Goal: Task Accomplishment & Management: Use online tool/utility

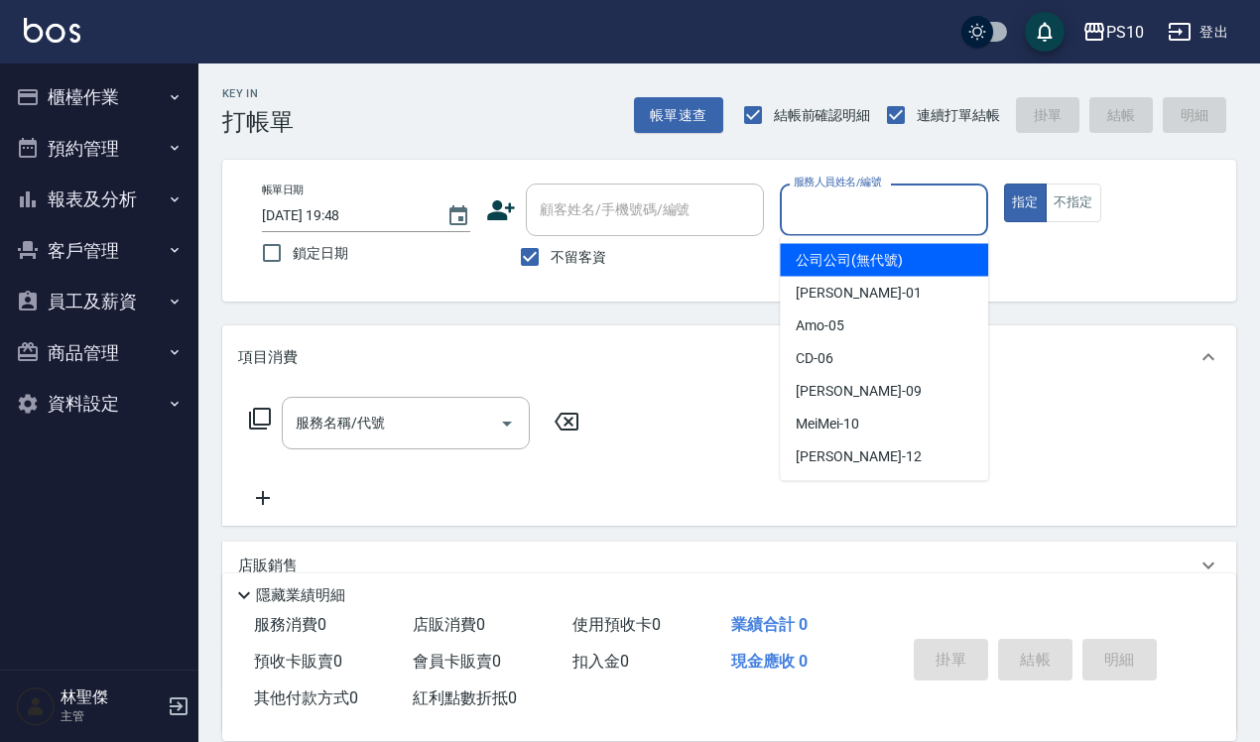
click at [812, 221] on input "服務人員姓名/編號" at bounding box center [884, 210] width 191 height 35
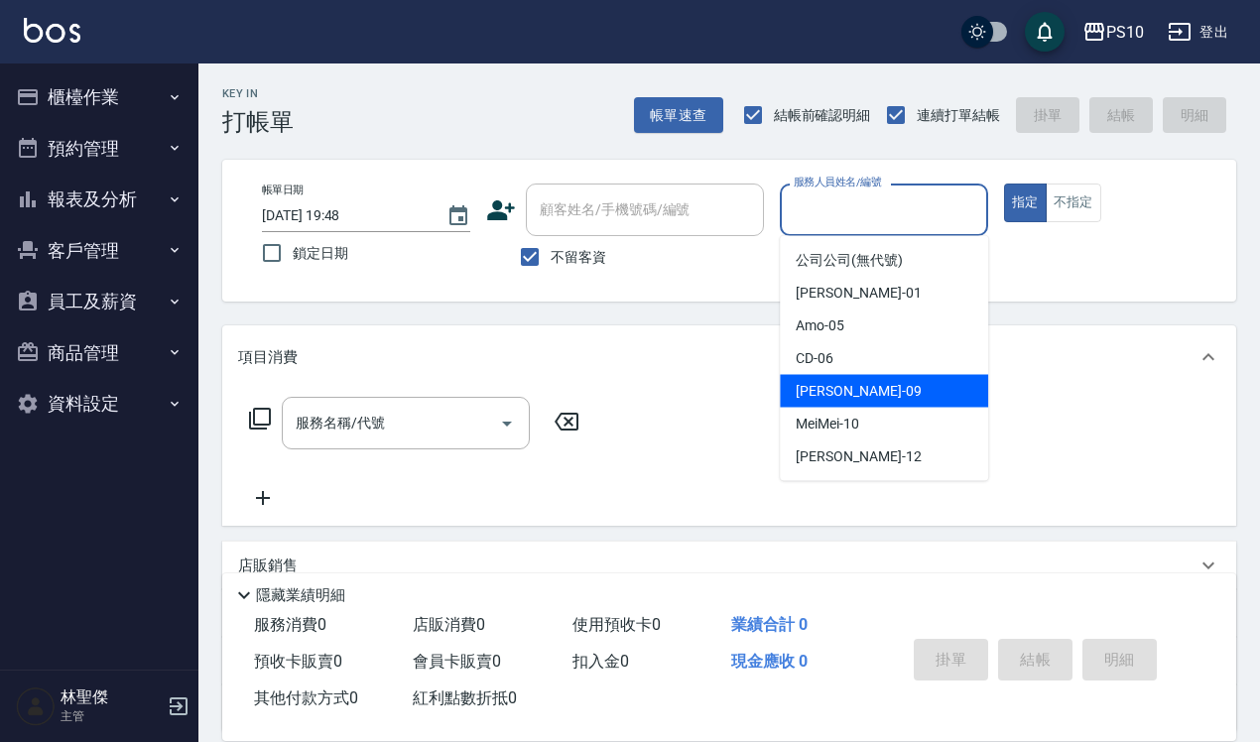
click at [854, 384] on div "[PERSON_NAME] -09" at bounding box center [884, 391] width 208 height 33
type input "[PERSON_NAME]-09"
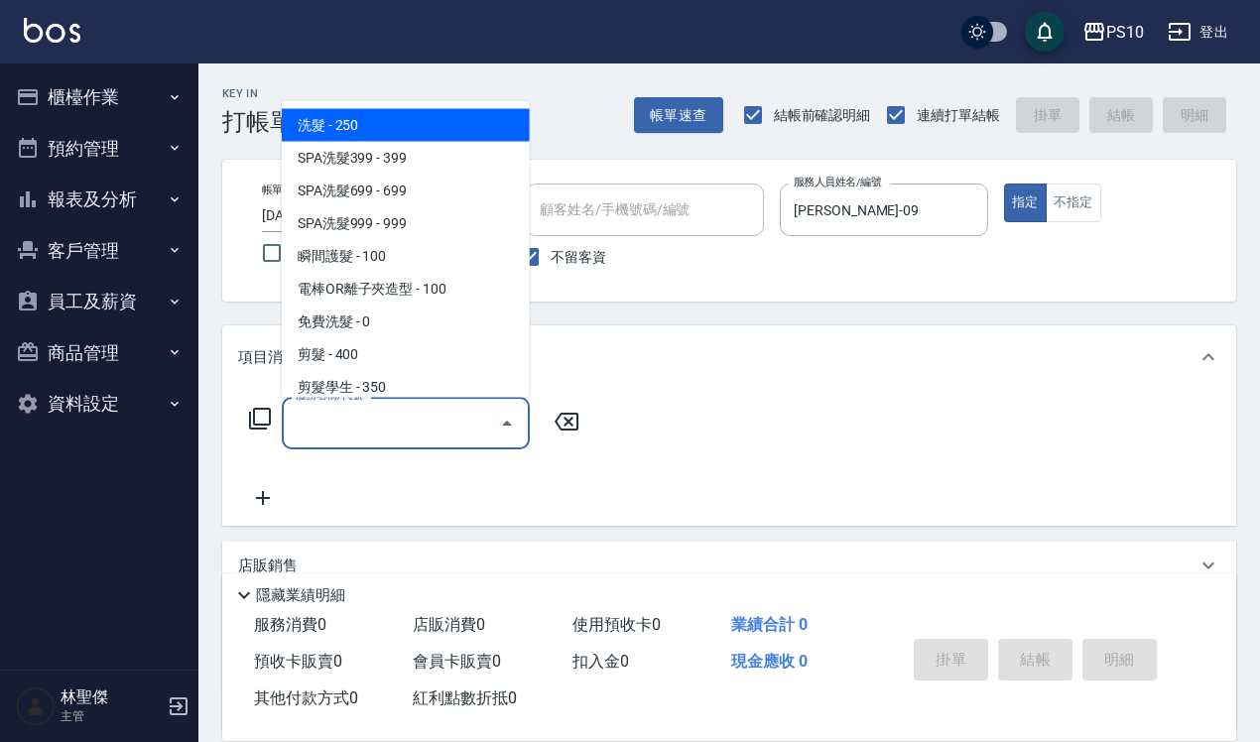
click at [355, 439] on input "服務名稱/代號" at bounding box center [391, 423] width 200 height 35
click at [354, 134] on span "洗髮 - 250" at bounding box center [406, 124] width 248 height 33
type input "洗髮(101)"
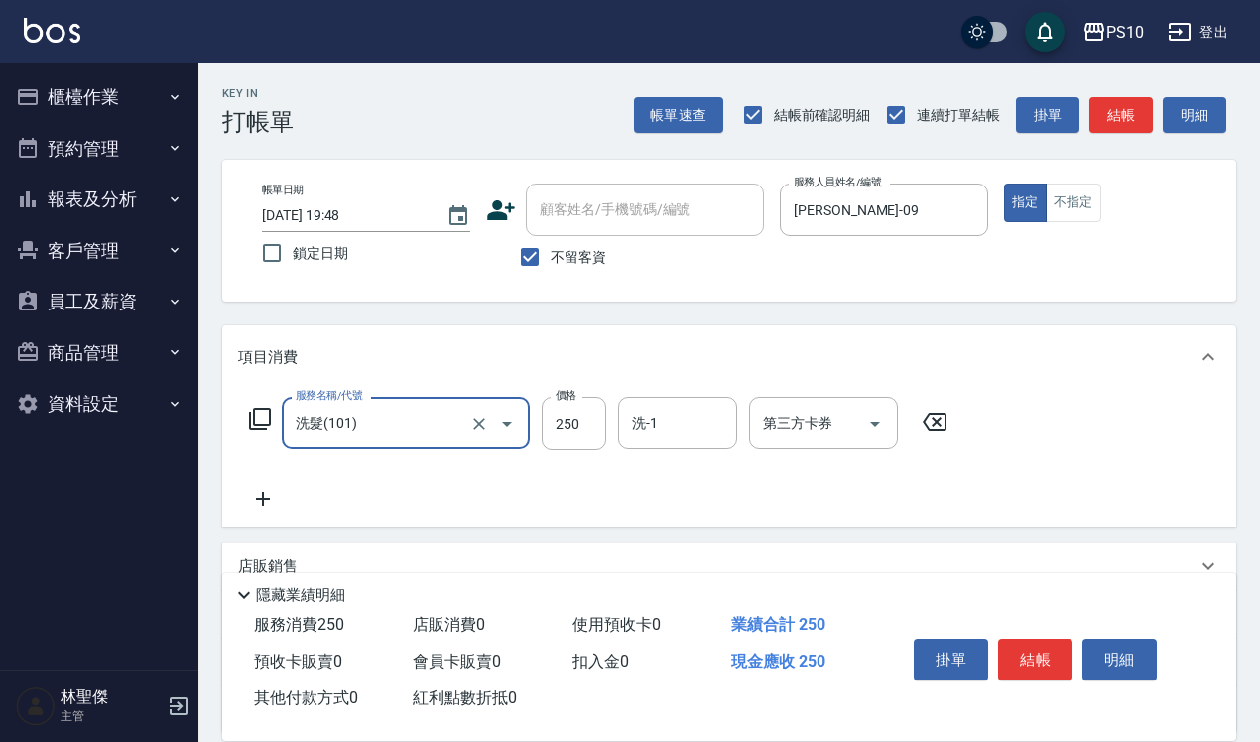
click at [258, 497] on icon at bounding box center [263, 499] width 50 height 24
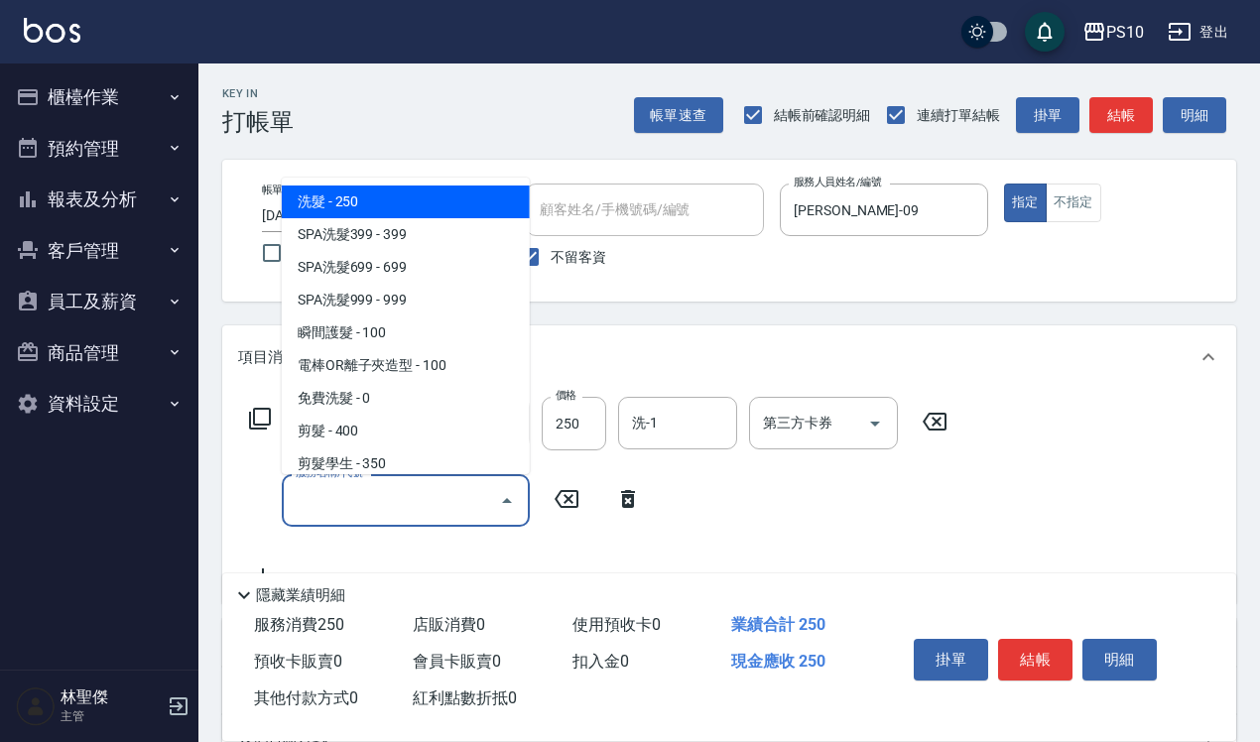
click at [321, 504] on input "服務名稱/代號" at bounding box center [391, 500] width 200 height 35
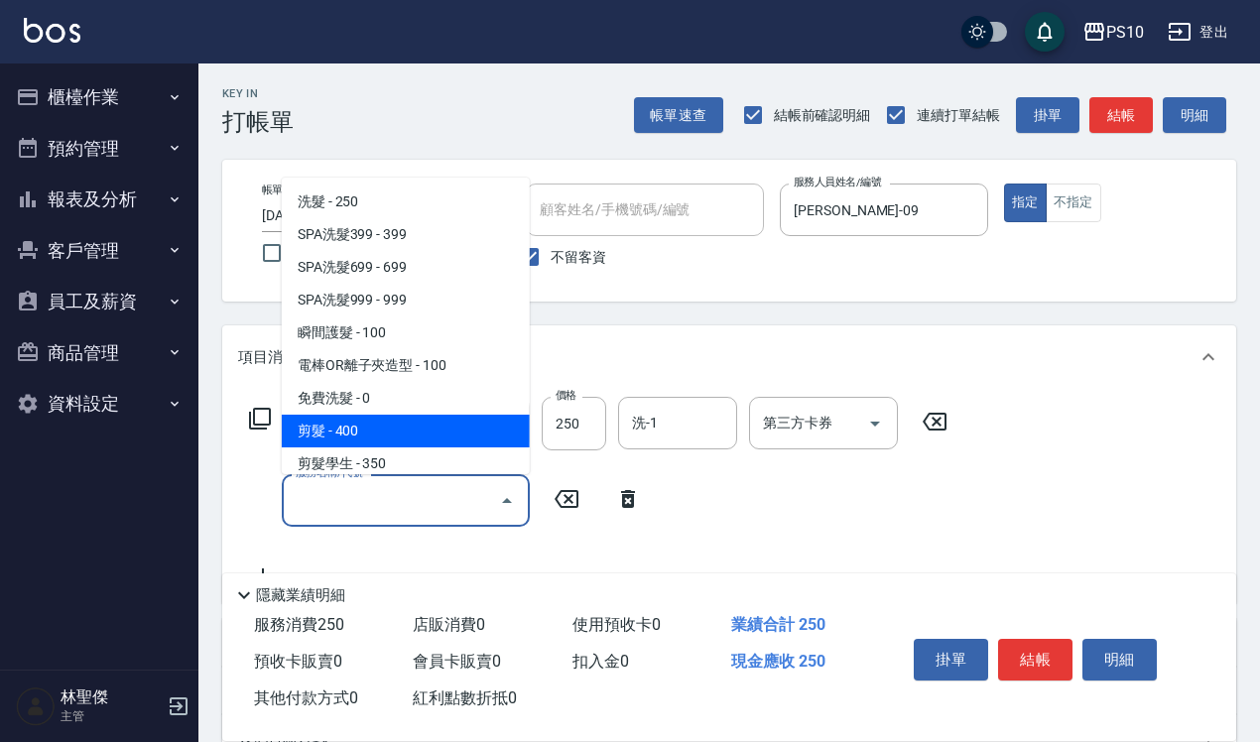
click at [352, 439] on span "剪髮 - 400" at bounding box center [406, 431] width 248 height 33
type input "剪髮(201)"
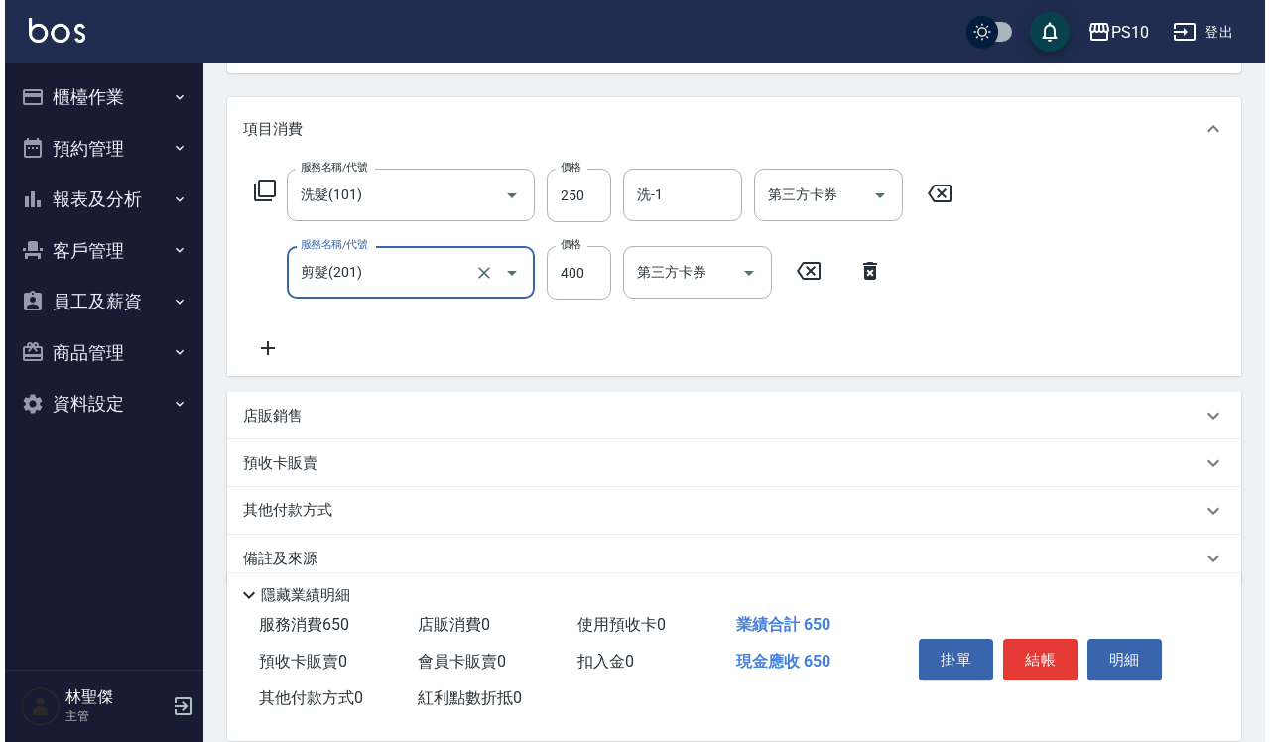
scroll to position [248, 0]
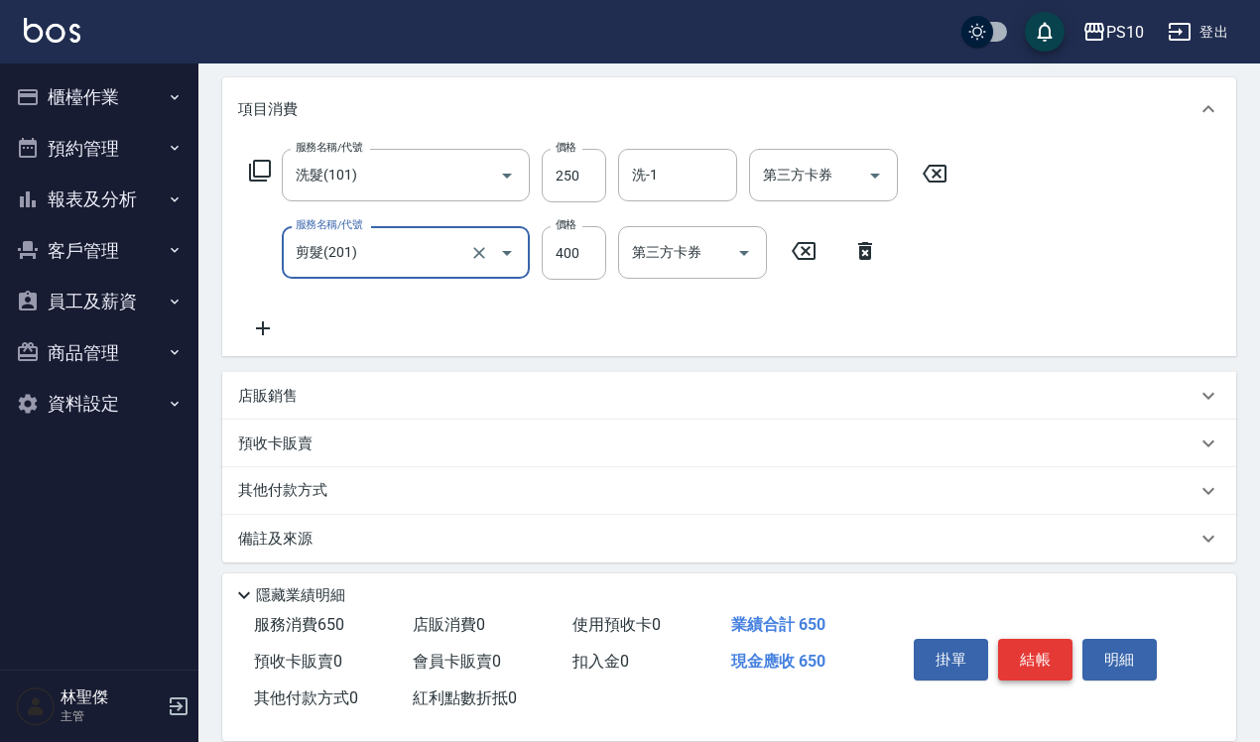
click at [1044, 656] on button "結帳" at bounding box center [1035, 660] width 74 height 42
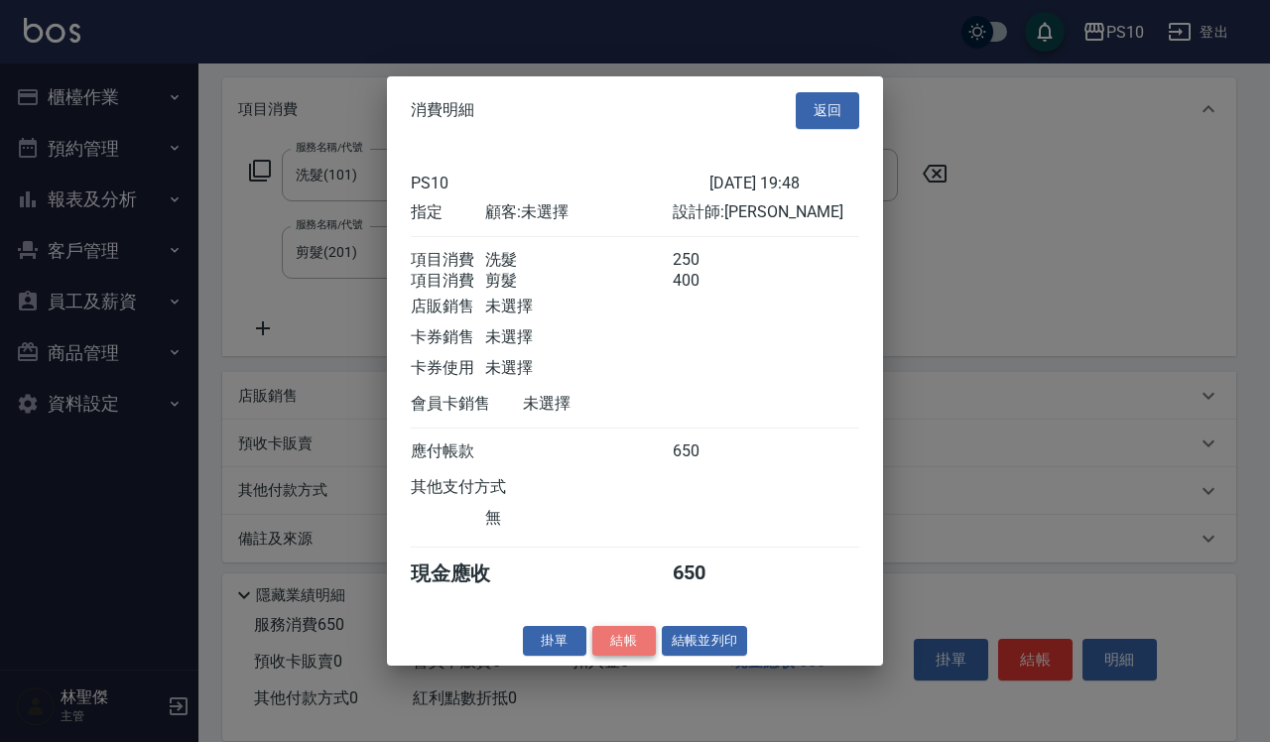
click at [626, 655] on button "結帳" at bounding box center [625, 640] width 64 height 31
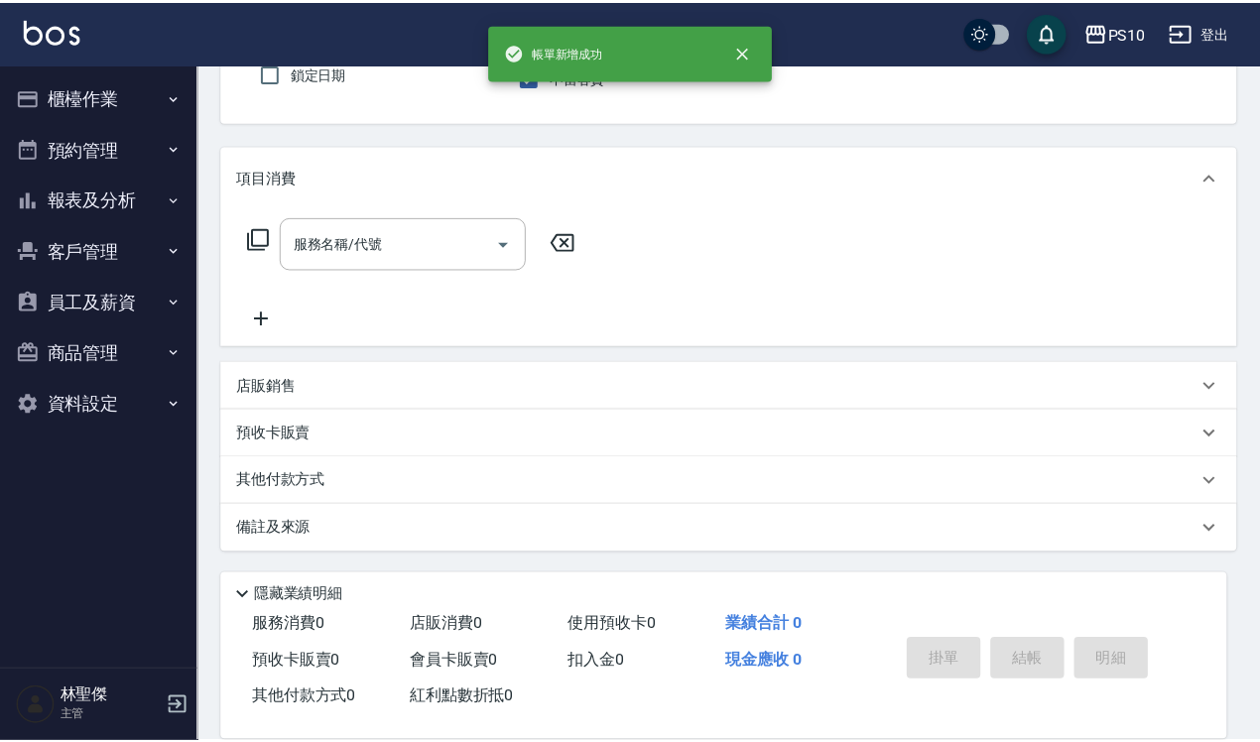
scroll to position [179, 0]
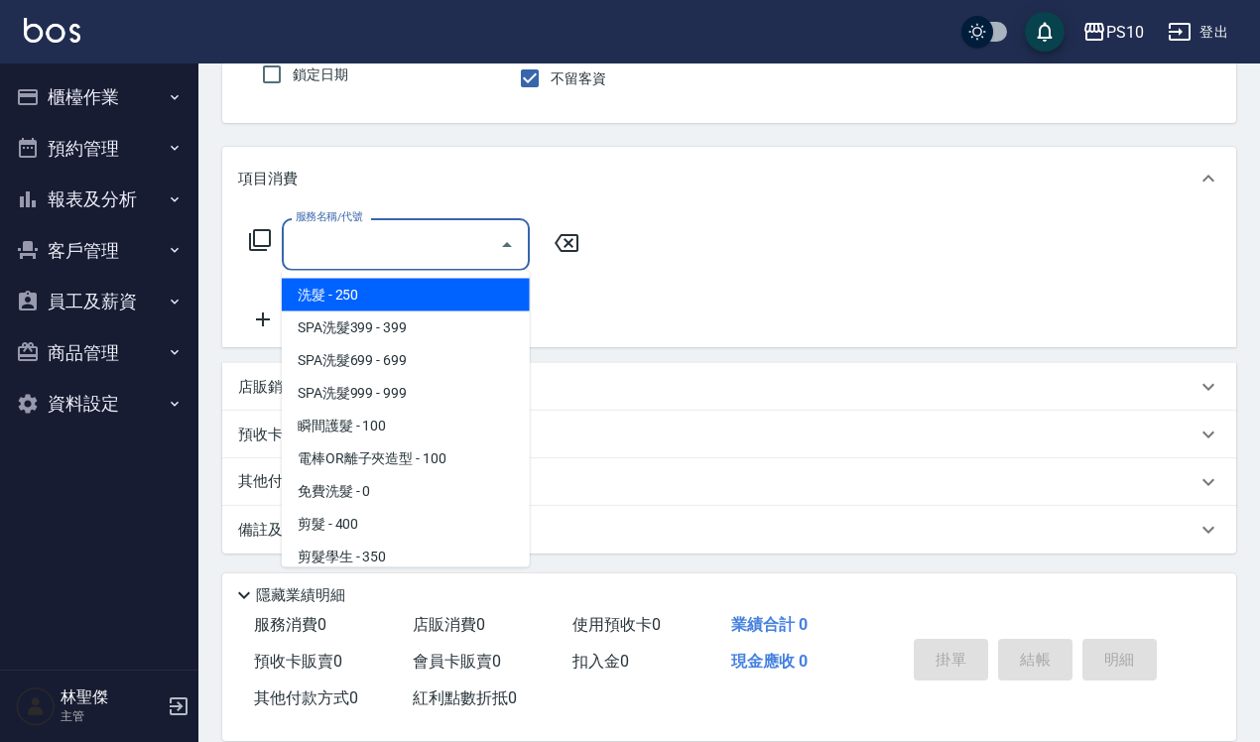
click at [350, 249] on input "服務名稱/代號" at bounding box center [391, 244] width 200 height 35
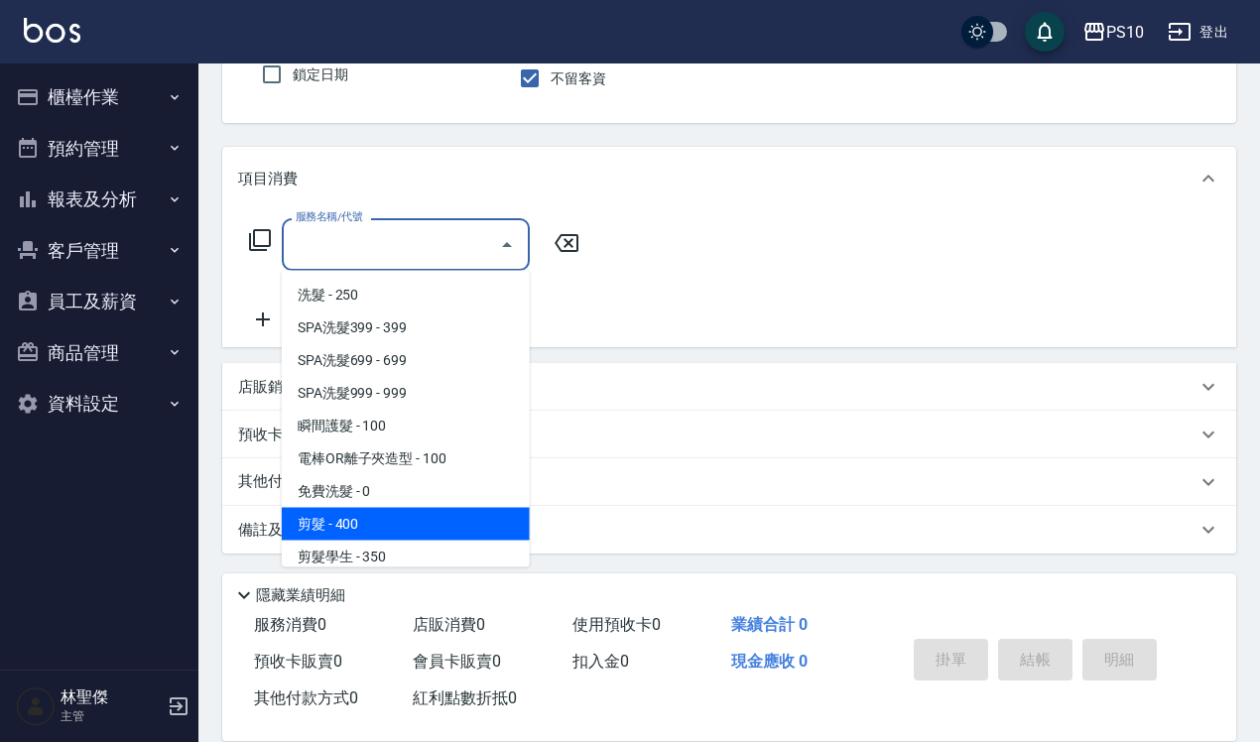
drag, startPoint x: 334, startPoint y: 521, endPoint x: 471, endPoint y: 483, distance: 142.1
click at [335, 519] on span "剪髮 - 400" at bounding box center [406, 524] width 248 height 33
type input "剪髮(201)"
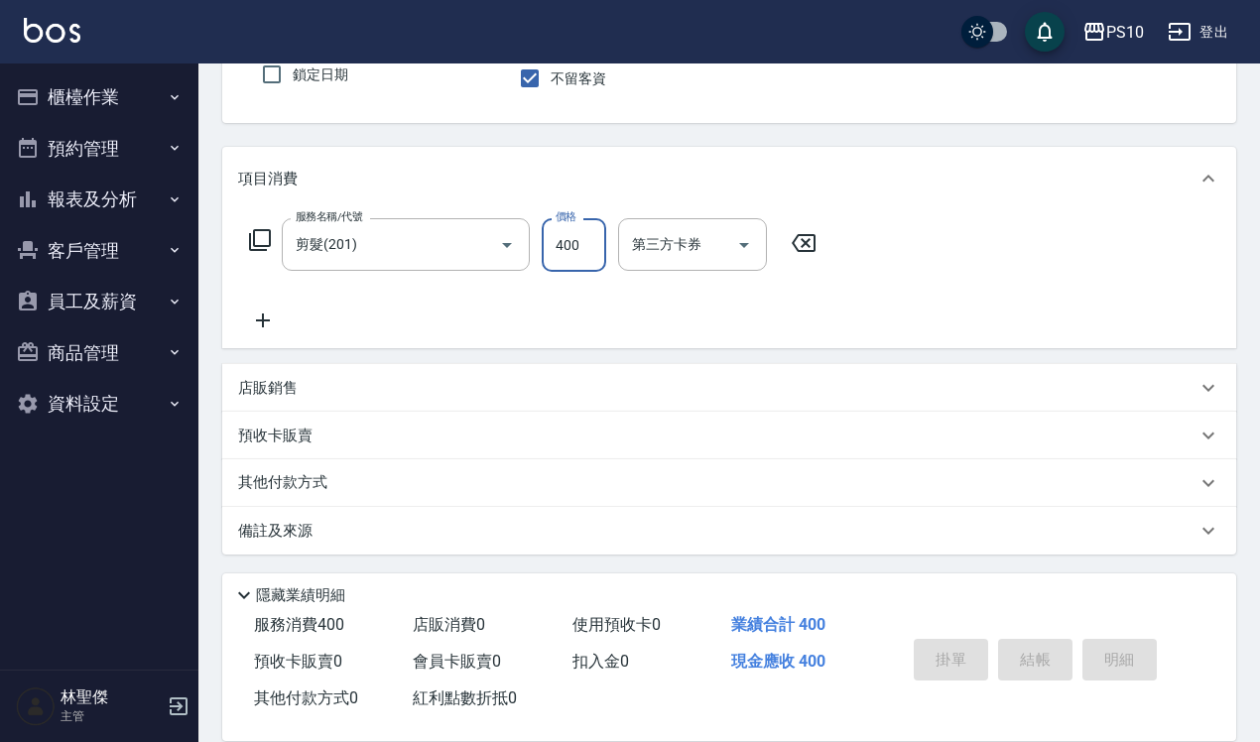
click at [563, 240] on input "400" at bounding box center [574, 245] width 65 height 54
type input "3"
type input "30000"
click at [588, 245] on input "3" at bounding box center [574, 245] width 65 height 54
type input "300"
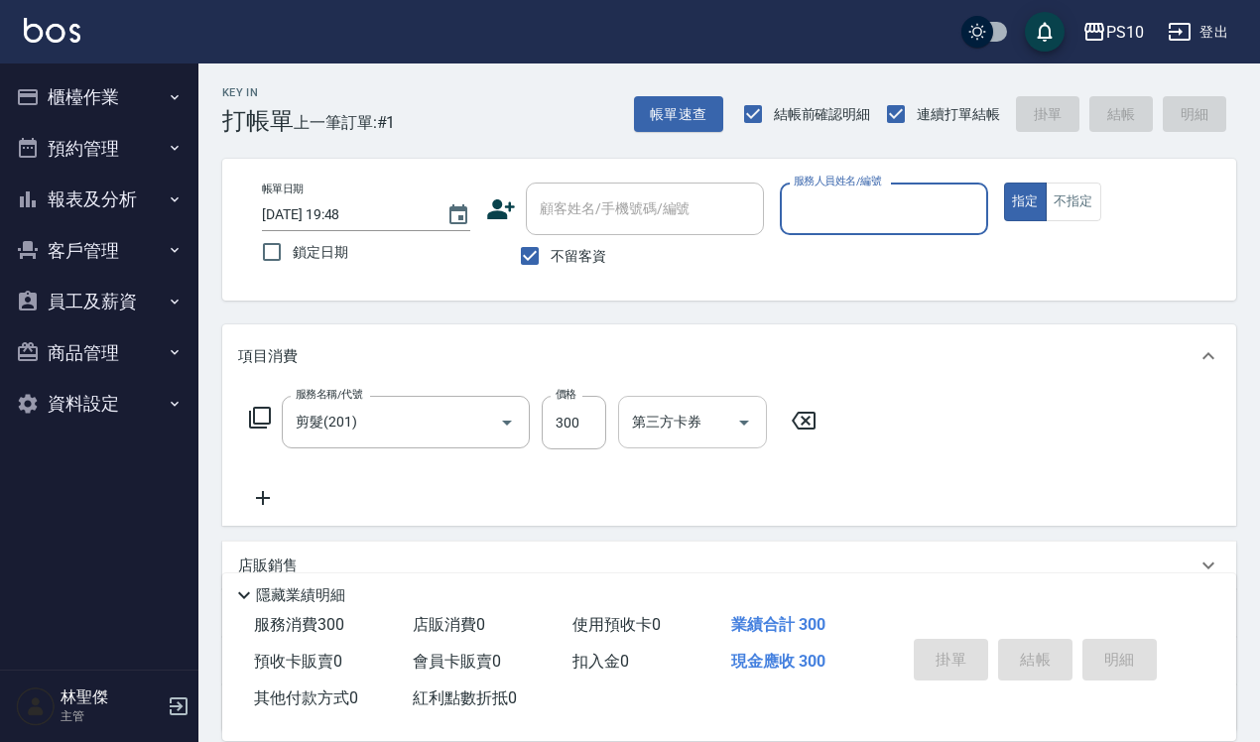
scroll to position [0, 0]
click at [817, 213] on input "服務人員姓名/編號" at bounding box center [884, 210] width 191 height 35
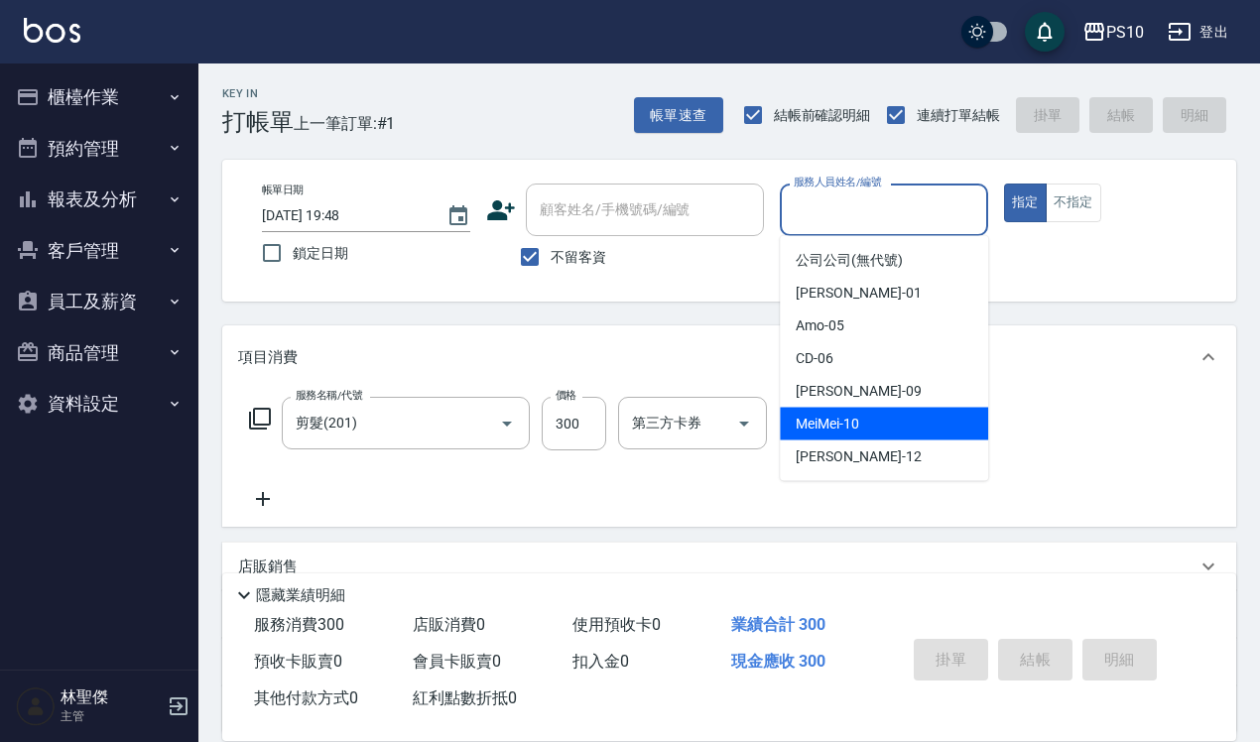
click at [811, 429] on span "MeiMei -10" at bounding box center [828, 424] width 64 height 21
type input "MeiMei-10"
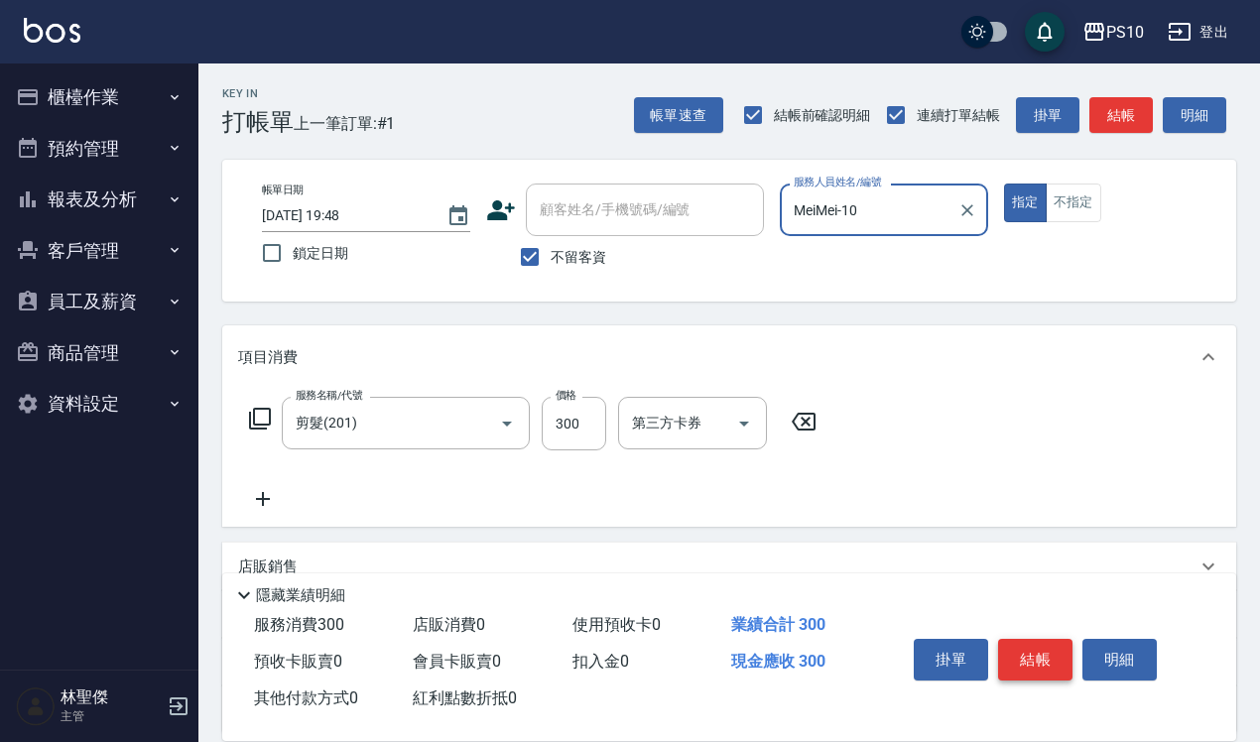
click at [1027, 640] on button "結帳" at bounding box center [1035, 660] width 74 height 42
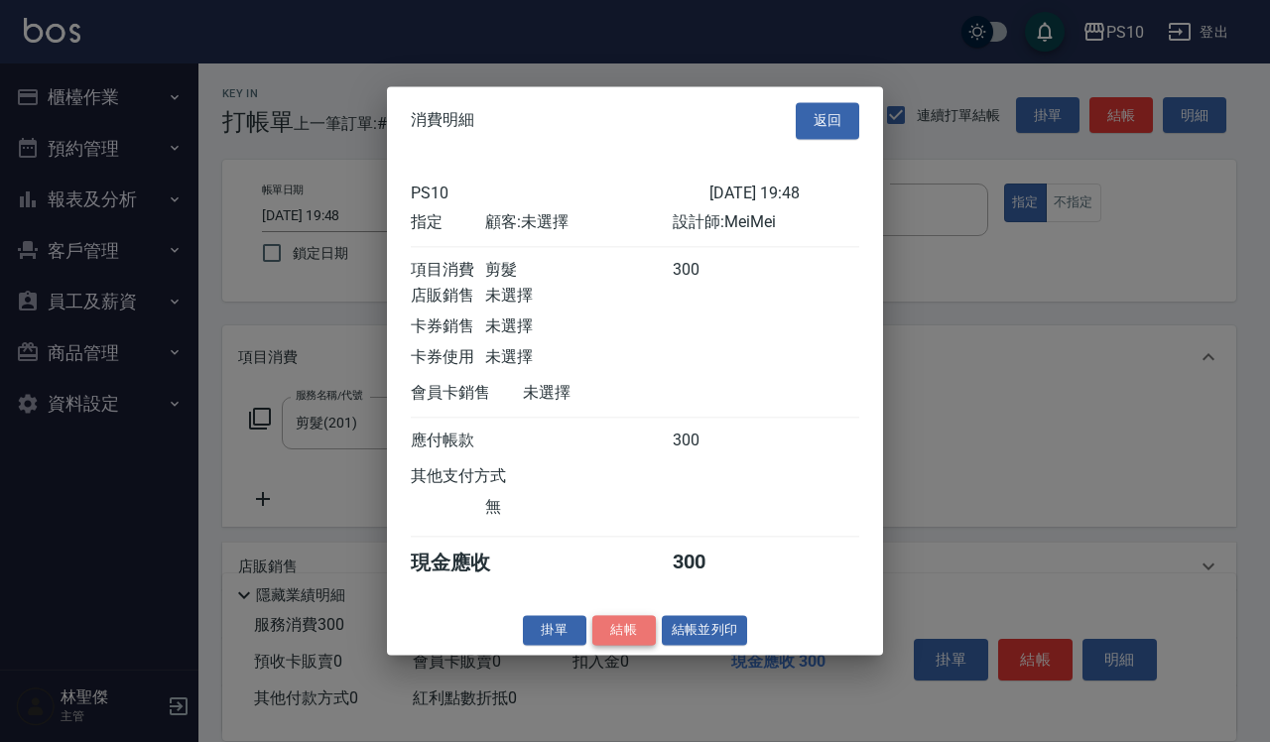
click at [632, 646] on button "結帳" at bounding box center [625, 630] width 64 height 31
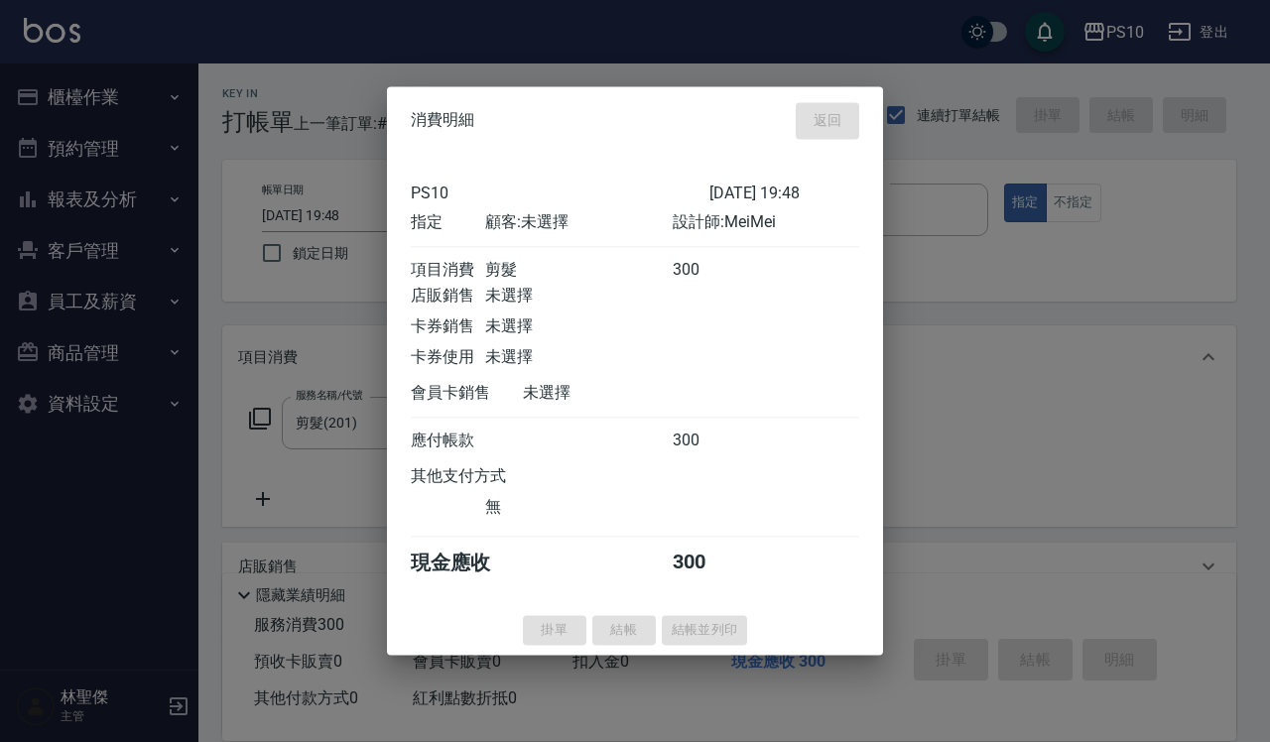
type input "[DATE] 19:49"
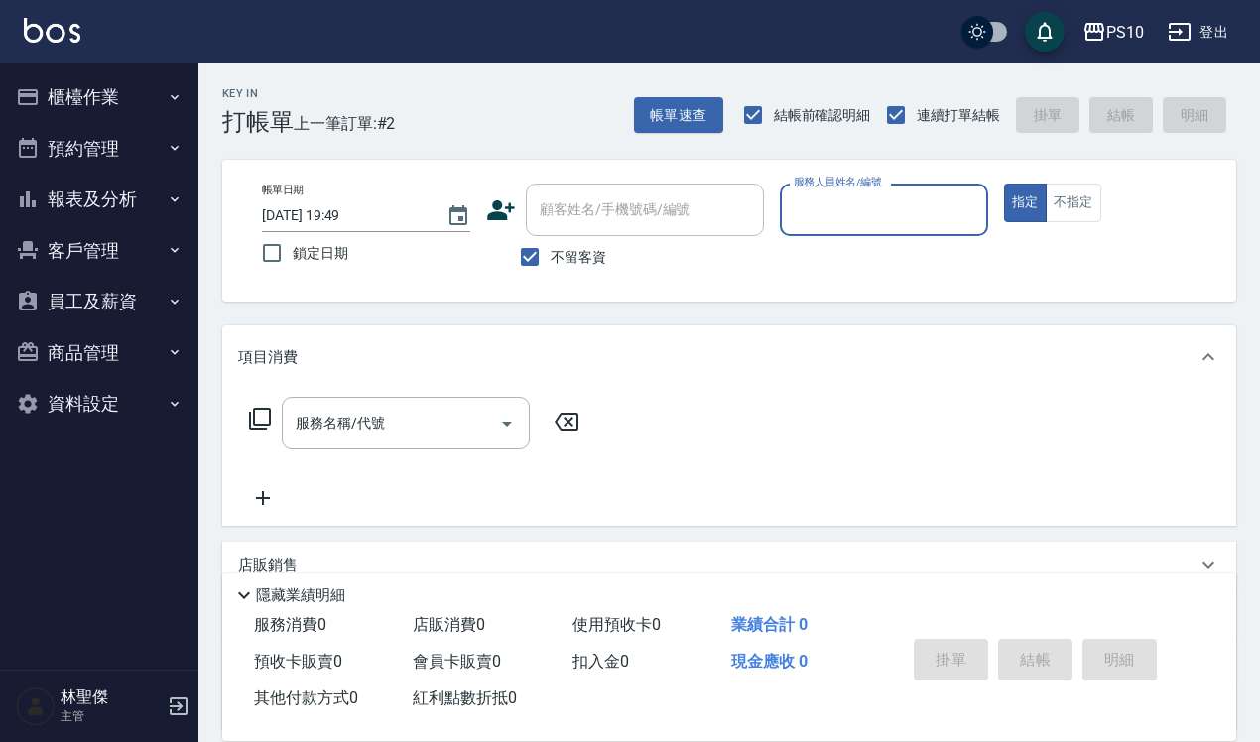
click at [863, 221] on input "服務人員姓名/編號" at bounding box center [884, 210] width 191 height 35
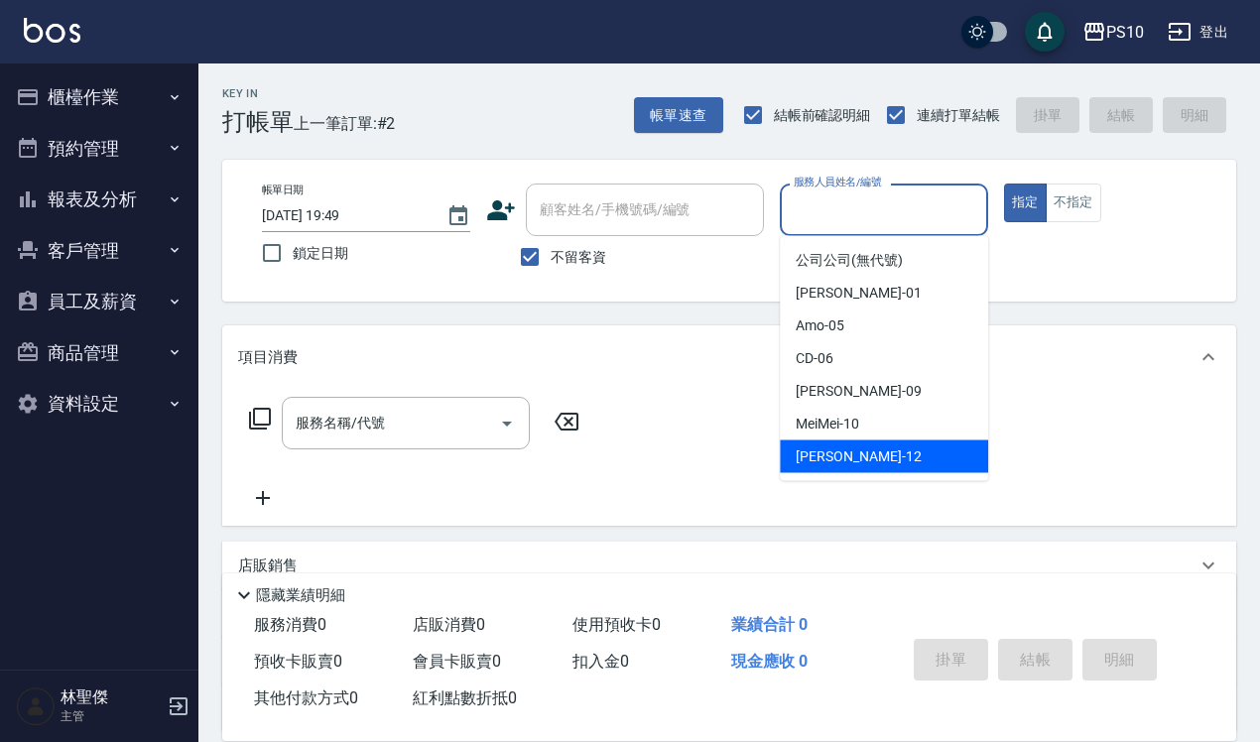
click at [845, 457] on span "[PERSON_NAME] -12" at bounding box center [858, 457] width 125 height 21
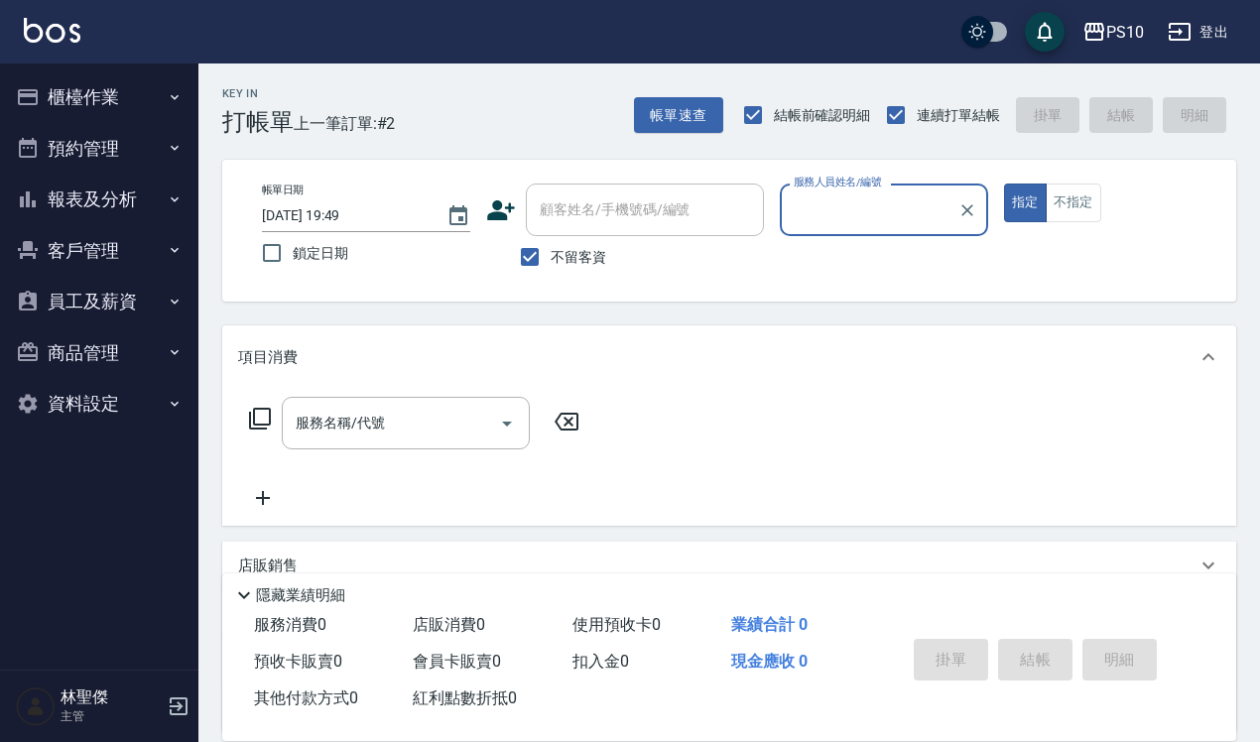
type input "[PERSON_NAME]-12"
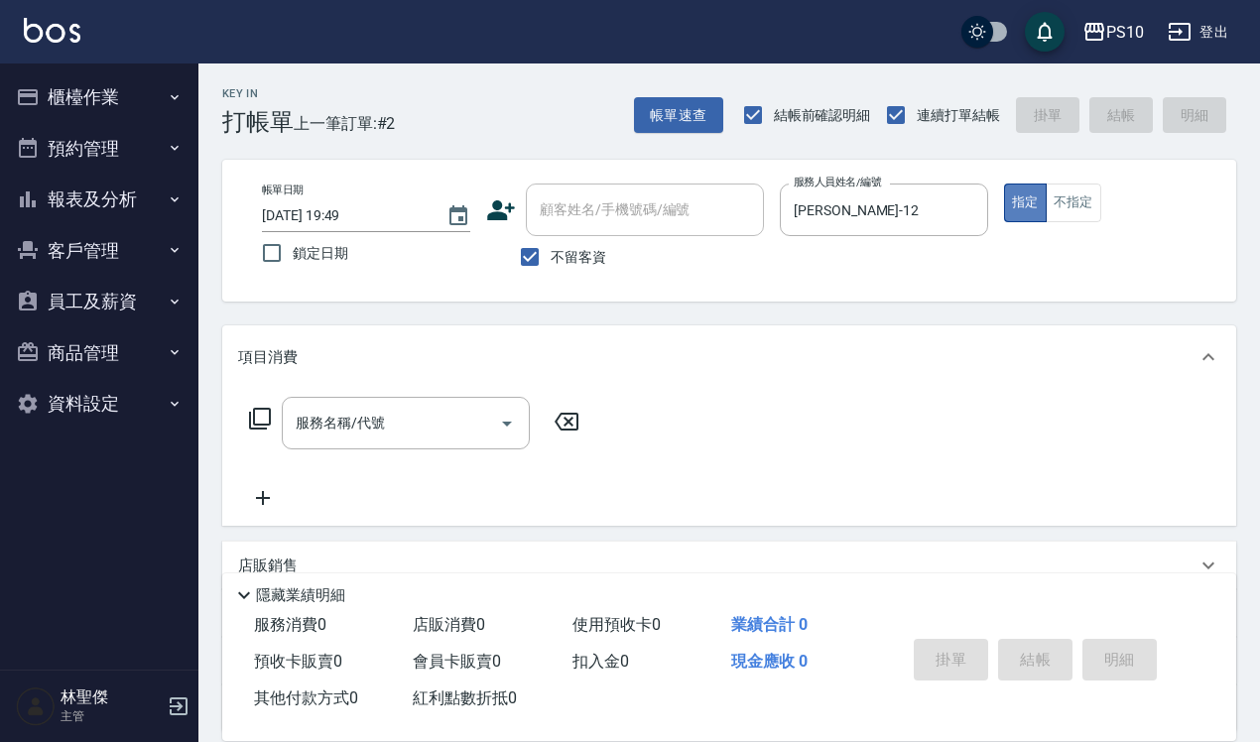
click at [1019, 205] on button "指定" at bounding box center [1025, 203] width 43 height 39
click at [311, 418] on input "服務名稱/代號" at bounding box center [391, 423] width 200 height 35
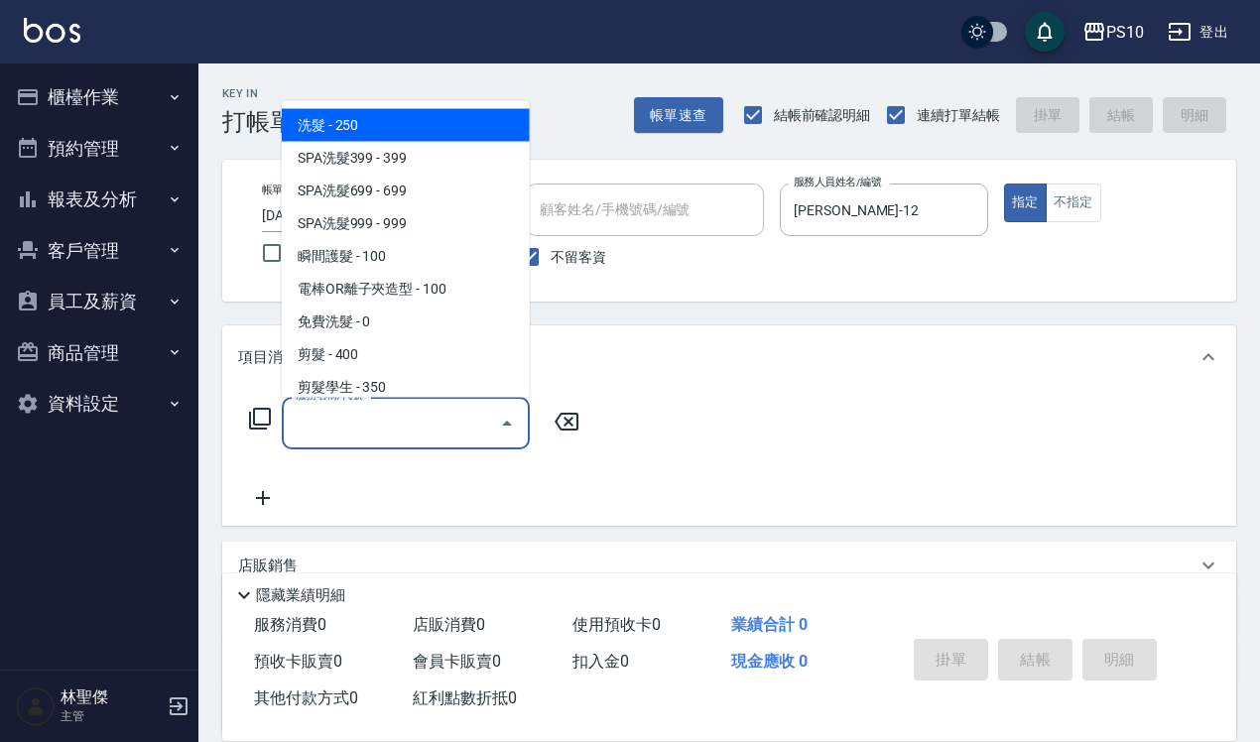
click at [354, 129] on span "洗髮 - 250" at bounding box center [406, 124] width 248 height 33
type input "洗髮(101)"
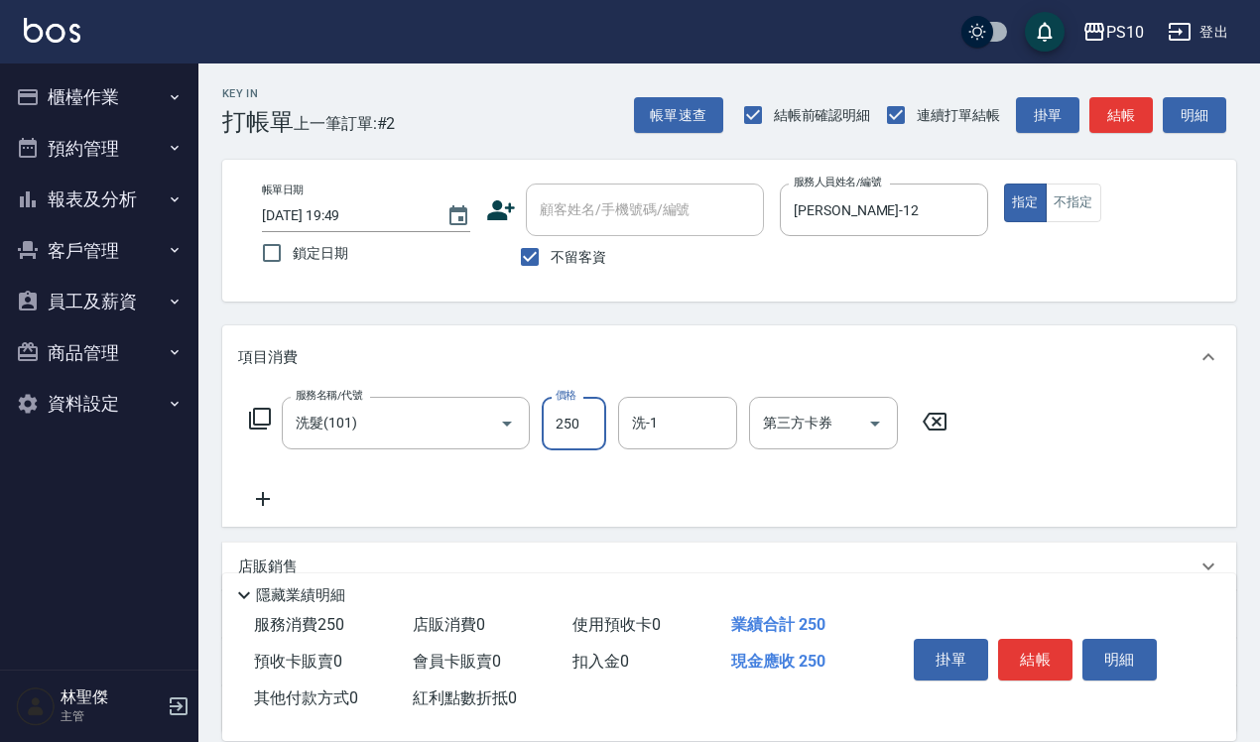
drag, startPoint x: 564, startPoint y: 427, endPoint x: 562, endPoint y: 400, distance: 26.9
click at [564, 425] on input "250" at bounding box center [574, 424] width 65 height 54
type input "280"
click at [1052, 657] on button "結帳" at bounding box center [1035, 660] width 74 height 42
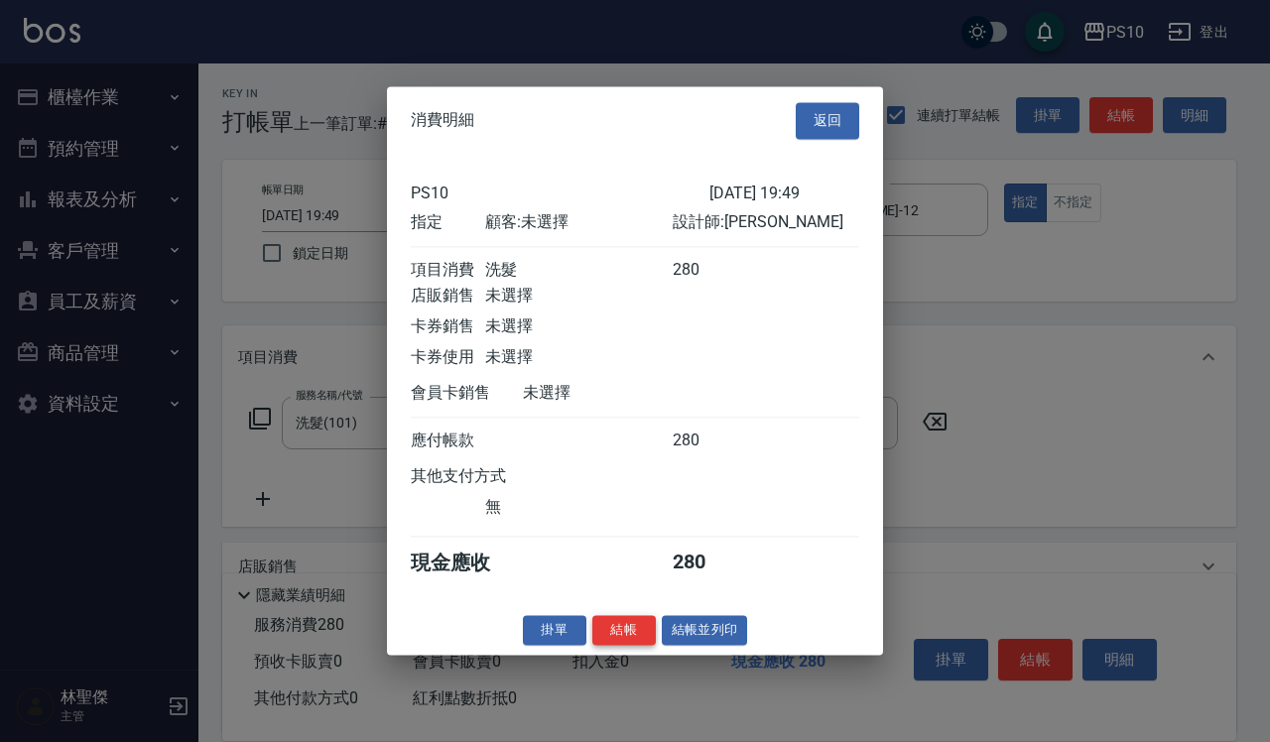
click at [626, 646] on button "結帳" at bounding box center [625, 630] width 64 height 31
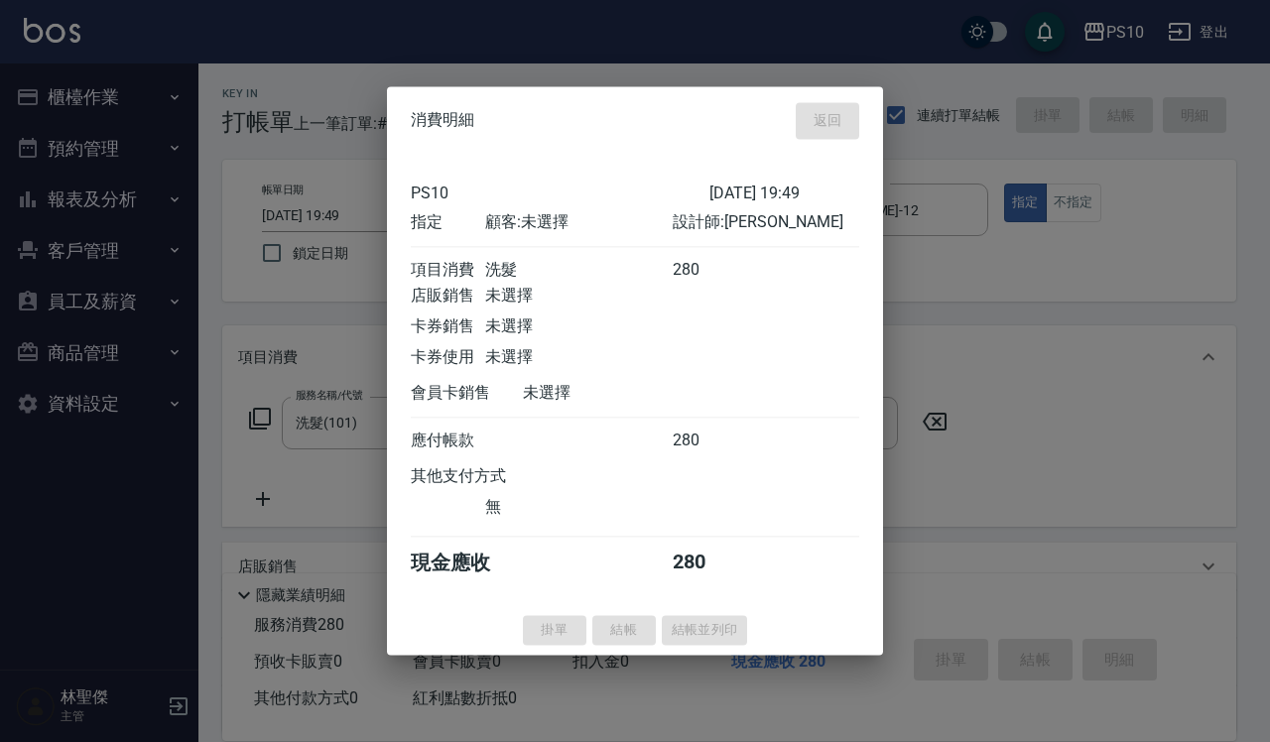
type input "[DATE] 19:50"
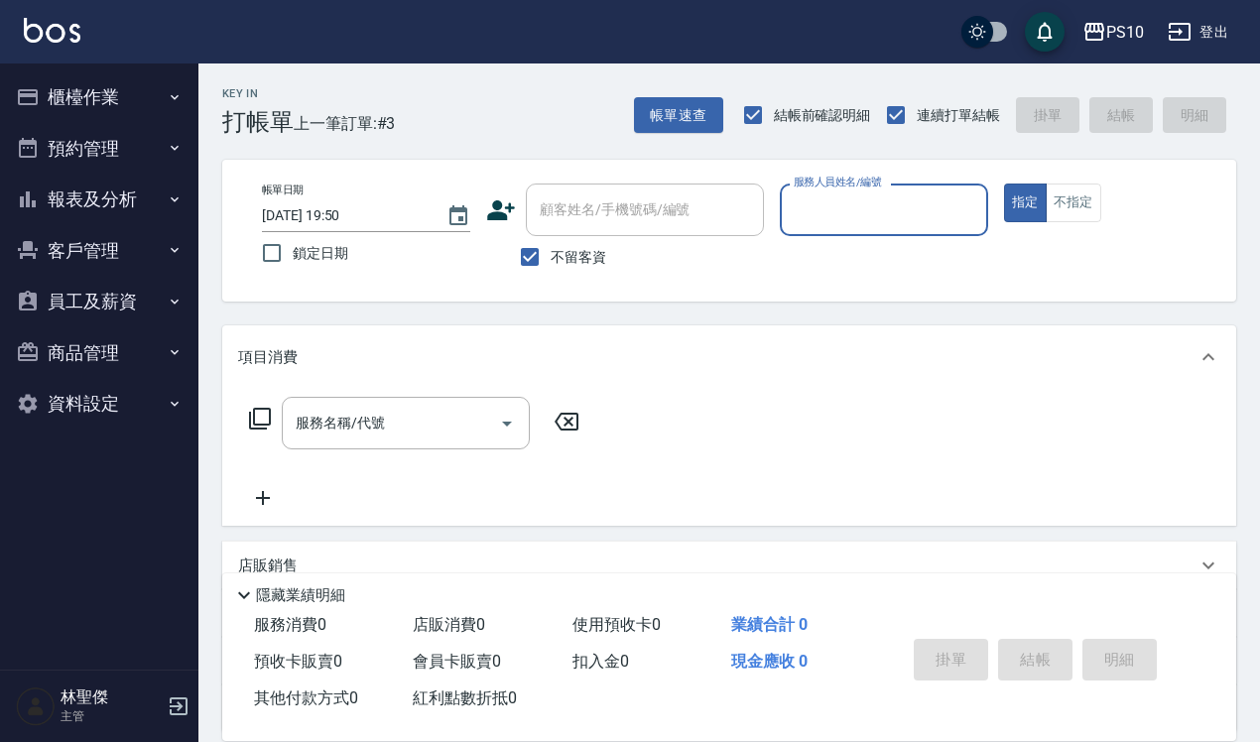
click at [76, 90] on button "櫃檯作業" at bounding box center [99, 97] width 183 height 52
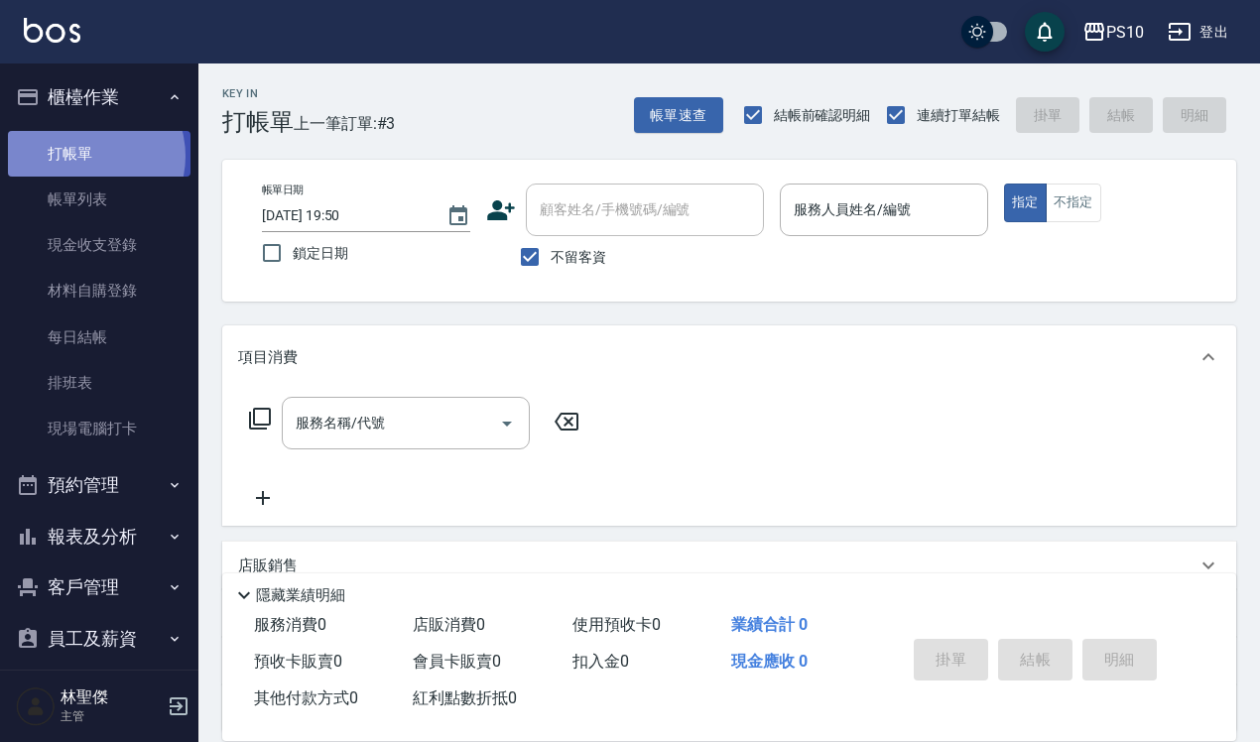
click at [84, 156] on link "打帳單" at bounding box center [99, 154] width 183 height 46
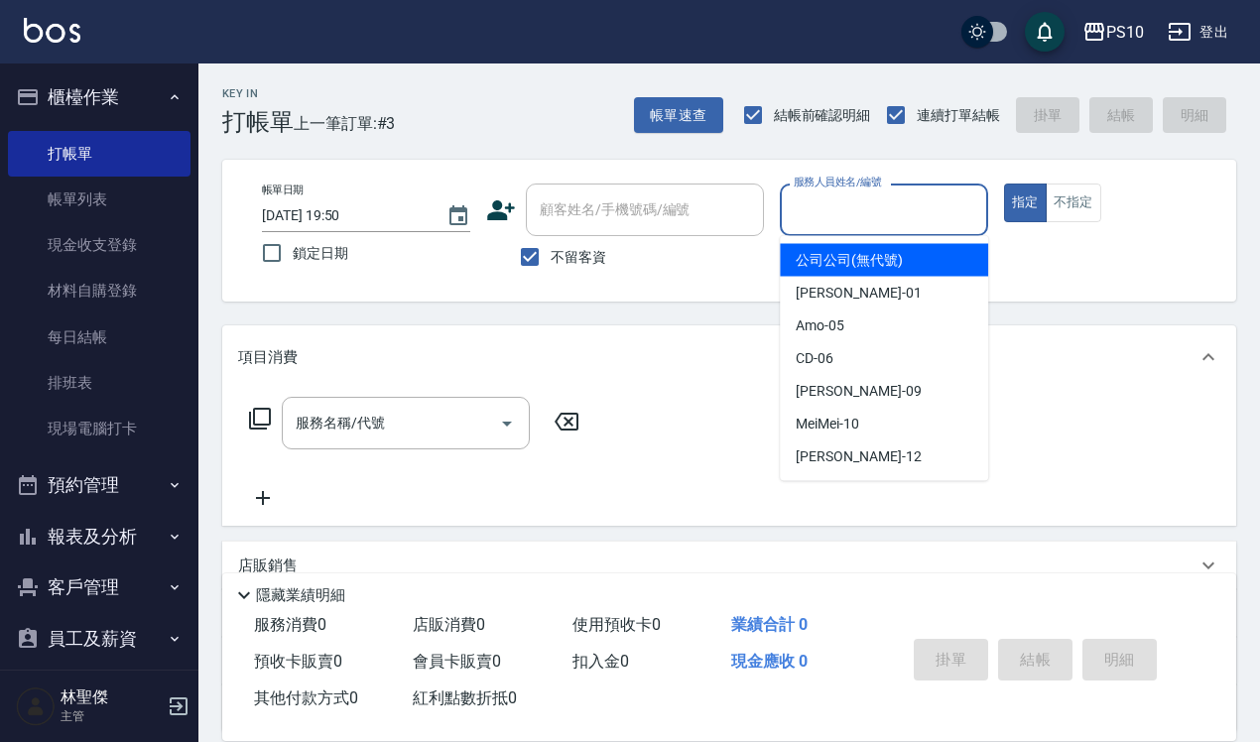
click at [860, 209] on input "服務人員姓名/編號" at bounding box center [884, 210] width 191 height 35
drag, startPoint x: 1082, startPoint y: 197, endPoint x: 1080, endPoint y: 182, distance: 15.0
click at [1082, 196] on button "不指定" at bounding box center [1074, 203] width 56 height 39
click at [815, 195] on input "服務人員姓名/編號" at bounding box center [884, 210] width 191 height 35
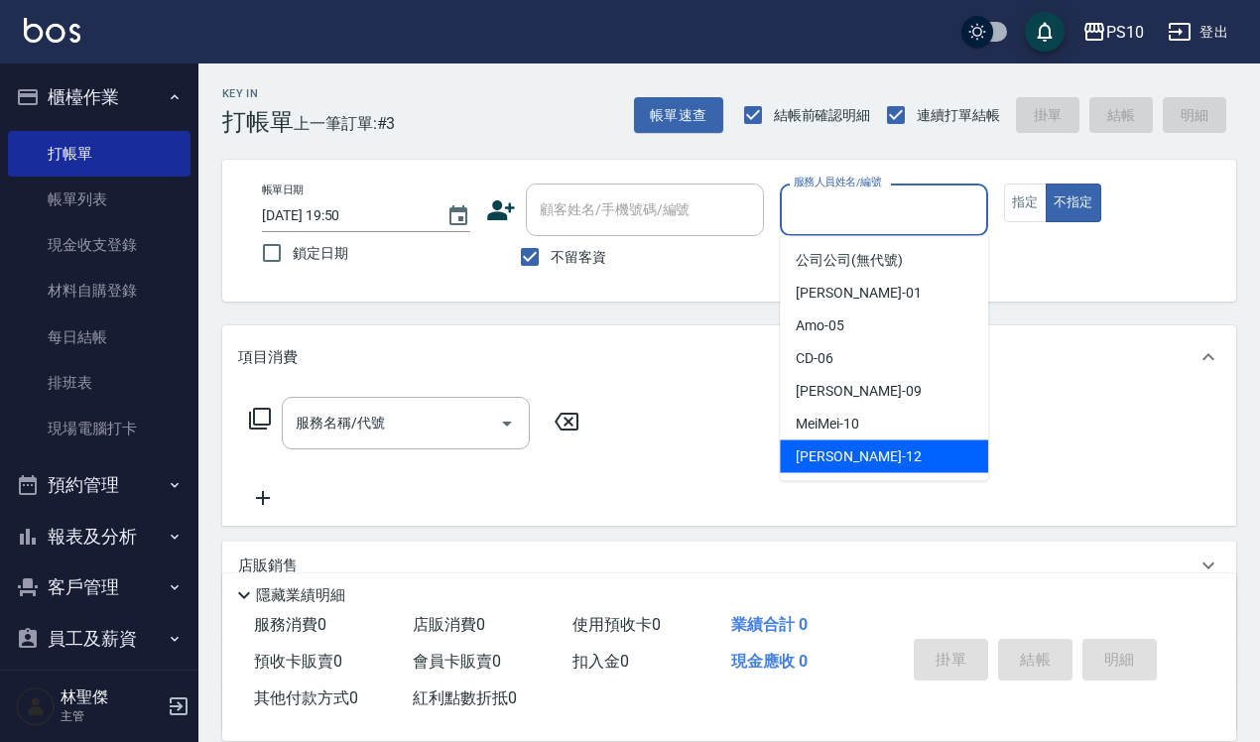
click at [812, 452] on span "[PERSON_NAME] -12" at bounding box center [858, 457] width 125 height 21
type input "[PERSON_NAME]-12"
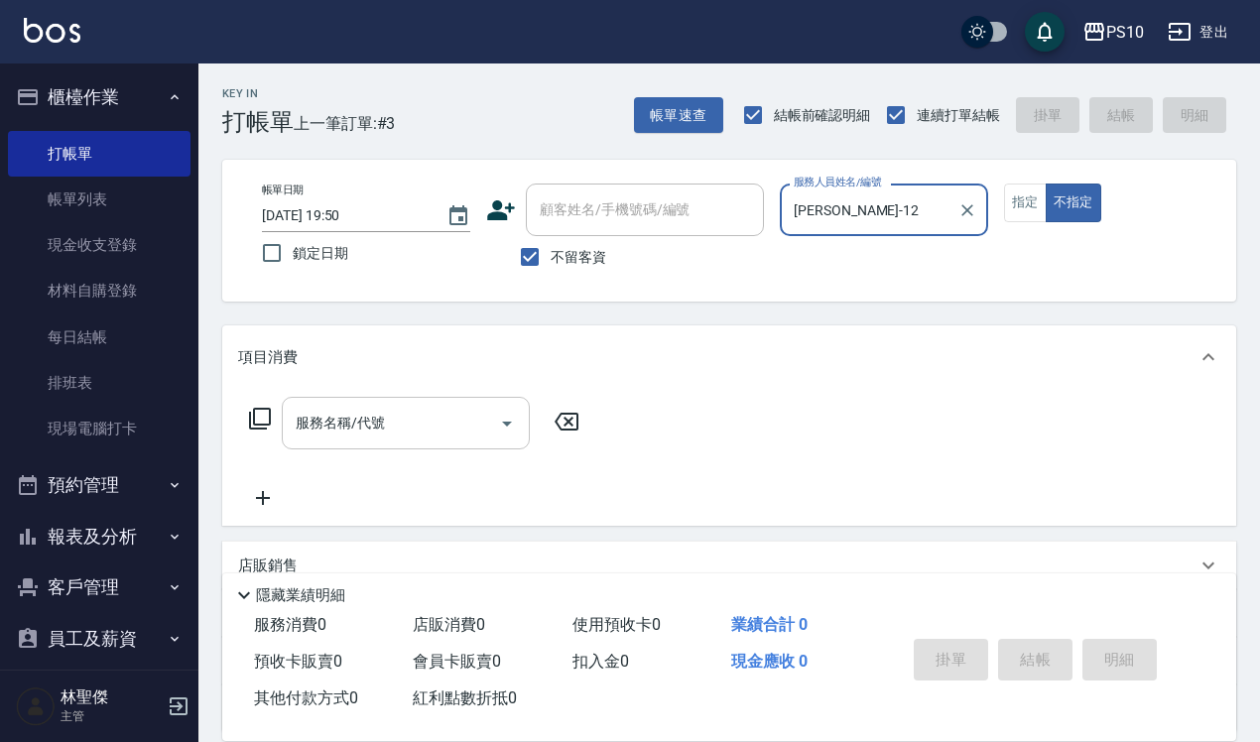
click at [335, 422] on input "服務名稱/代號" at bounding box center [391, 423] width 200 height 35
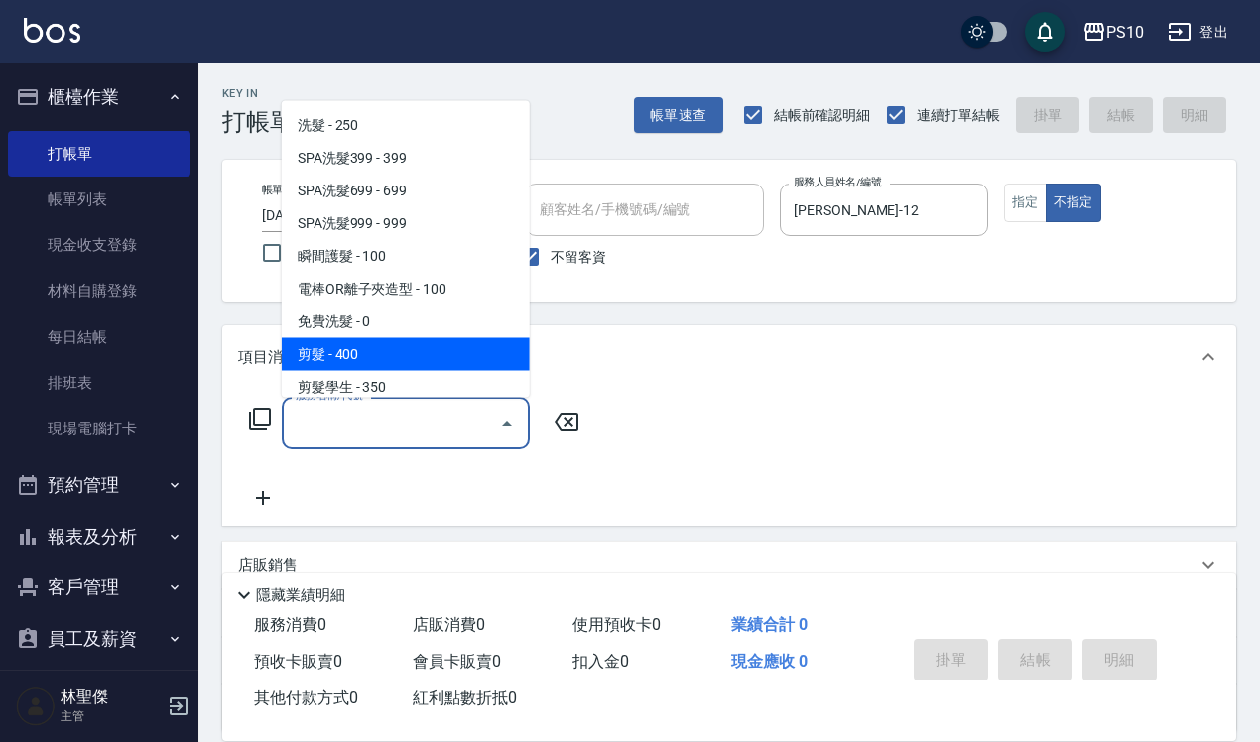
click at [377, 420] on input "服務名稱/代號" at bounding box center [391, 423] width 200 height 35
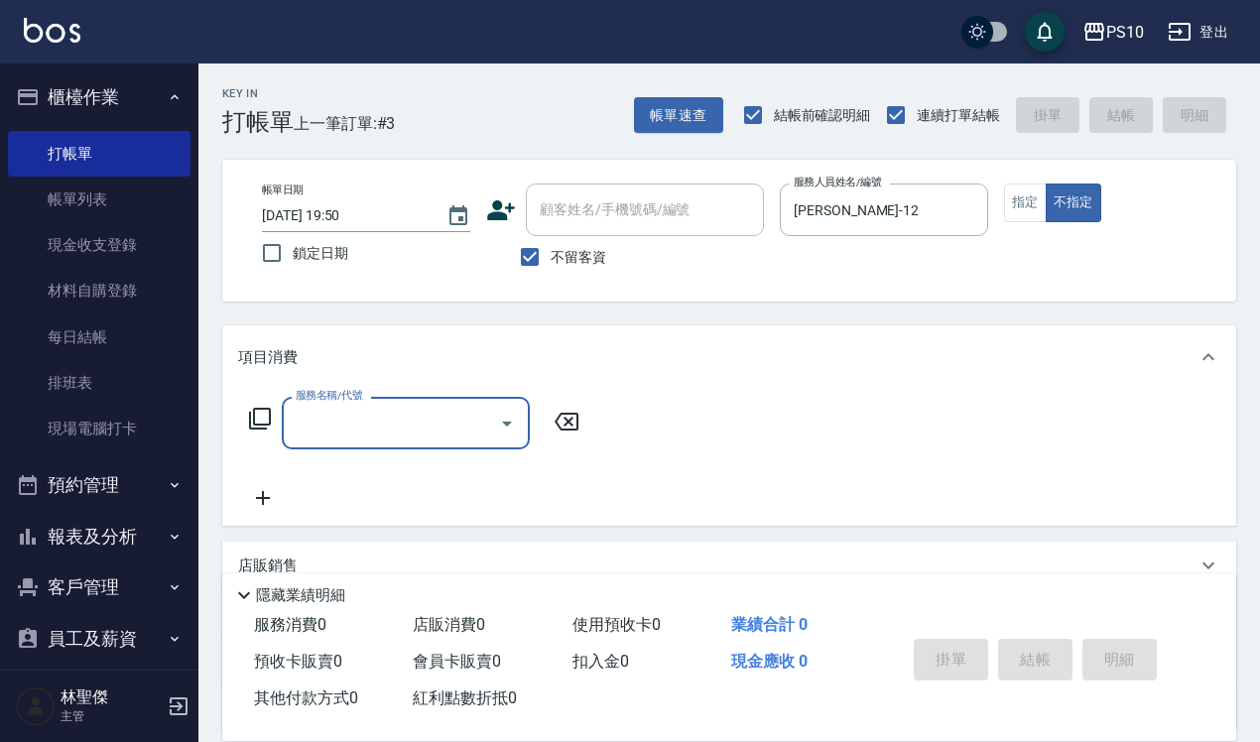
click at [305, 432] on input "服務名稱/代號" at bounding box center [391, 423] width 200 height 35
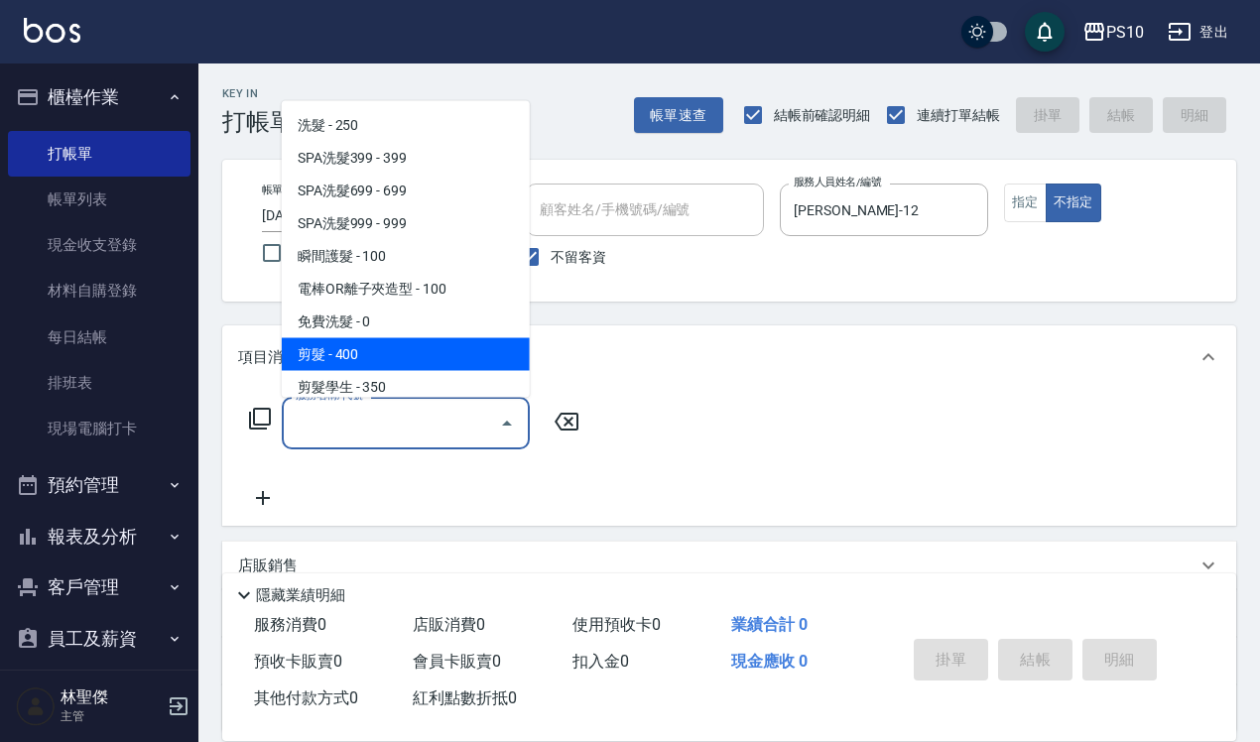
click at [338, 363] on span "剪髮 - 400" at bounding box center [406, 353] width 248 height 33
type input "剪髮(201)"
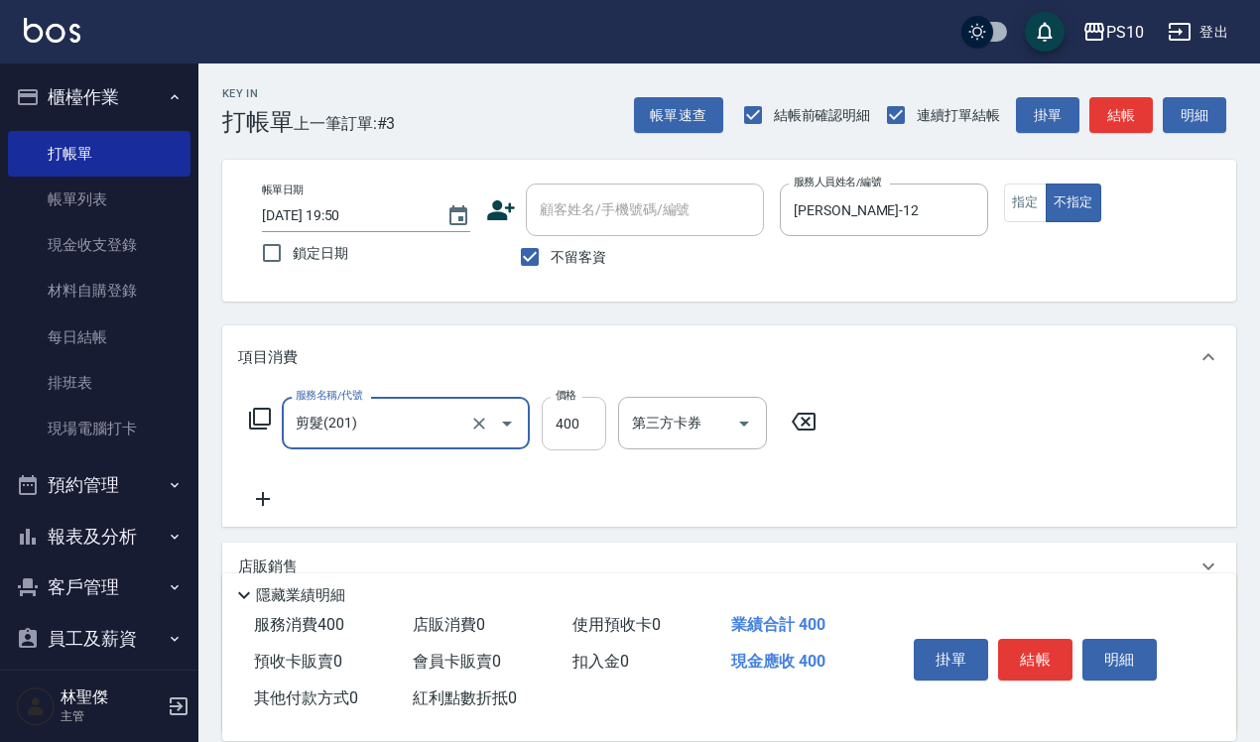
click at [558, 428] on input "400" at bounding box center [574, 424] width 65 height 54
type input "350"
click at [1022, 647] on button "結帳" at bounding box center [1035, 660] width 74 height 42
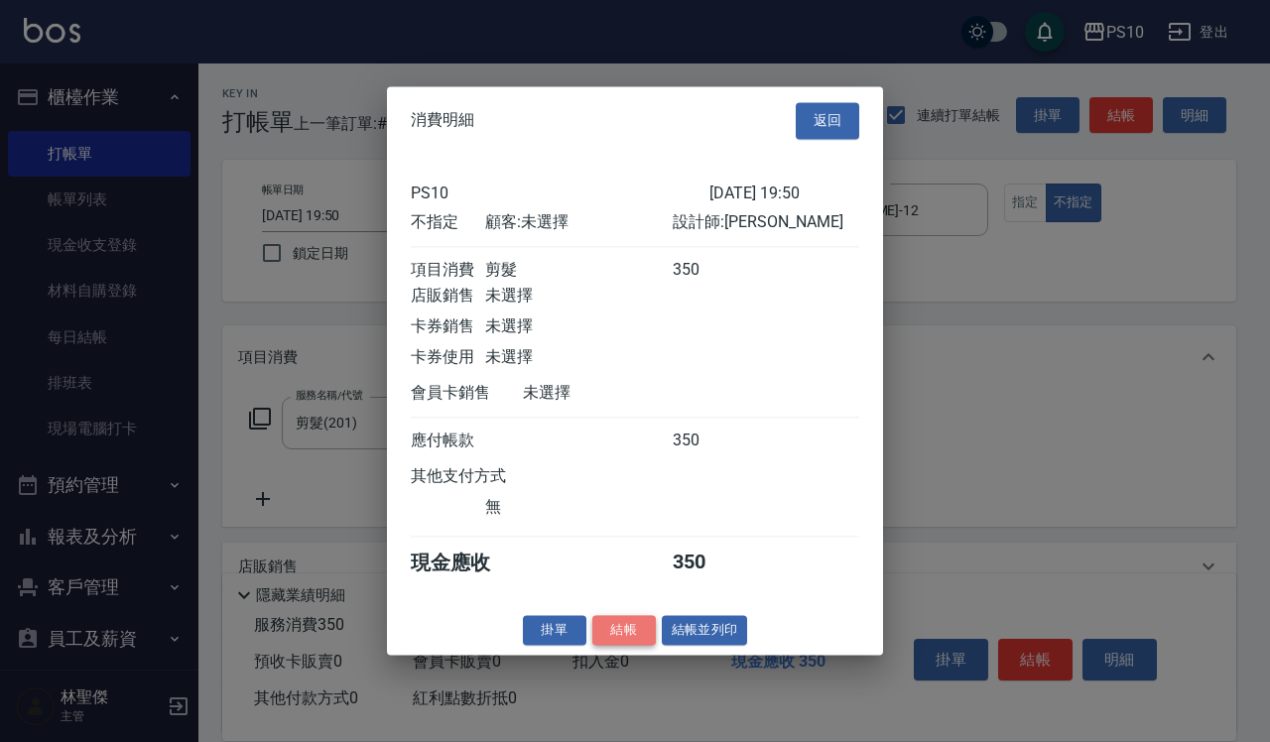
click at [627, 645] on button "結帳" at bounding box center [625, 630] width 64 height 31
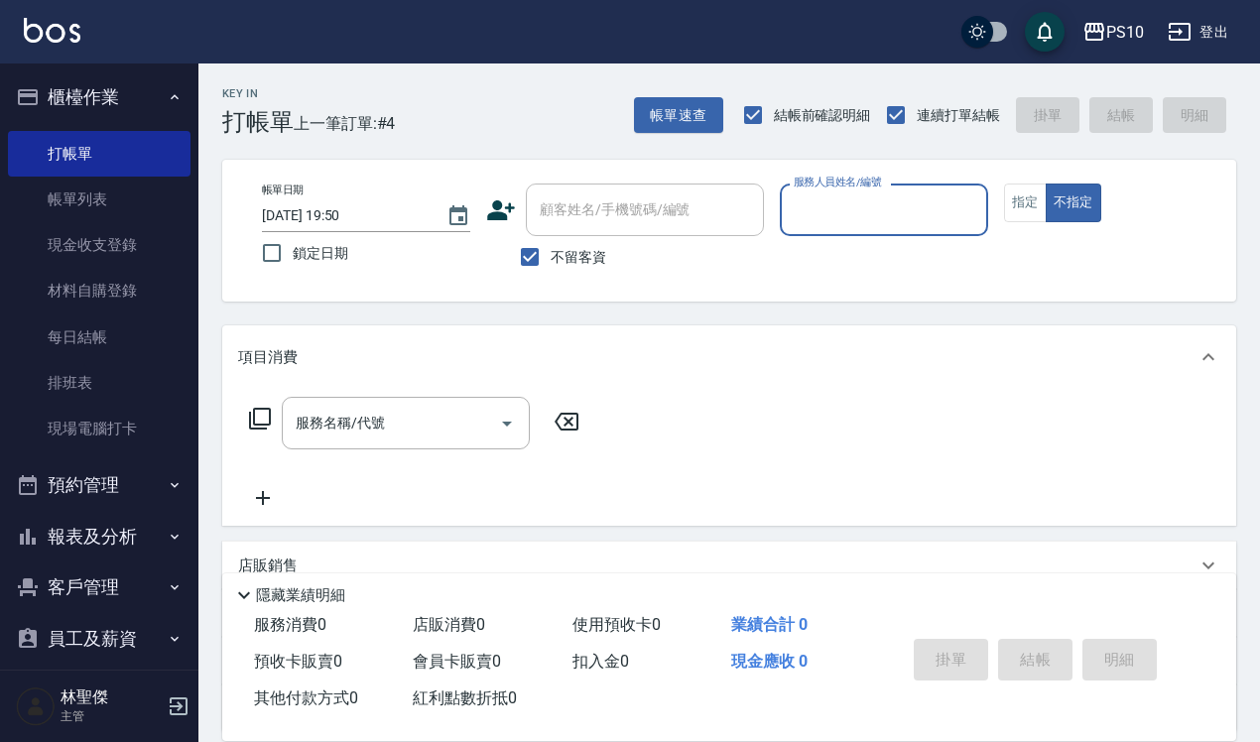
click at [807, 209] on input "服務人員姓名/編號" at bounding box center [884, 210] width 191 height 35
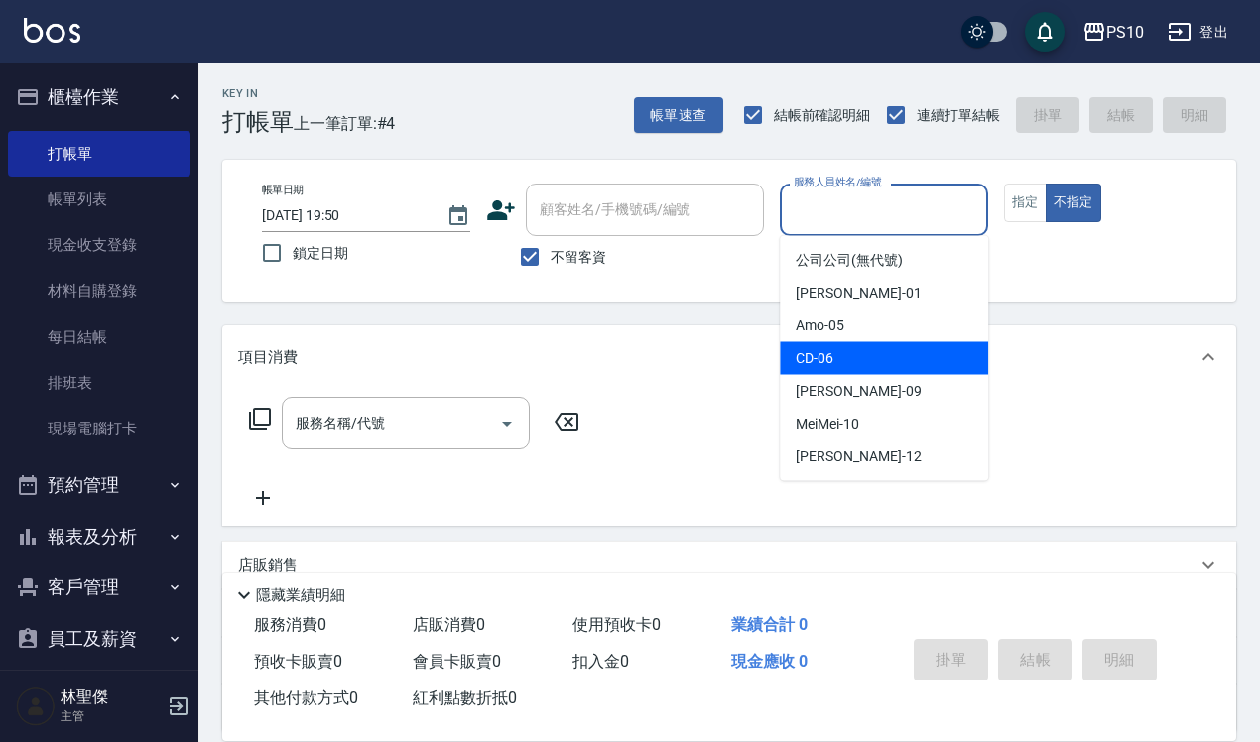
click at [832, 364] on span "CD -06" at bounding box center [815, 358] width 38 height 21
type input "CD-06"
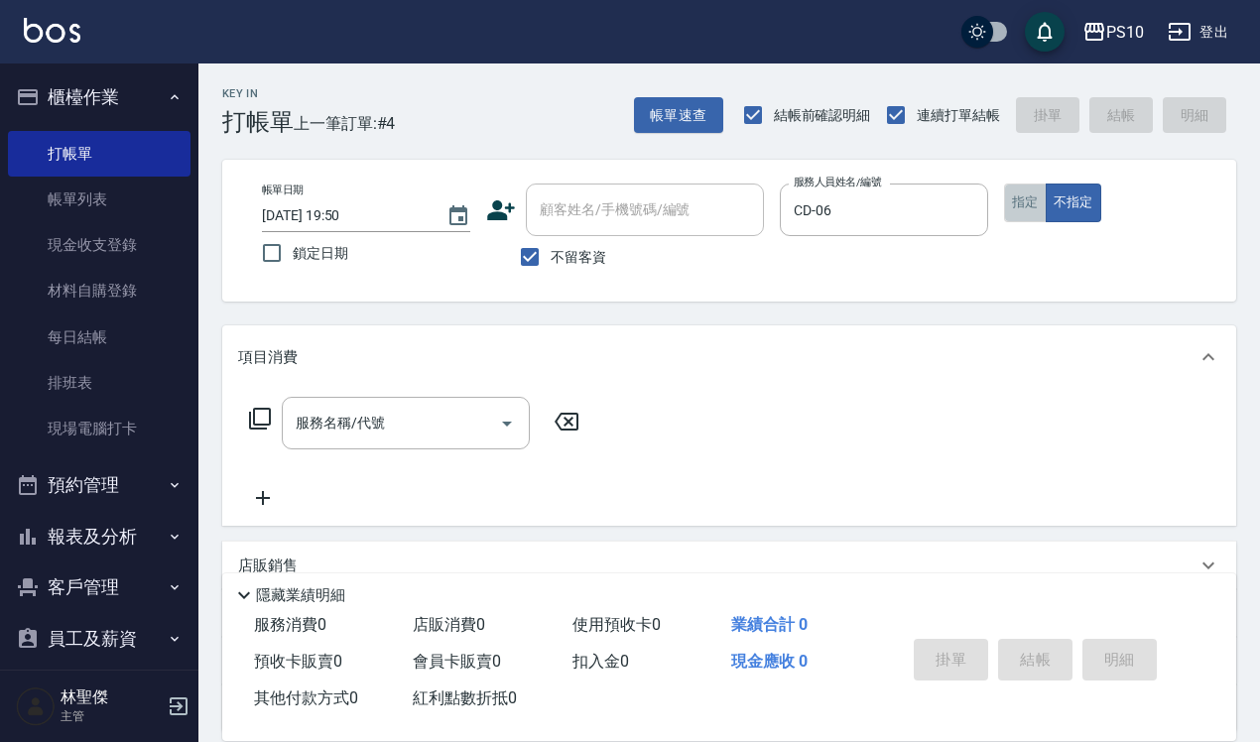
click at [1019, 218] on button "指定" at bounding box center [1025, 203] width 43 height 39
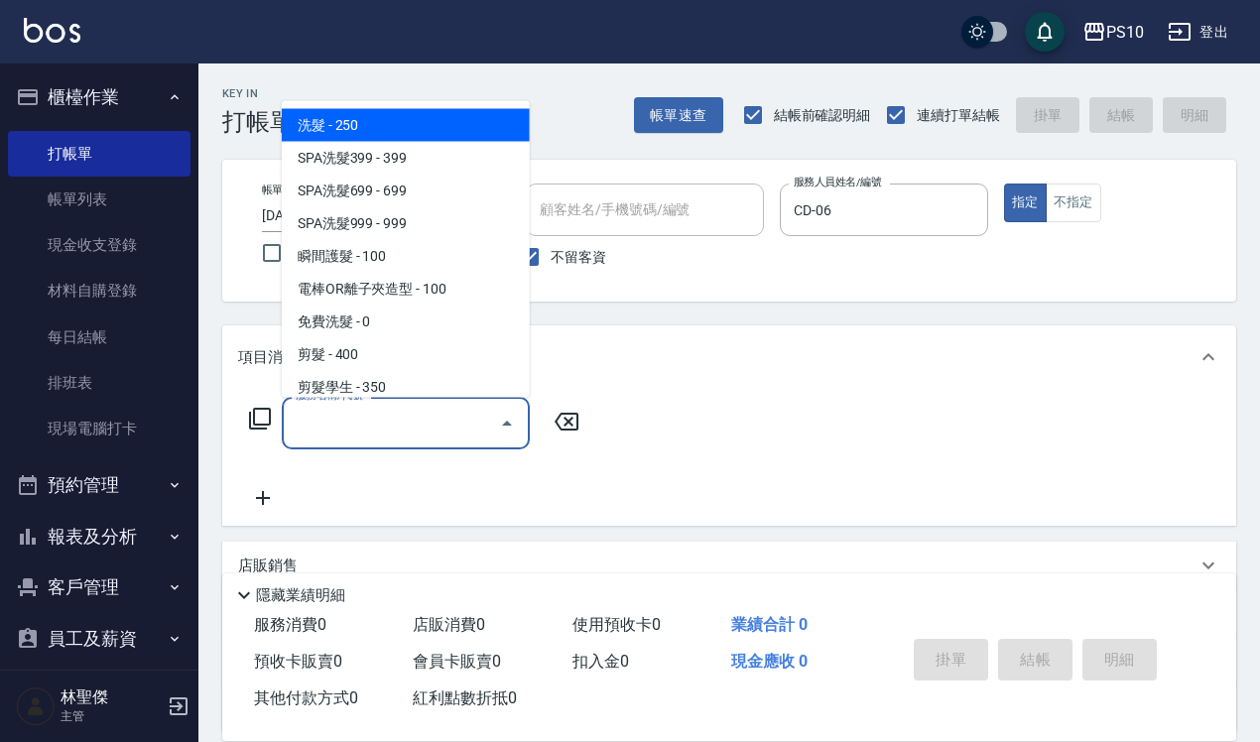
click at [329, 440] on input "服務名稱/代號" at bounding box center [391, 423] width 200 height 35
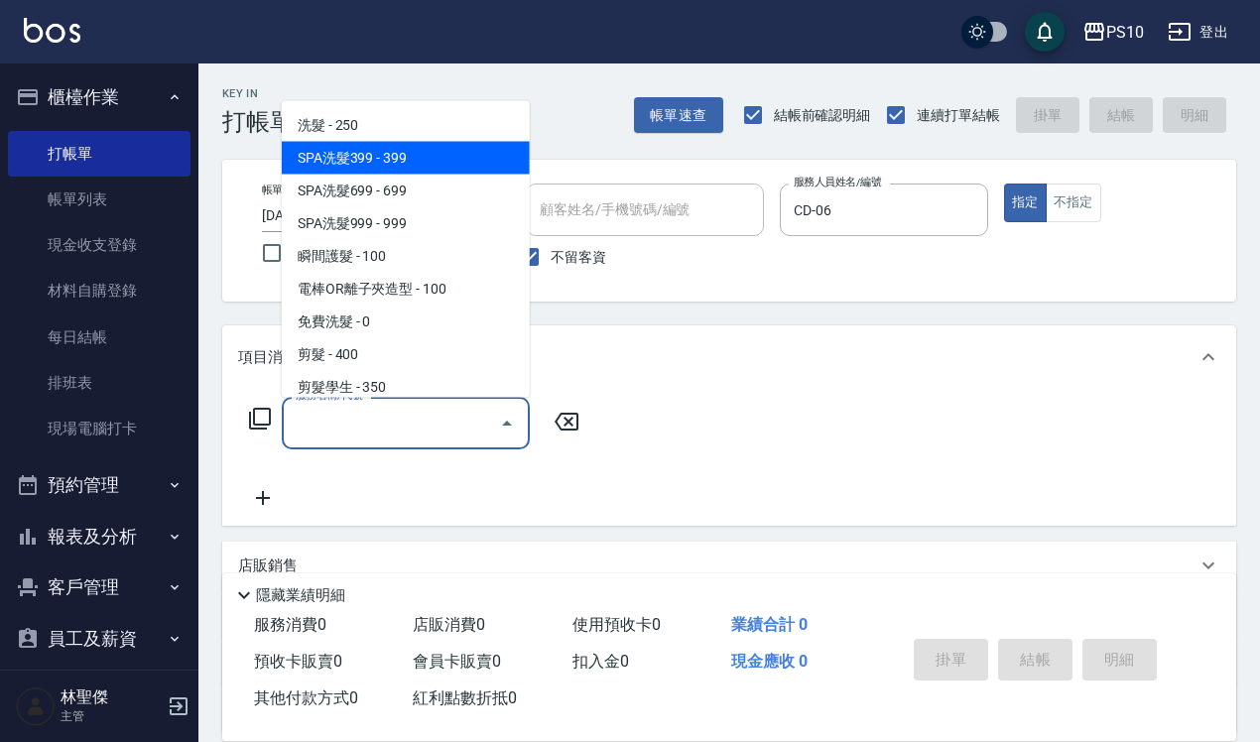
click at [350, 165] on span "SPA洗髮399 - 399" at bounding box center [406, 157] width 248 height 33
type input "SPA洗髮399(102)"
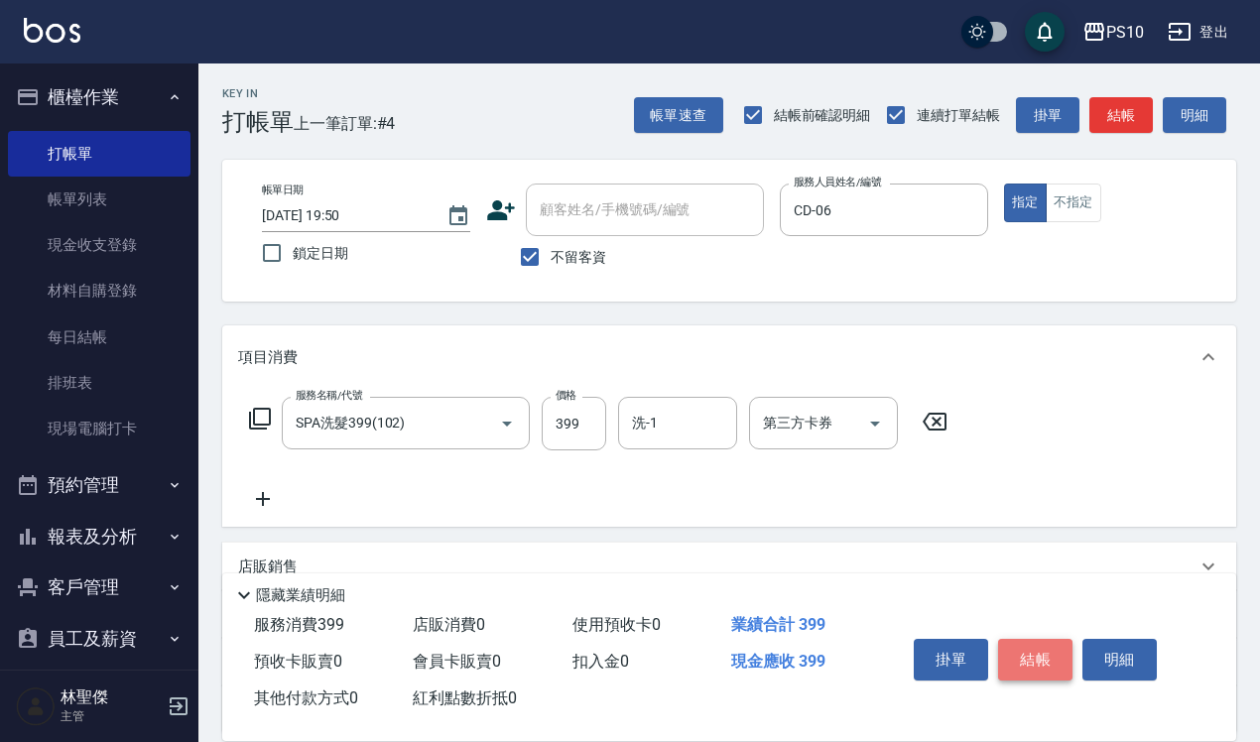
click at [1037, 653] on button "結帳" at bounding box center [1035, 660] width 74 height 42
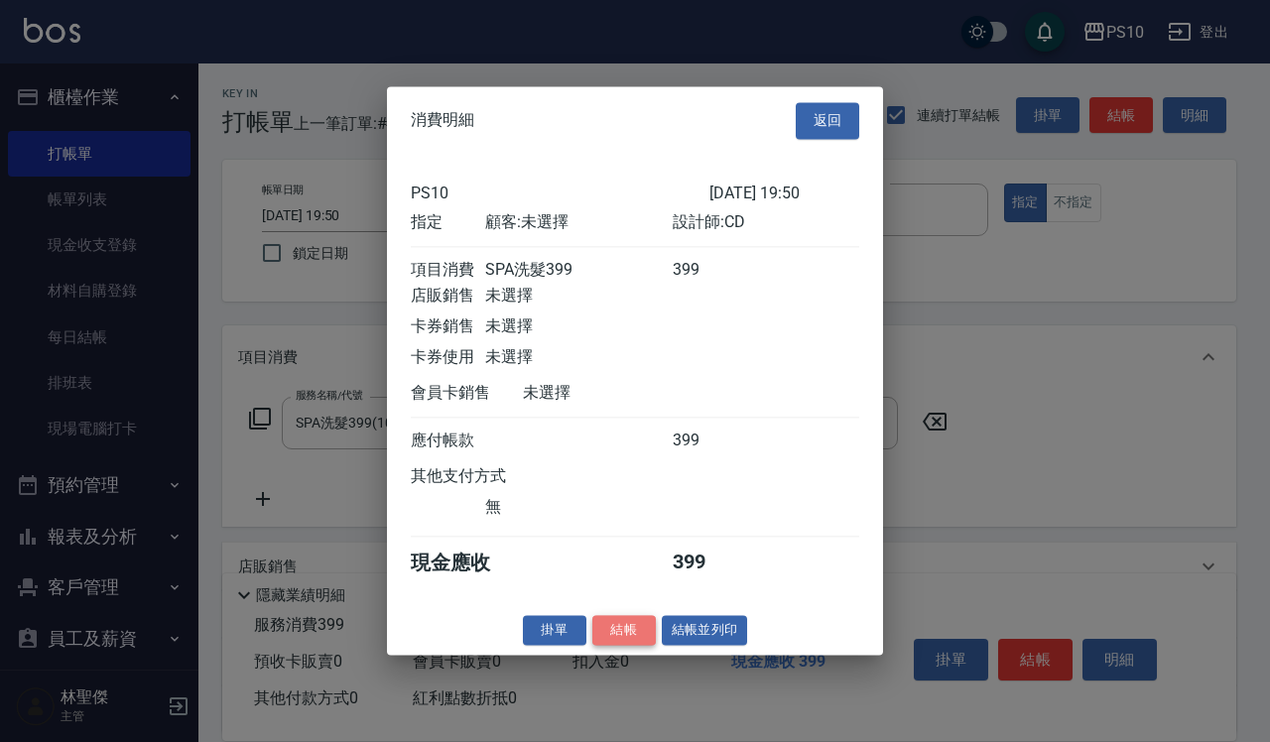
click at [617, 642] on button "結帳" at bounding box center [625, 630] width 64 height 31
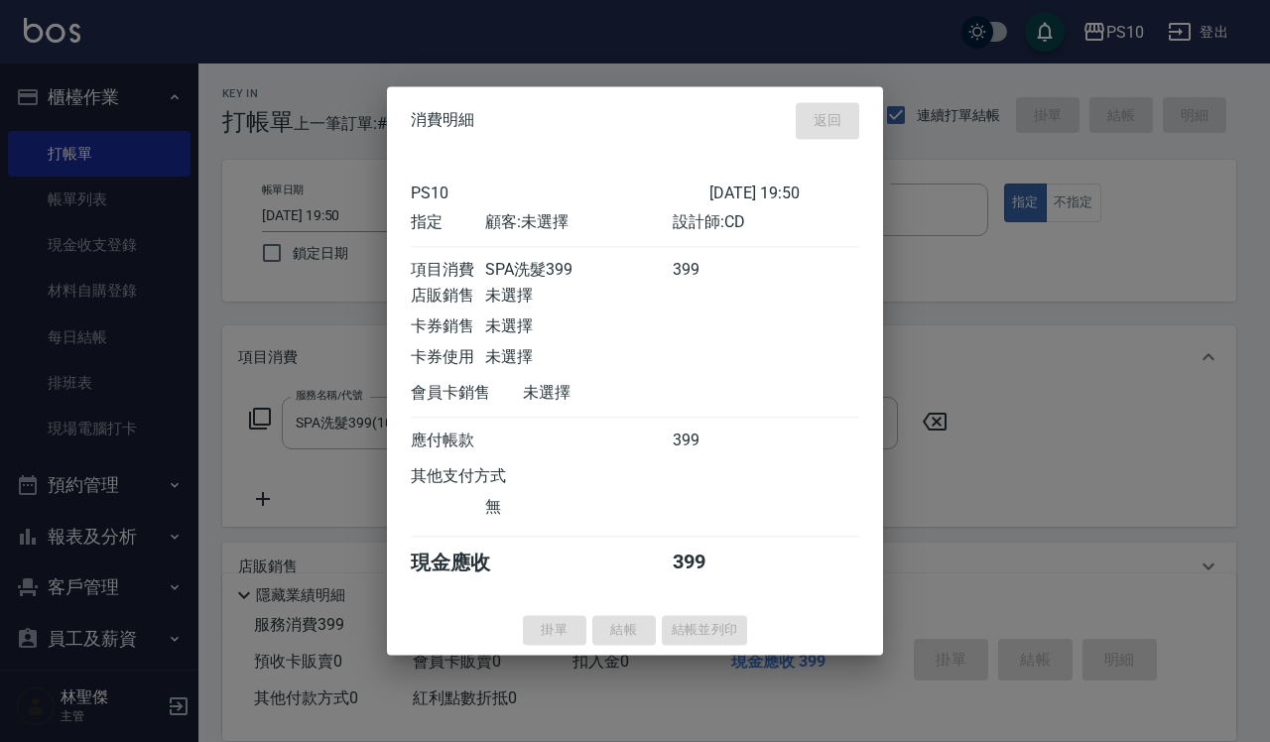
type input "[DATE] 19:51"
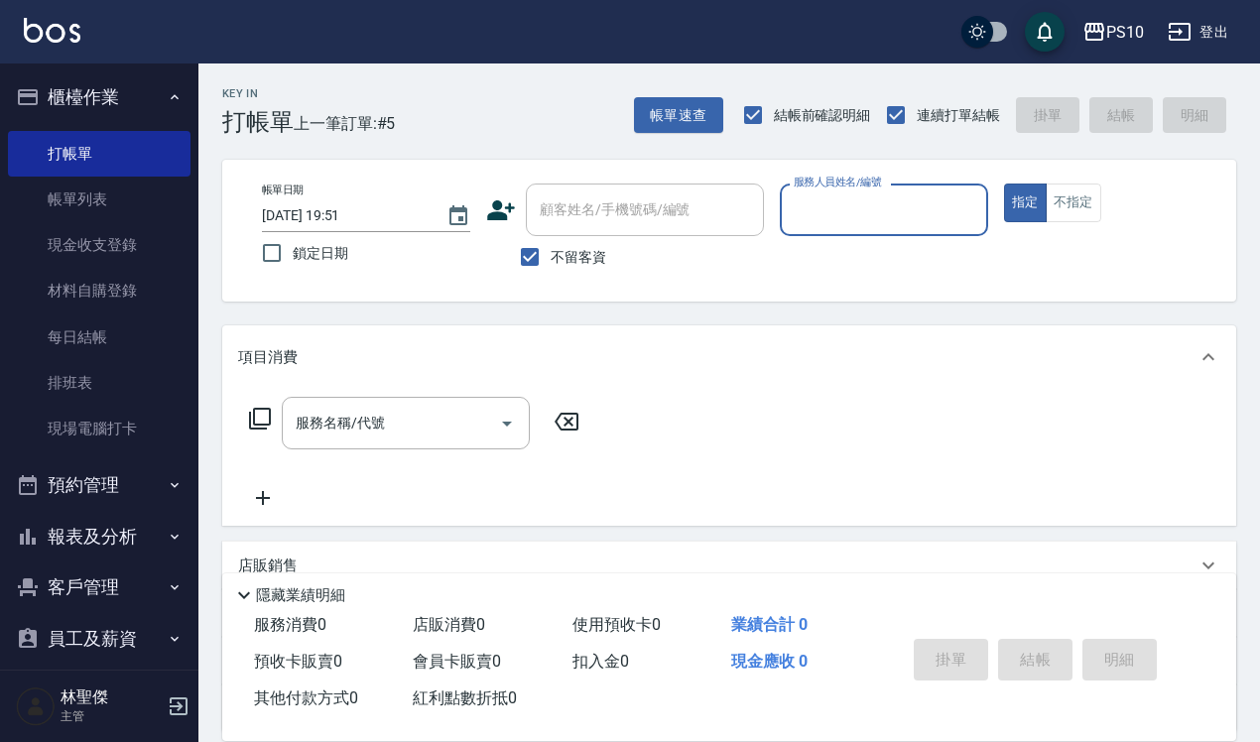
click at [865, 204] on input "服務人員姓名/編號" at bounding box center [884, 210] width 191 height 35
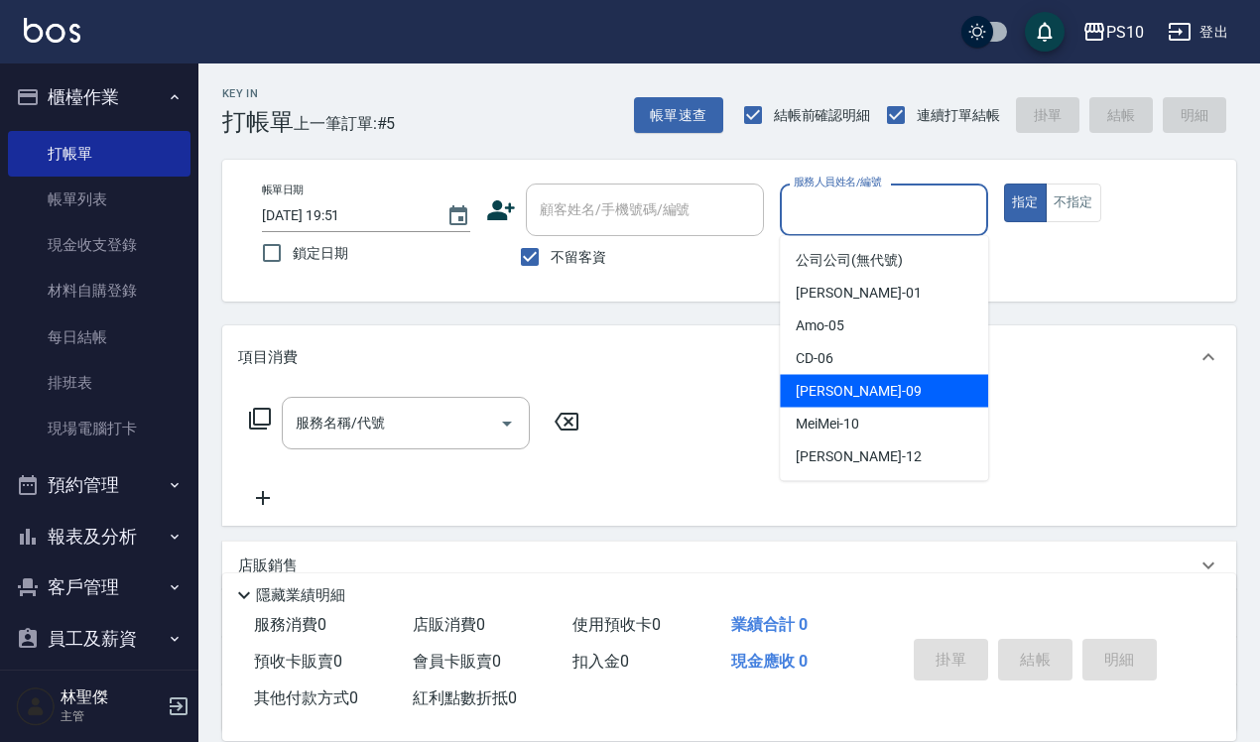
click at [826, 385] on span "[PERSON_NAME] -09" at bounding box center [858, 391] width 125 height 21
type input "[PERSON_NAME]-09"
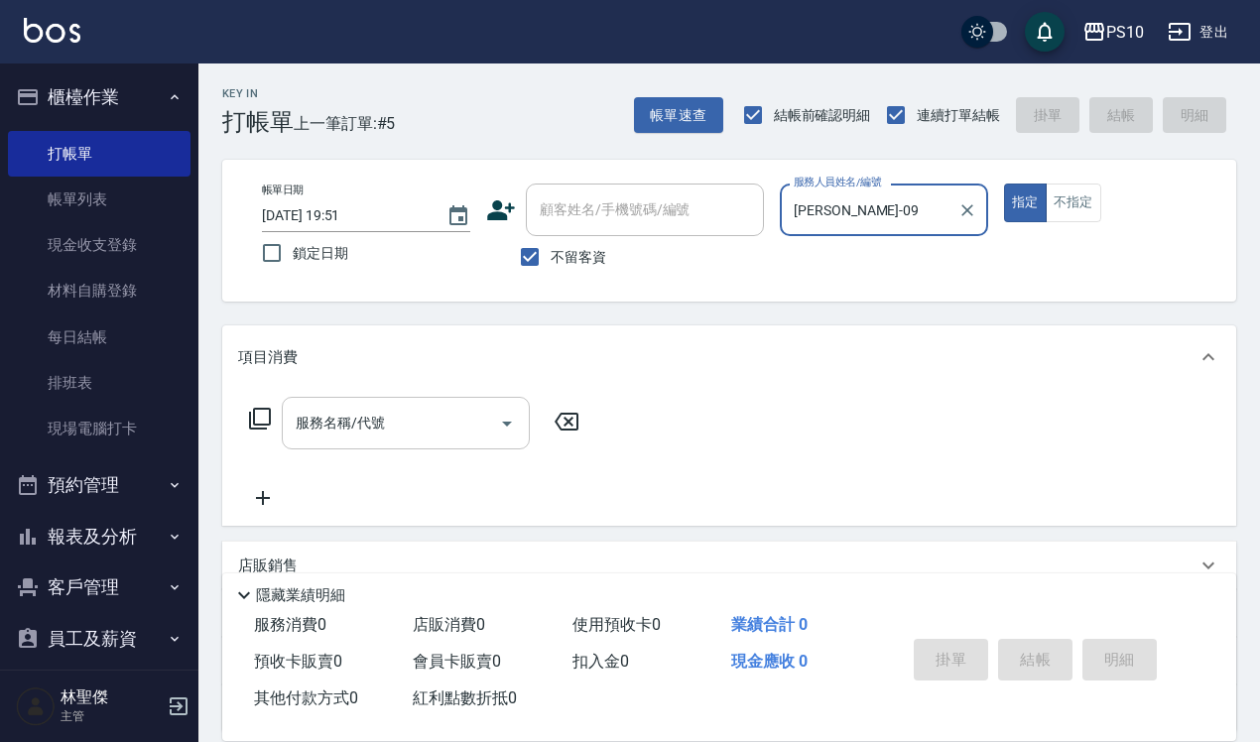
click at [310, 425] on div "服務名稱/代號 服務名稱/代號" at bounding box center [406, 423] width 248 height 53
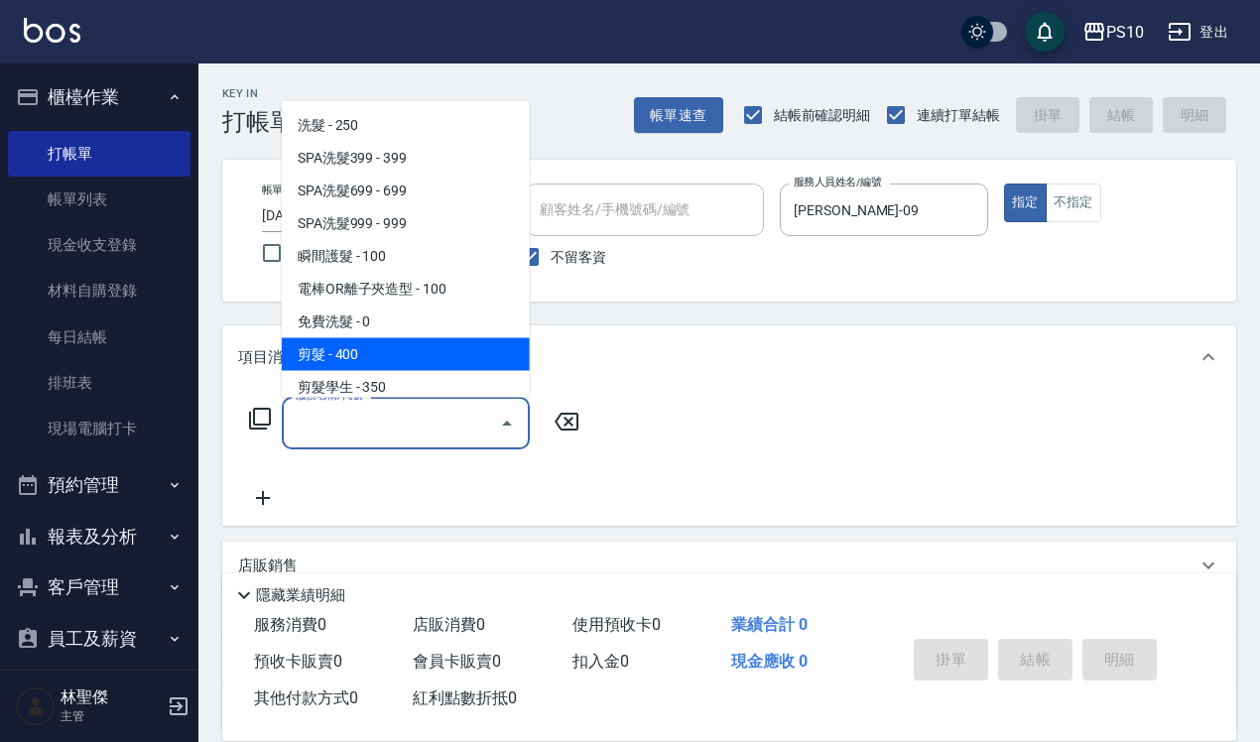
click at [353, 353] on span "剪髮 - 400" at bounding box center [406, 353] width 248 height 33
type input "剪髮(201)"
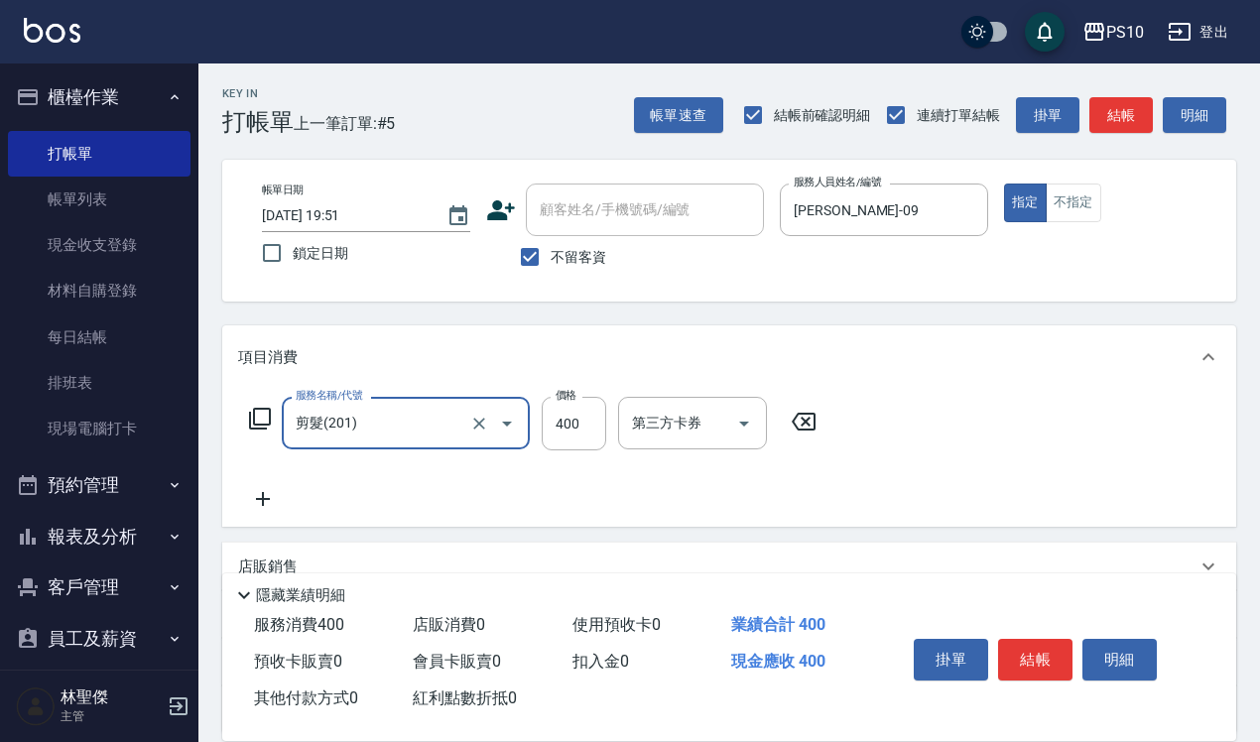
click at [250, 506] on icon at bounding box center [263, 499] width 50 height 24
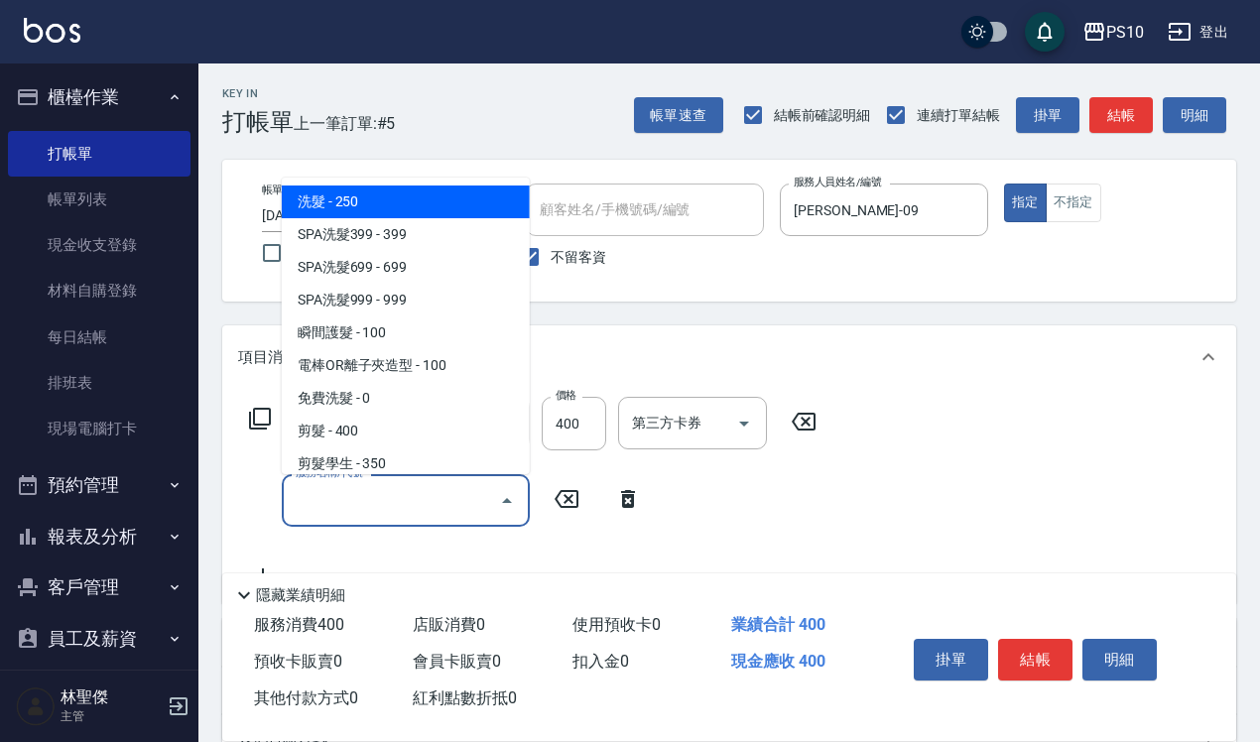
click at [294, 492] on input "服務名稱/代號" at bounding box center [391, 500] width 200 height 35
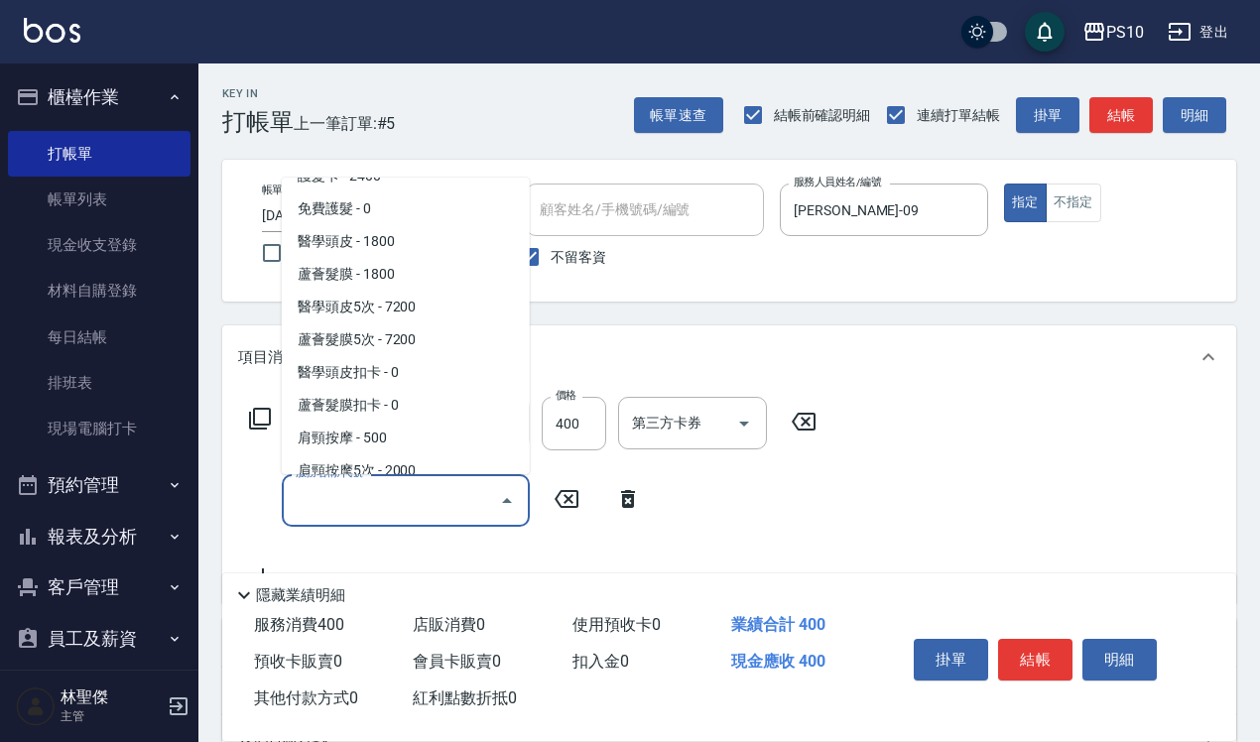
scroll to position [1489, 0]
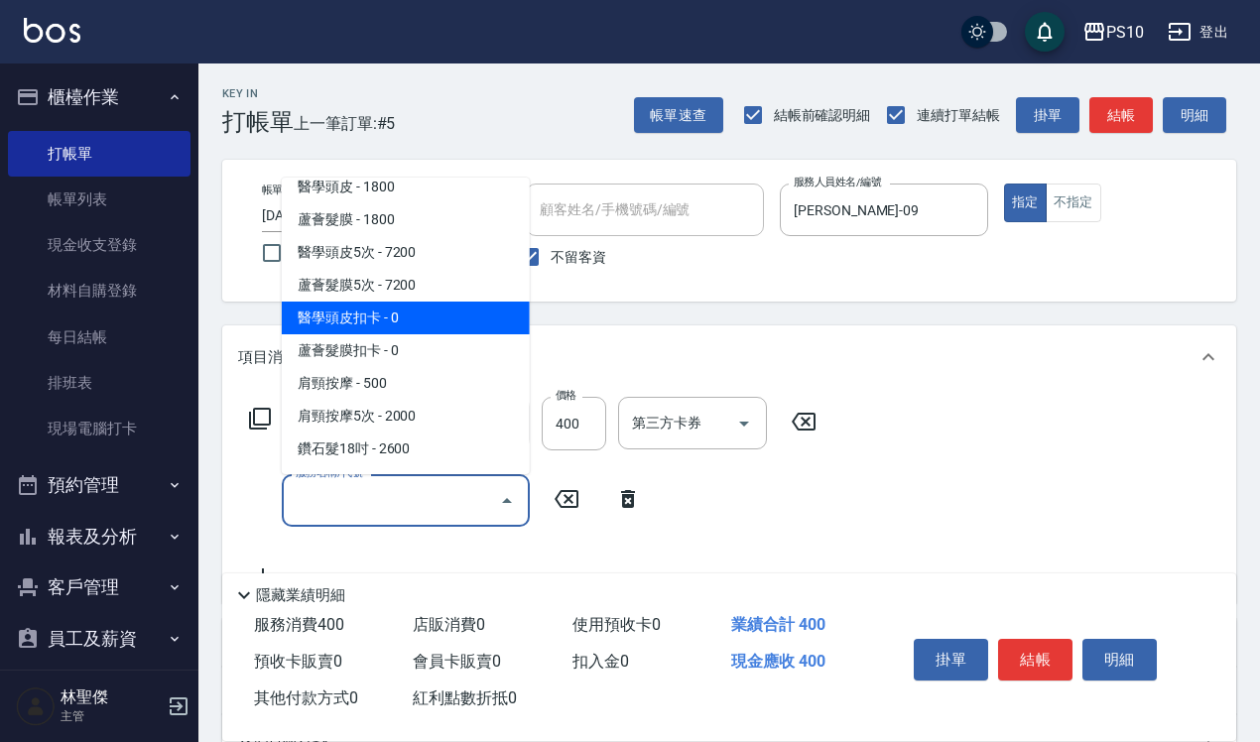
click at [372, 318] on span "醫學頭皮扣卡 - 0" at bounding box center [406, 318] width 248 height 33
type input "醫學頭皮扣卡(605)"
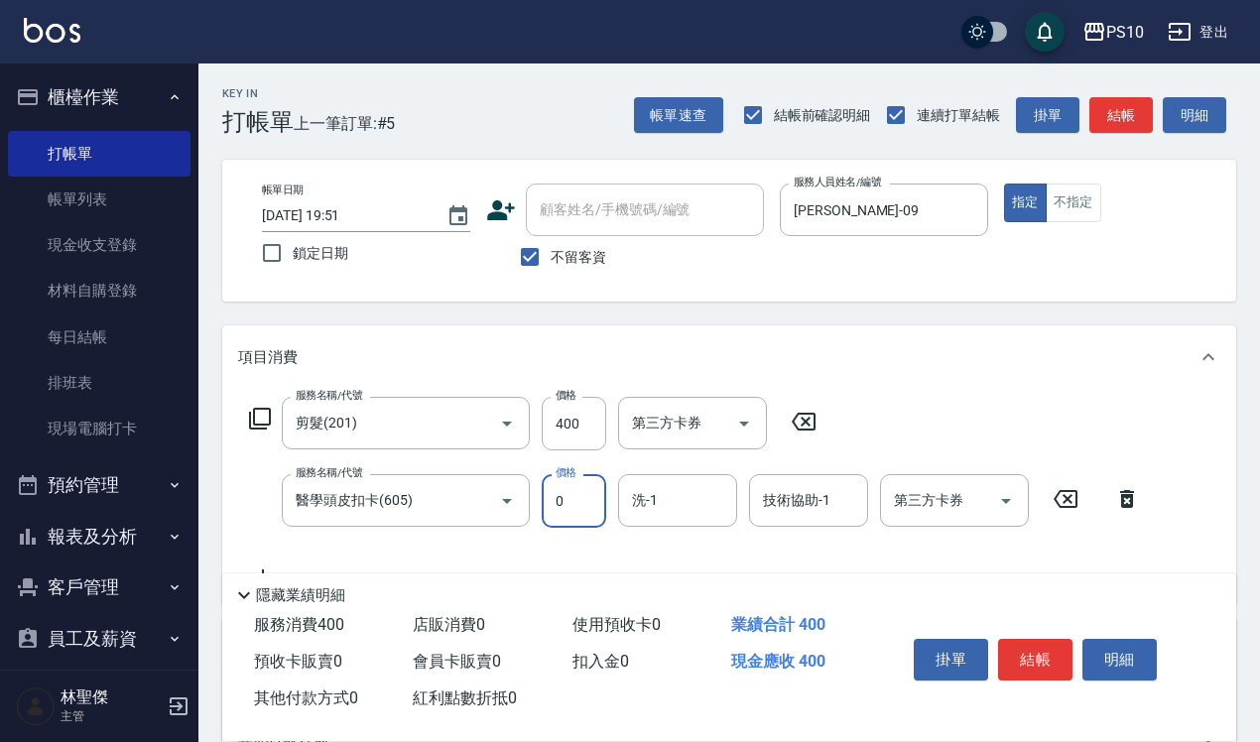
click at [566, 504] on input "0" at bounding box center [574, 501] width 65 height 54
click at [1002, 508] on icon "Open" at bounding box center [1006, 501] width 24 height 24
type input "1440"
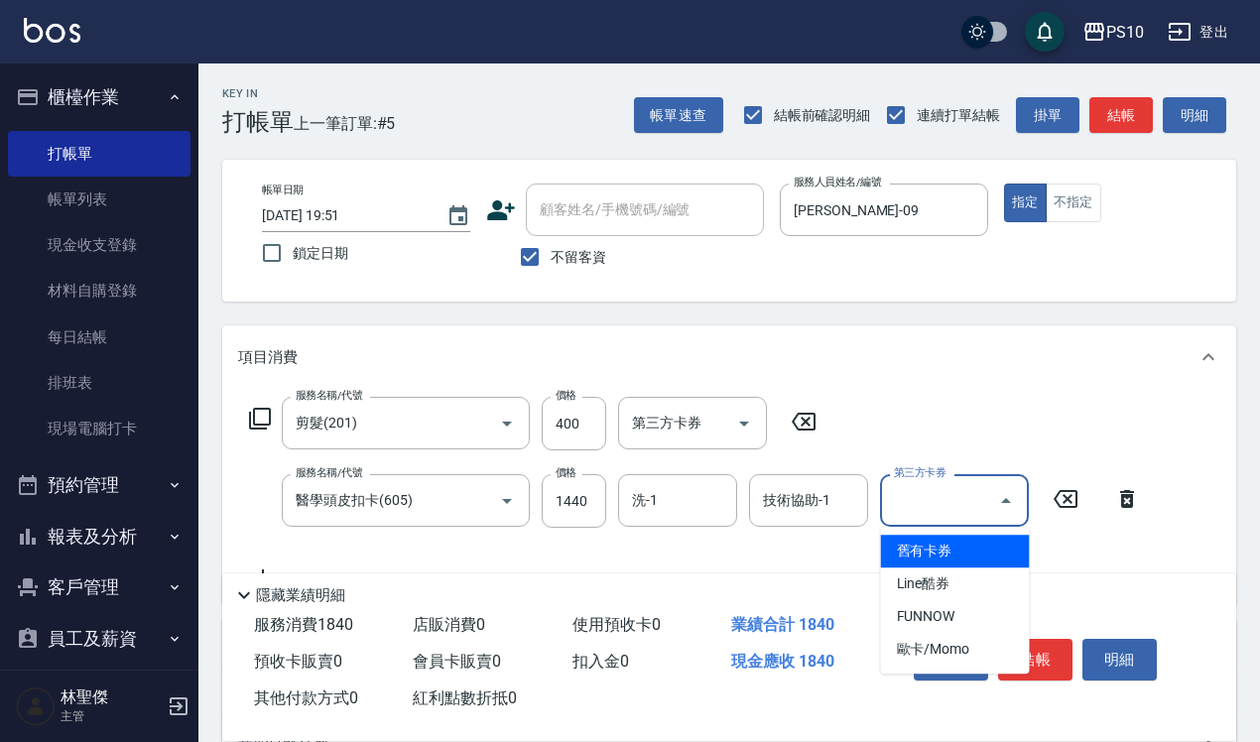
click at [918, 553] on span "舊有卡券" at bounding box center [955, 551] width 149 height 33
type input "舊有卡券"
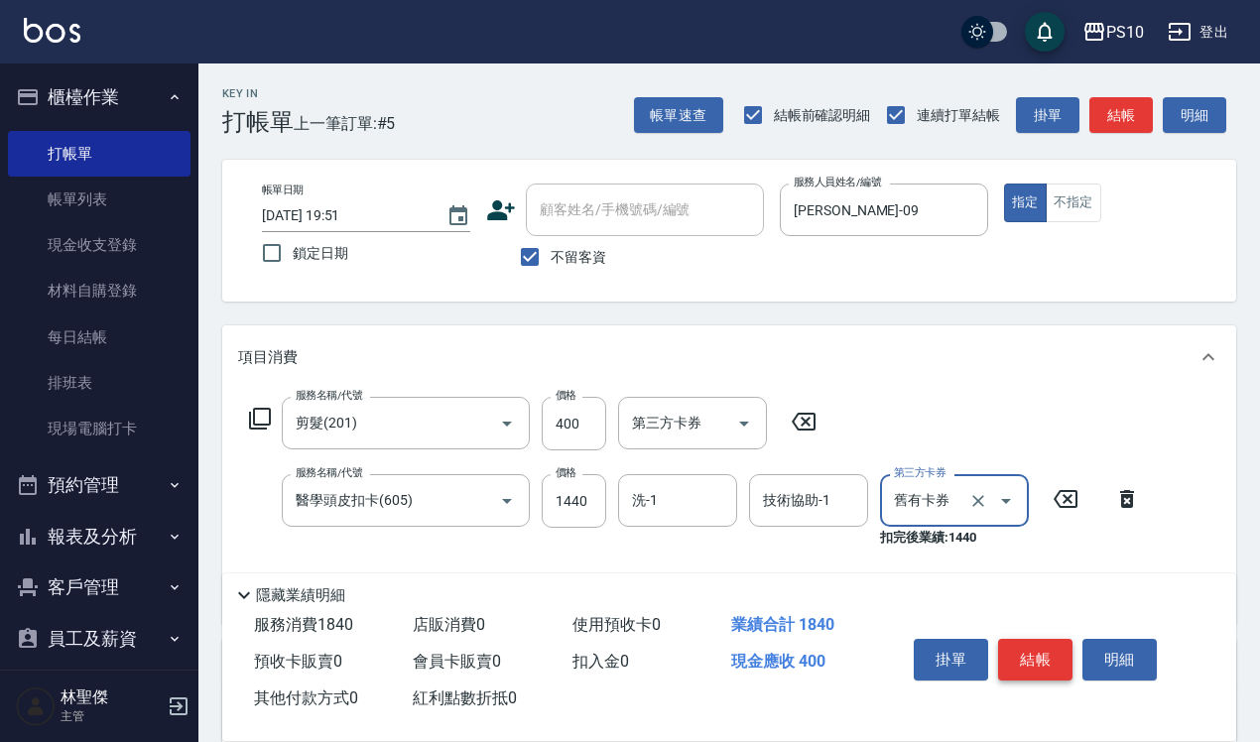
click at [1040, 648] on button "結帳" at bounding box center [1035, 660] width 74 height 42
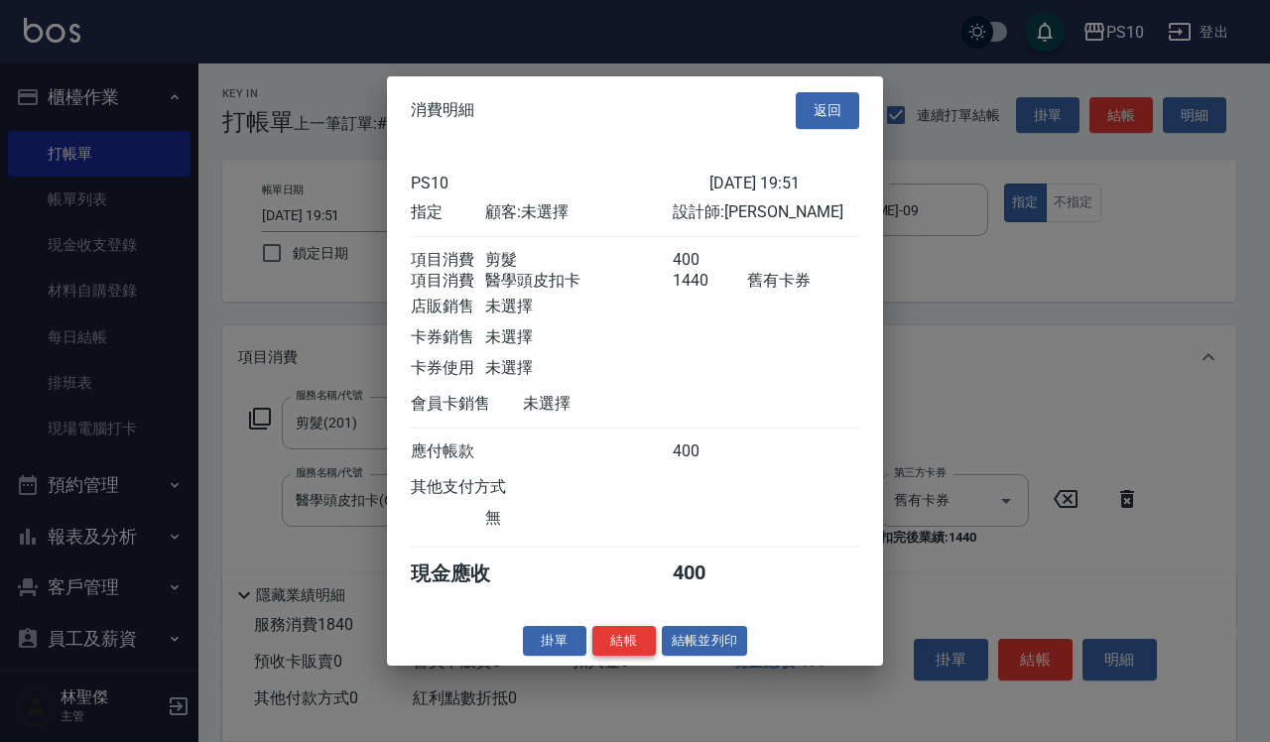
click at [612, 656] on button "結帳" at bounding box center [625, 640] width 64 height 31
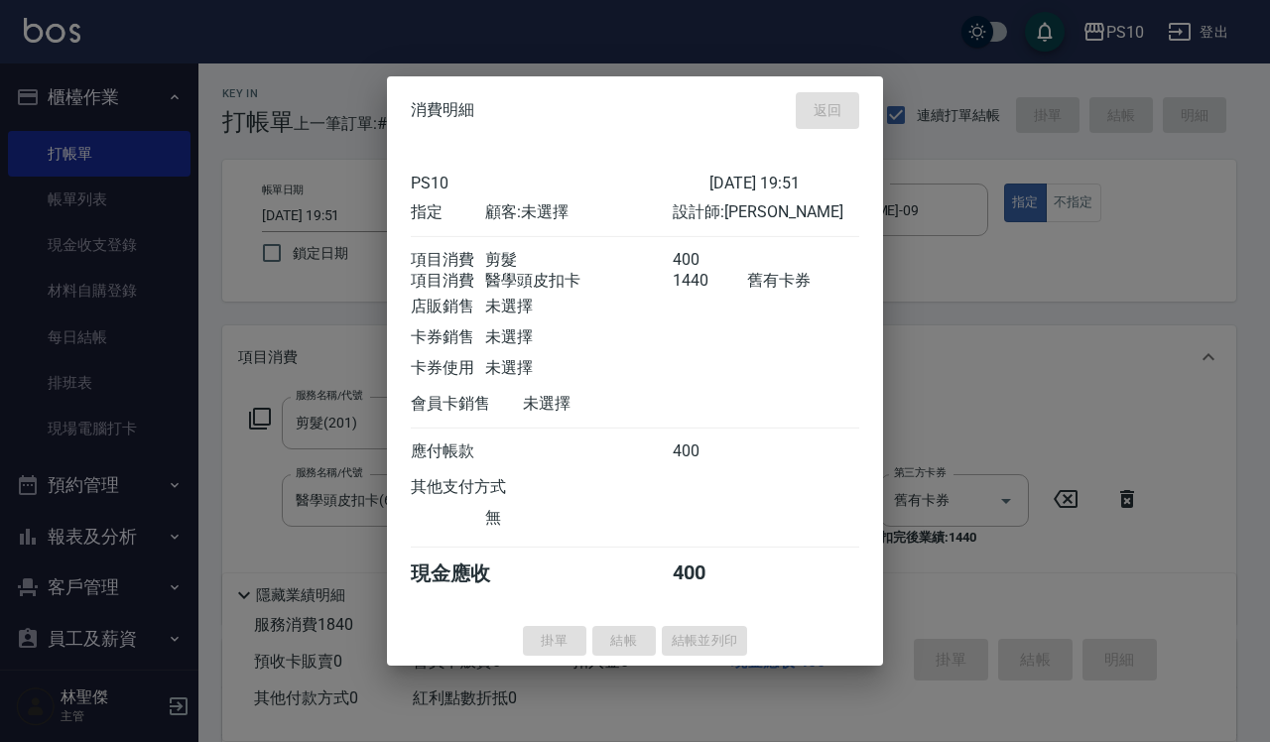
type input "[DATE] 19:52"
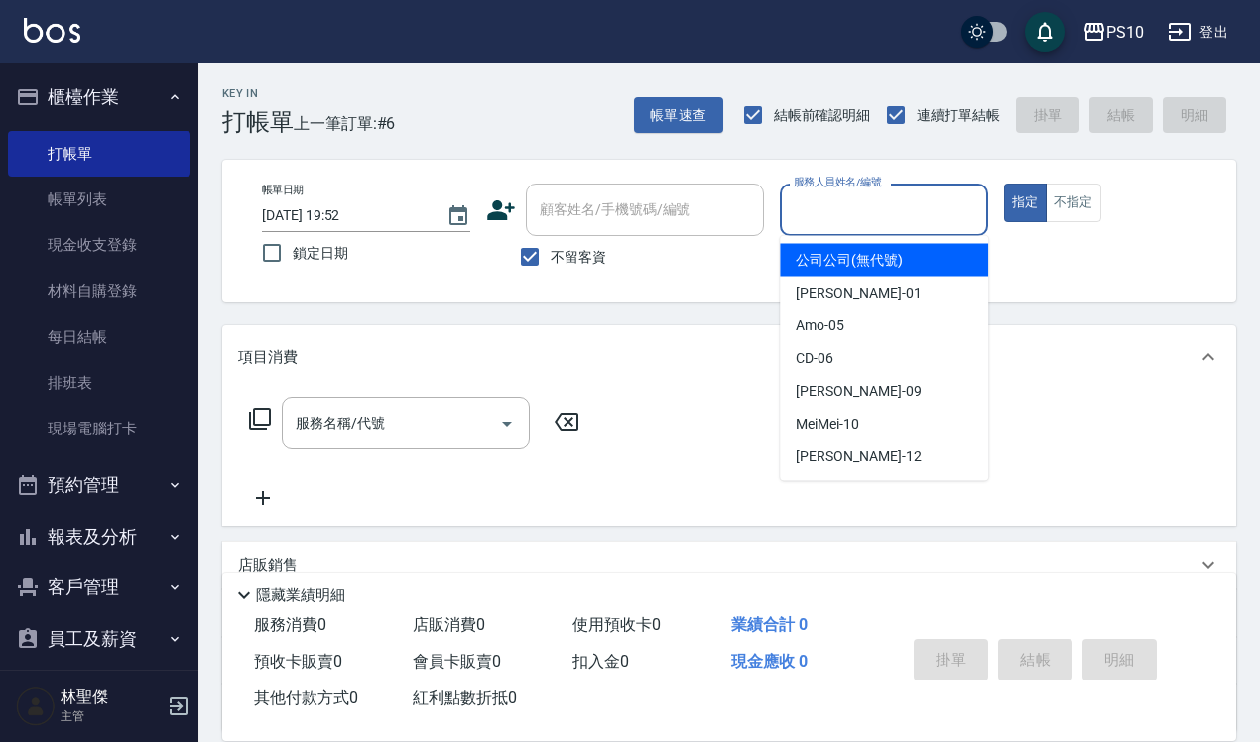
click at [821, 209] on input "服務人員姓名/編號" at bounding box center [884, 210] width 191 height 35
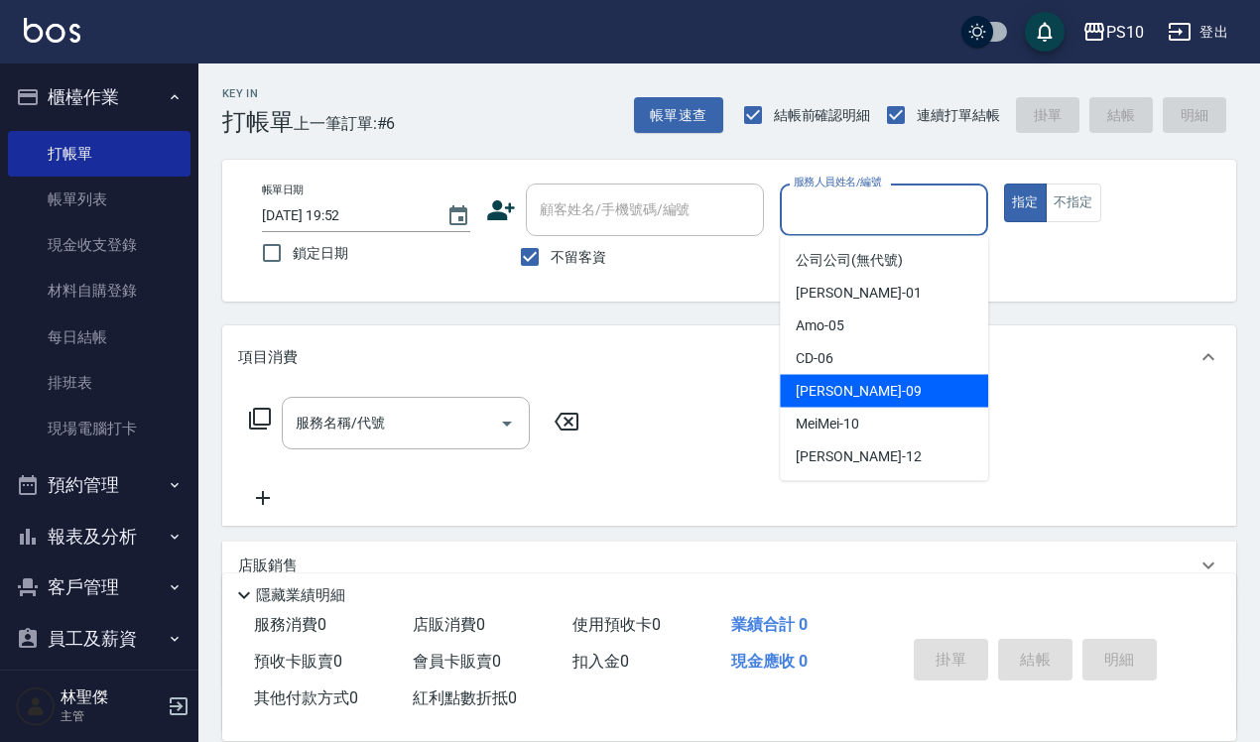
click at [817, 389] on span "[PERSON_NAME] -09" at bounding box center [858, 391] width 125 height 21
type input "[PERSON_NAME]-09"
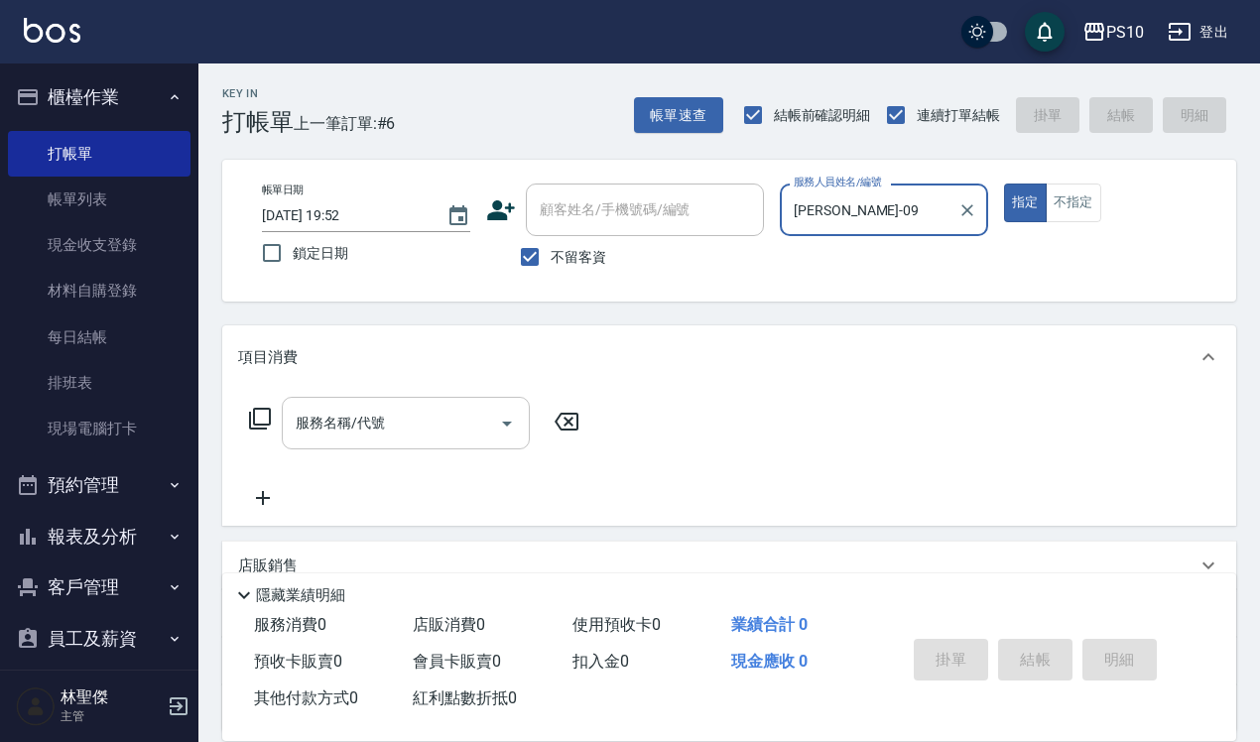
click at [360, 443] on div "服務名稱/代號" at bounding box center [406, 423] width 248 height 53
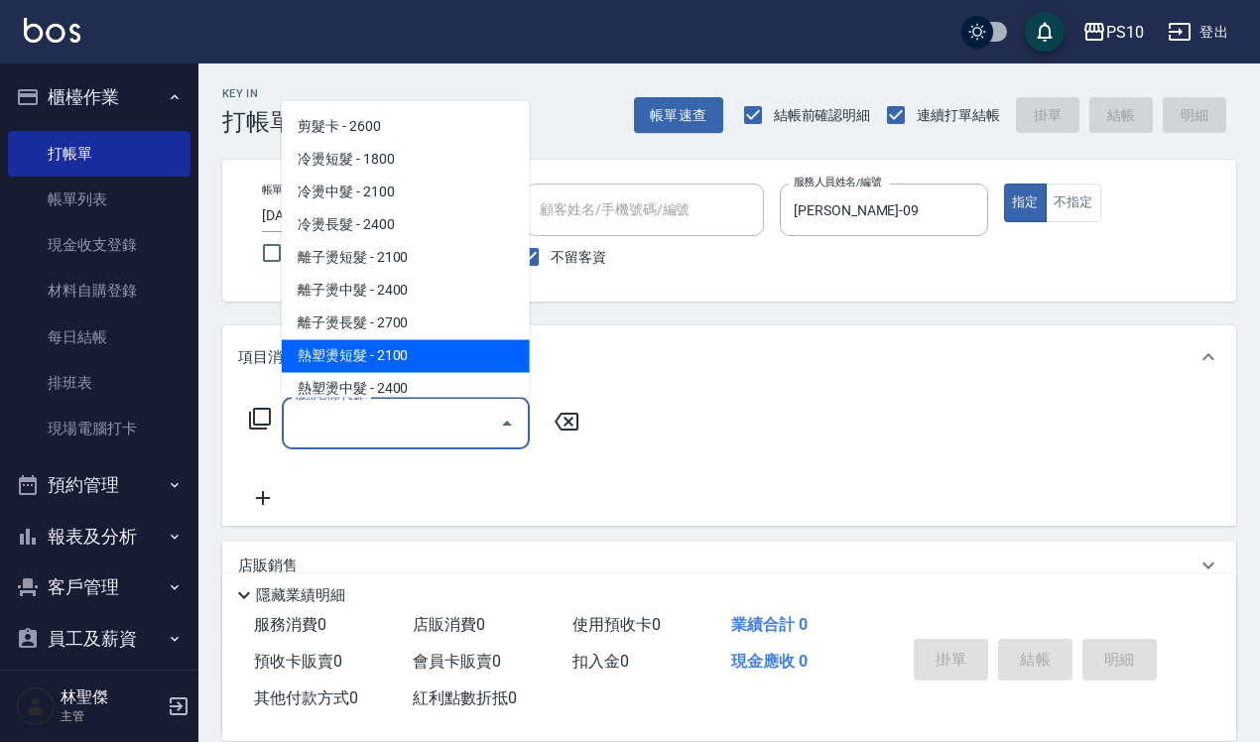
scroll to position [372, 0]
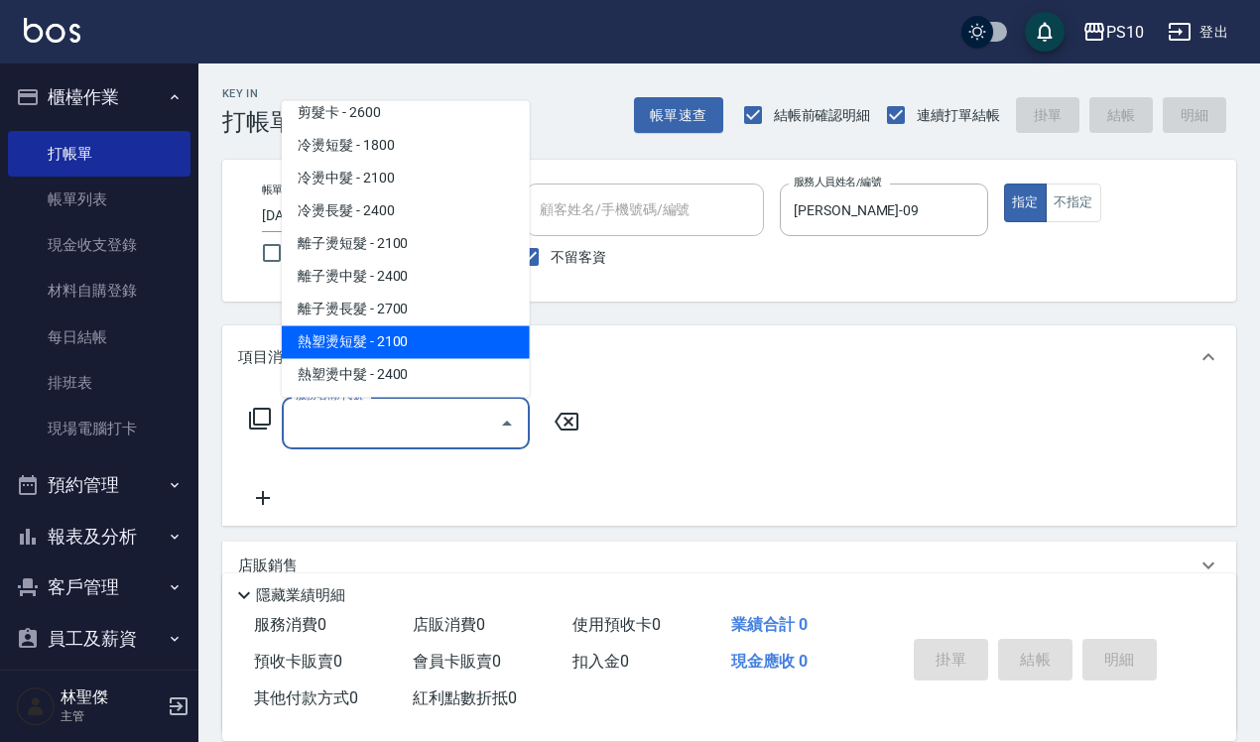
click at [313, 519] on div "服務名稱/代號 服務名稱/代號" at bounding box center [729, 457] width 1014 height 137
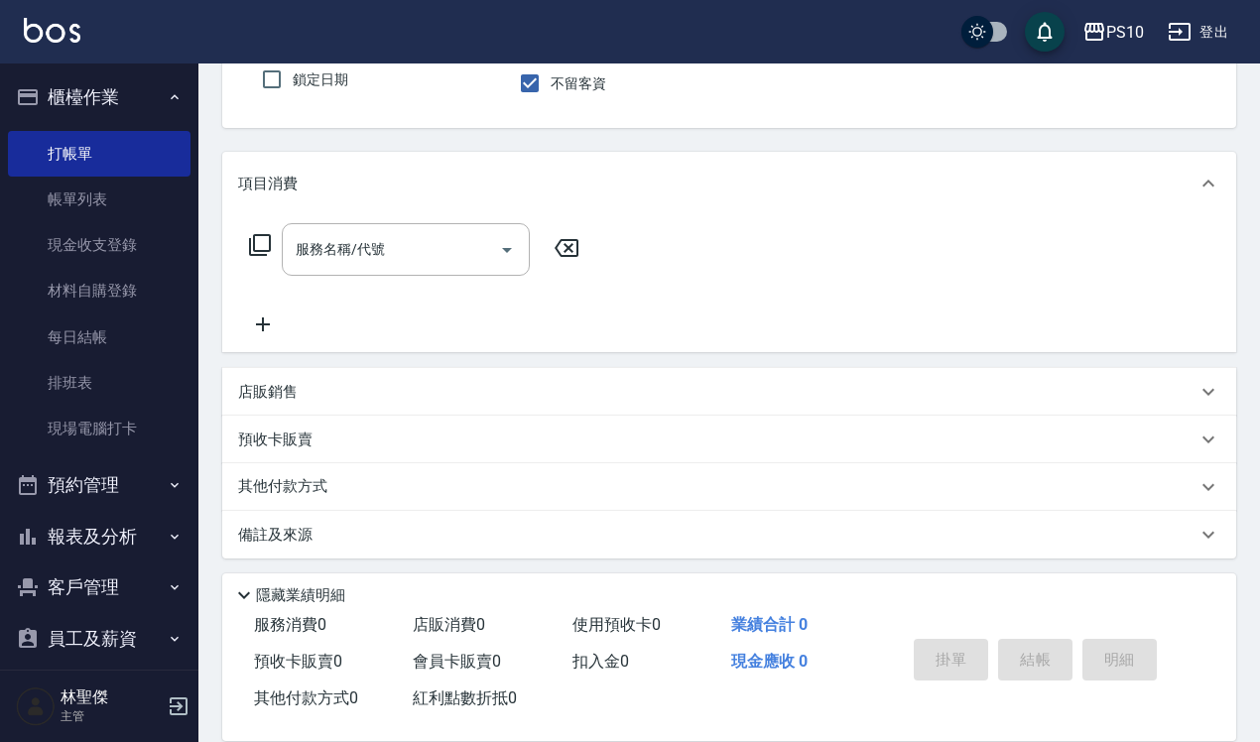
scroll to position [179, 0]
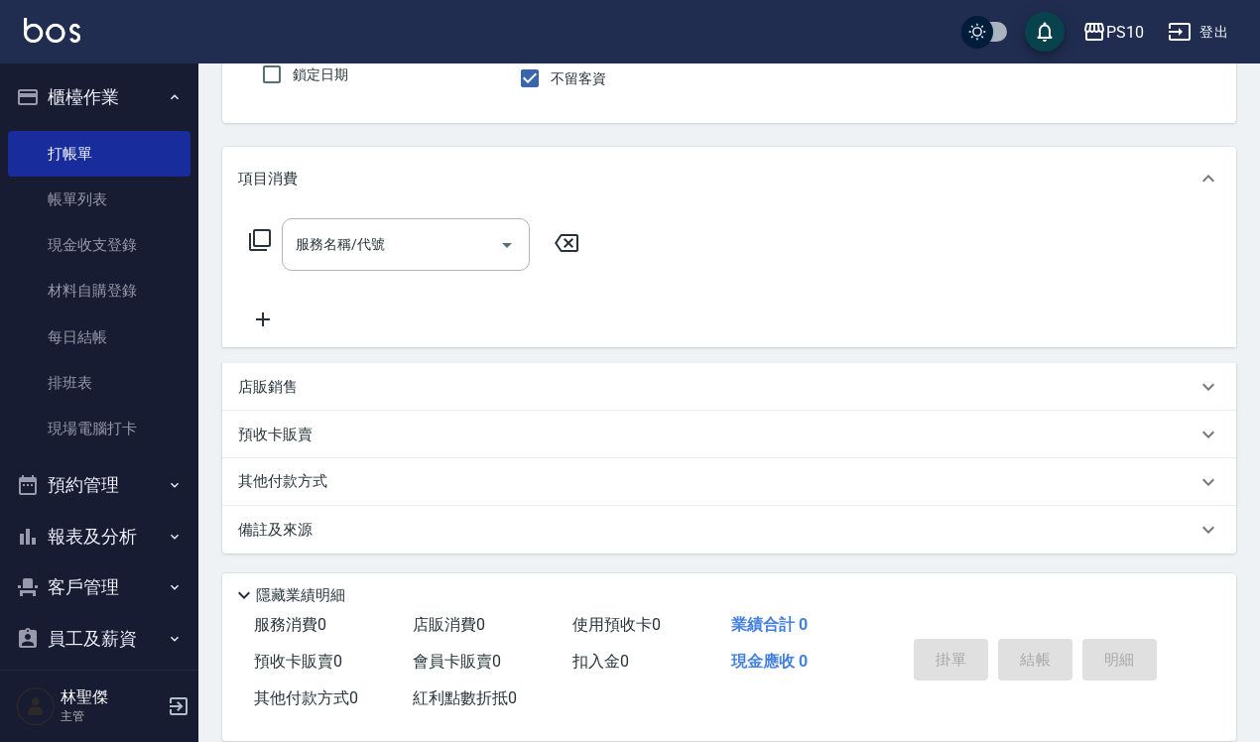
click at [288, 389] on p "店販銷售" at bounding box center [268, 387] width 60 height 21
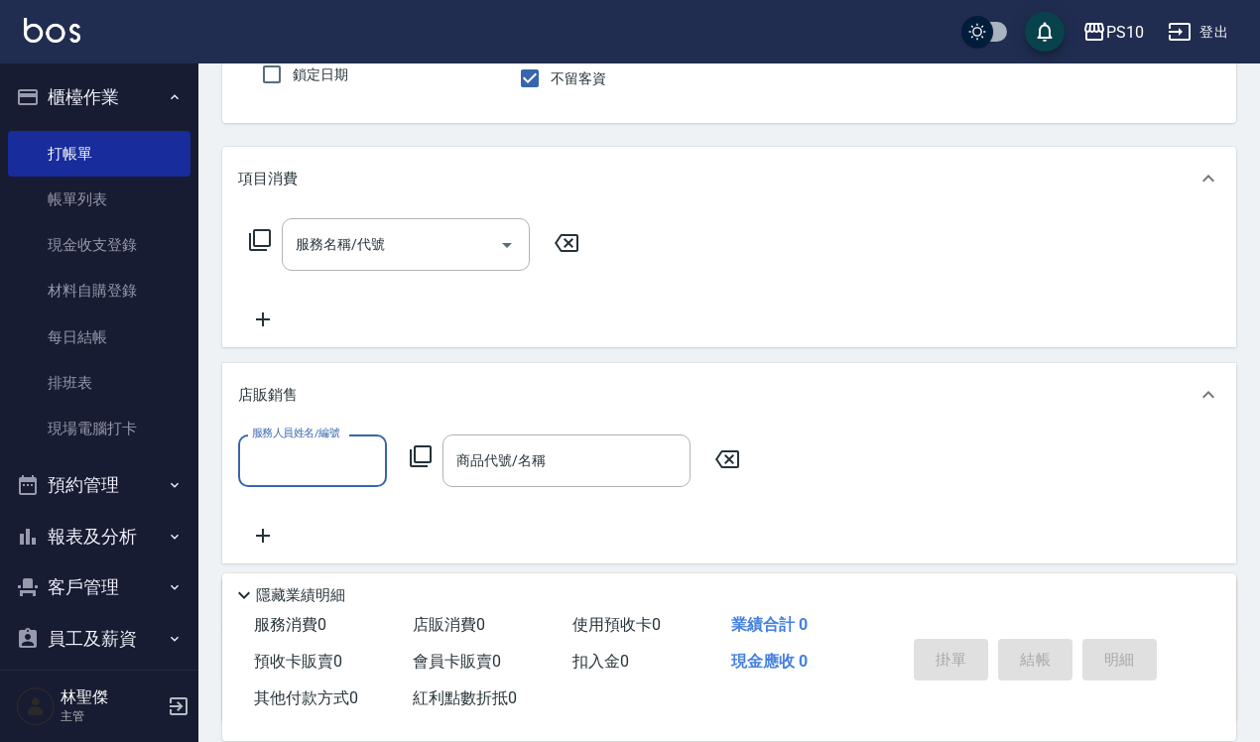
scroll to position [0, 0]
click at [288, 463] on input "服務人員姓名/編號" at bounding box center [312, 461] width 131 height 35
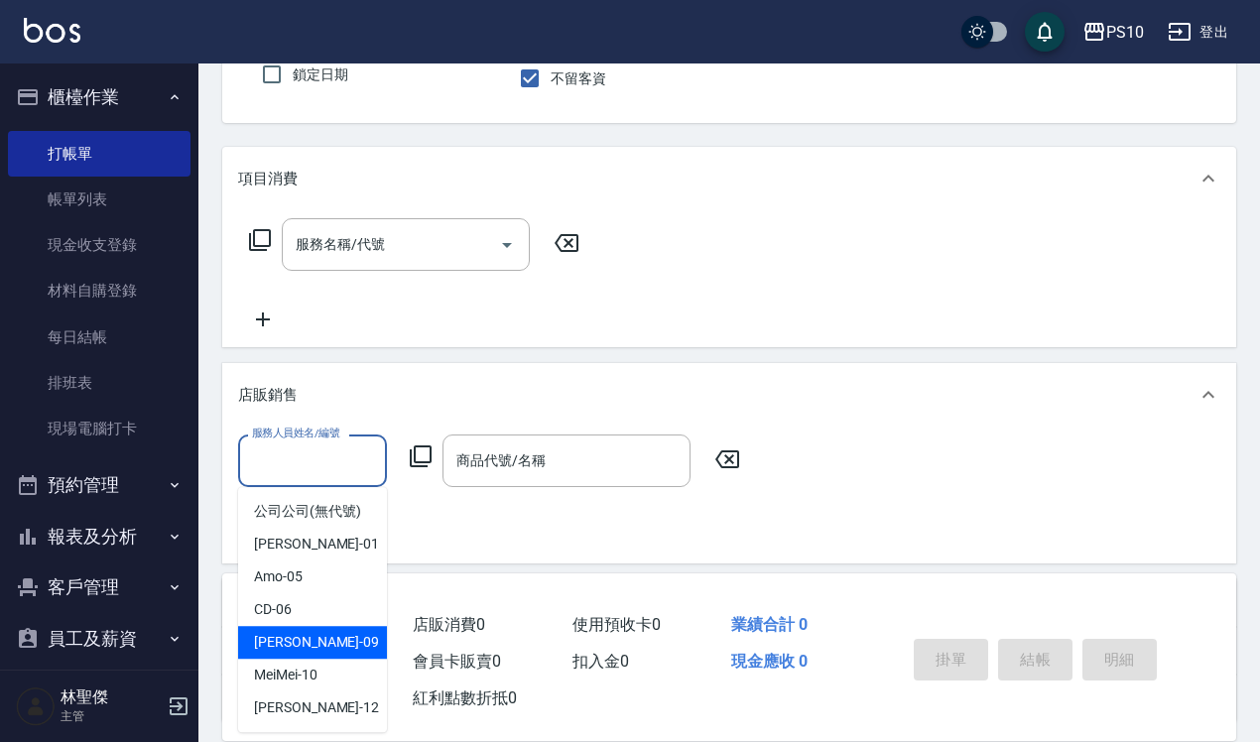
click at [266, 646] on span "[PERSON_NAME] -09" at bounding box center [316, 642] width 125 height 21
type input "[PERSON_NAME]-09"
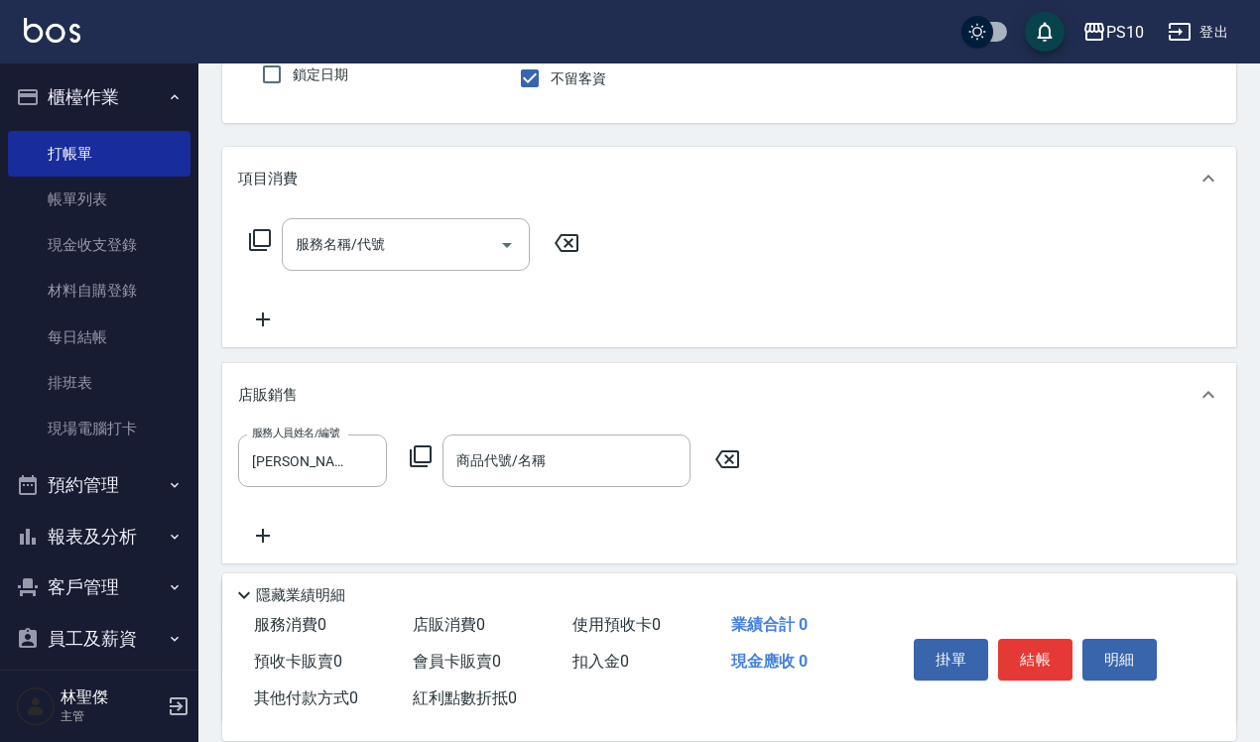
click at [424, 447] on icon at bounding box center [421, 457] width 22 height 22
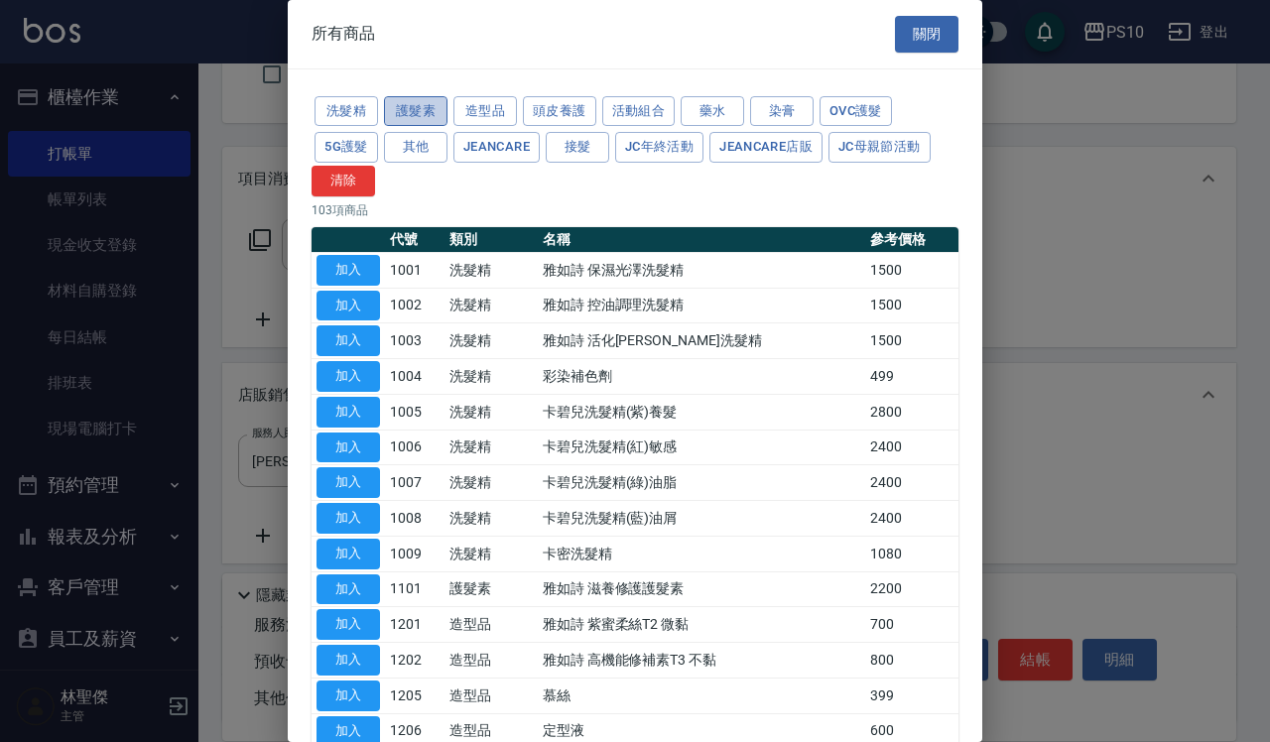
click at [418, 117] on button "護髮素" at bounding box center [416, 111] width 64 height 31
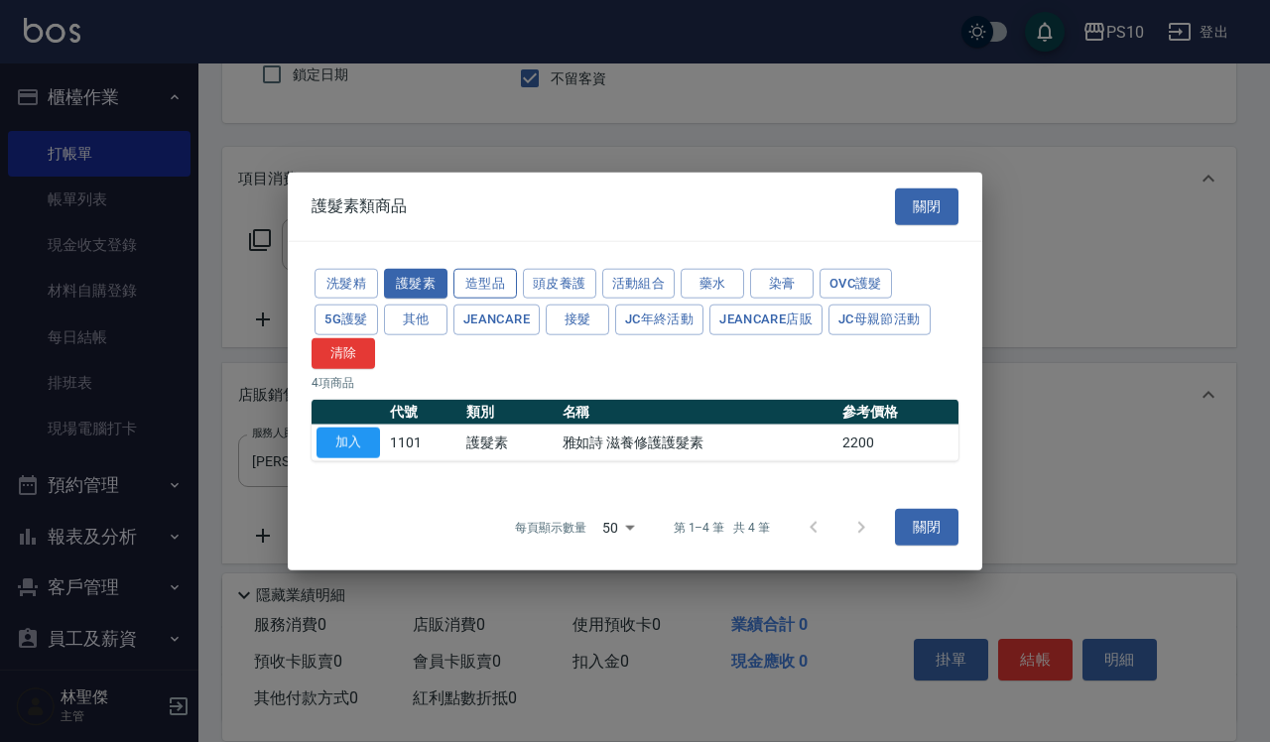
click at [507, 283] on button "造型品" at bounding box center [486, 283] width 64 height 31
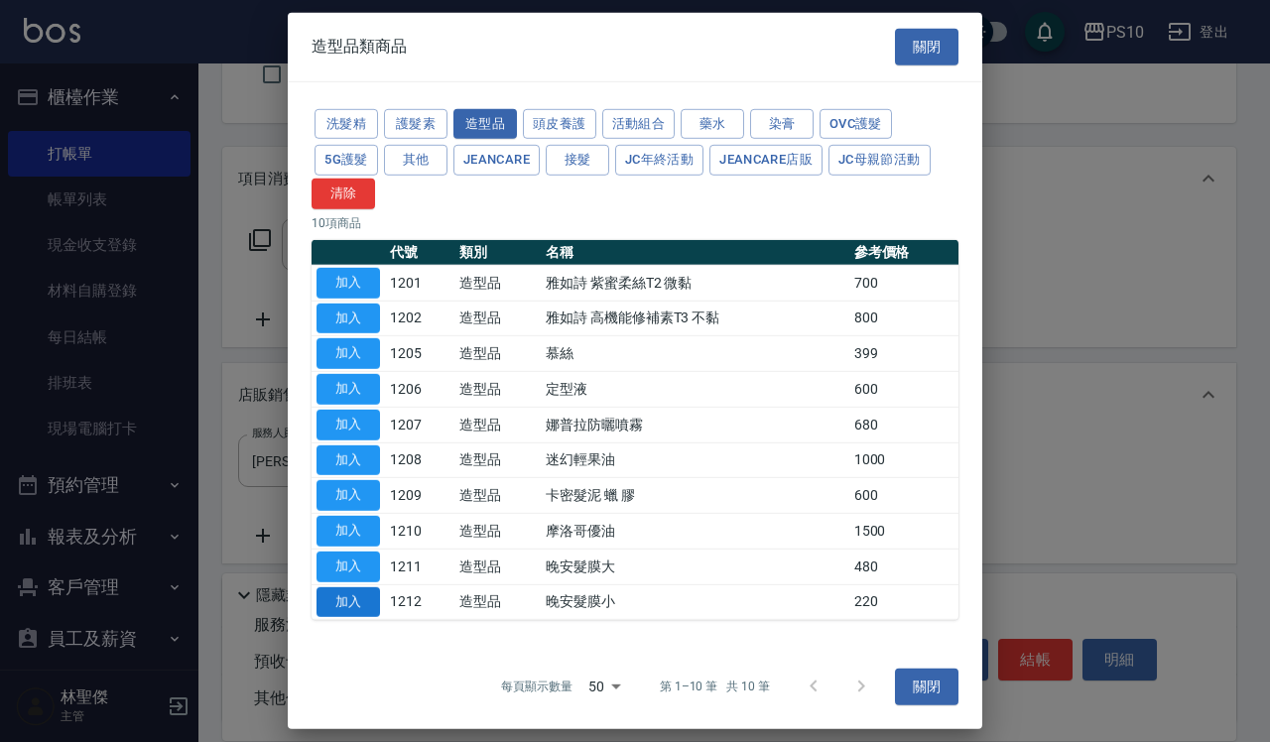
click at [372, 589] on button "加入" at bounding box center [349, 602] width 64 height 31
type input "晚安髮膜小"
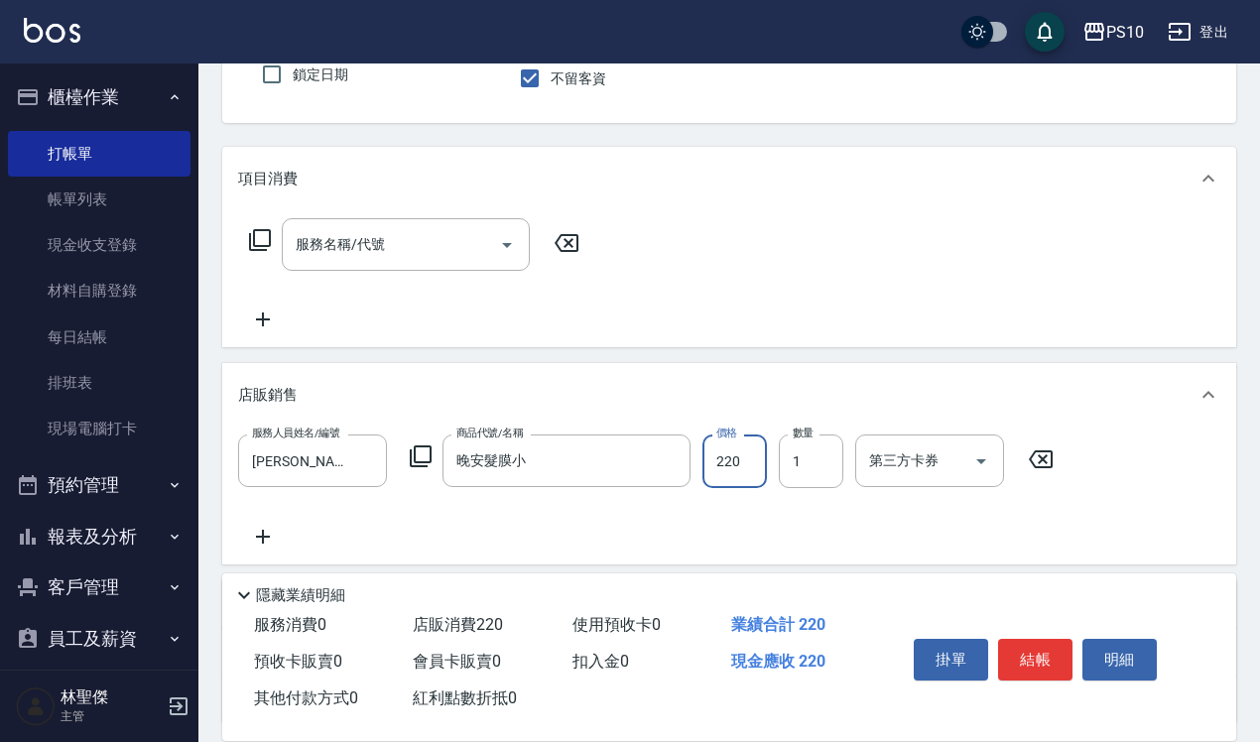
click at [725, 455] on input "220" at bounding box center [735, 462] width 65 height 54
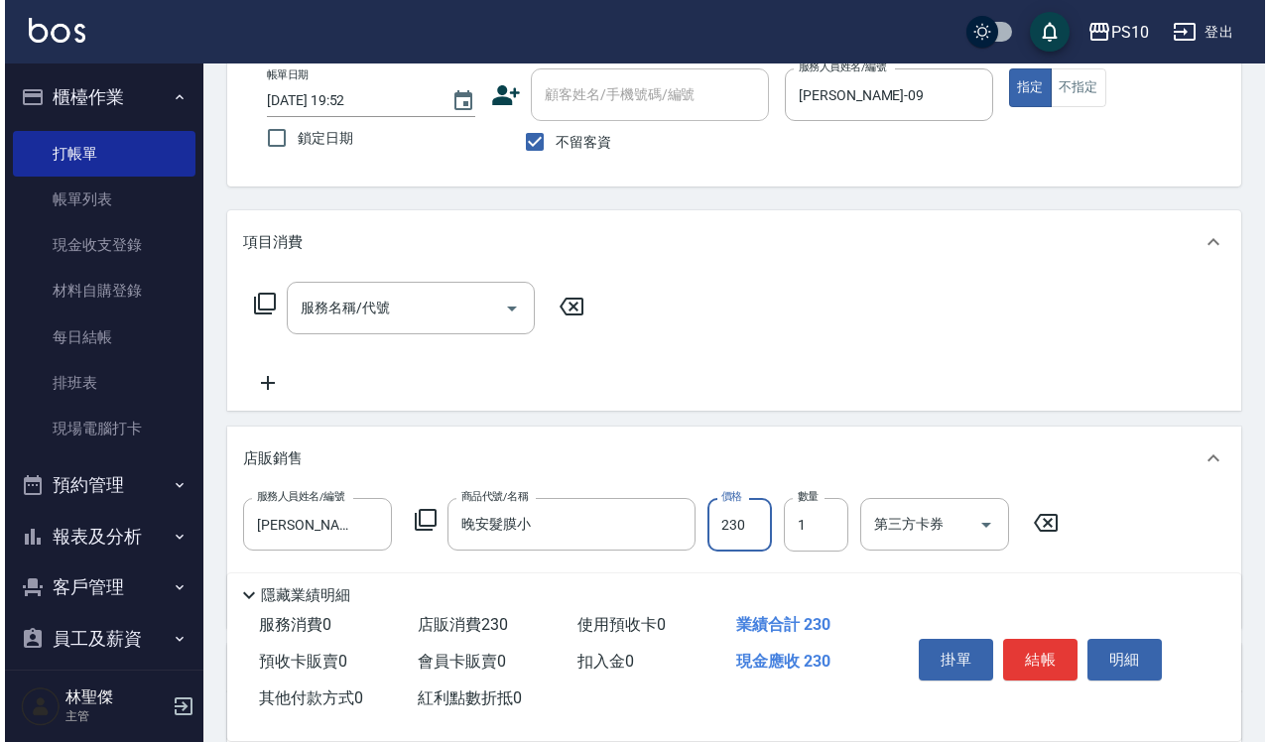
scroll to position [348, 0]
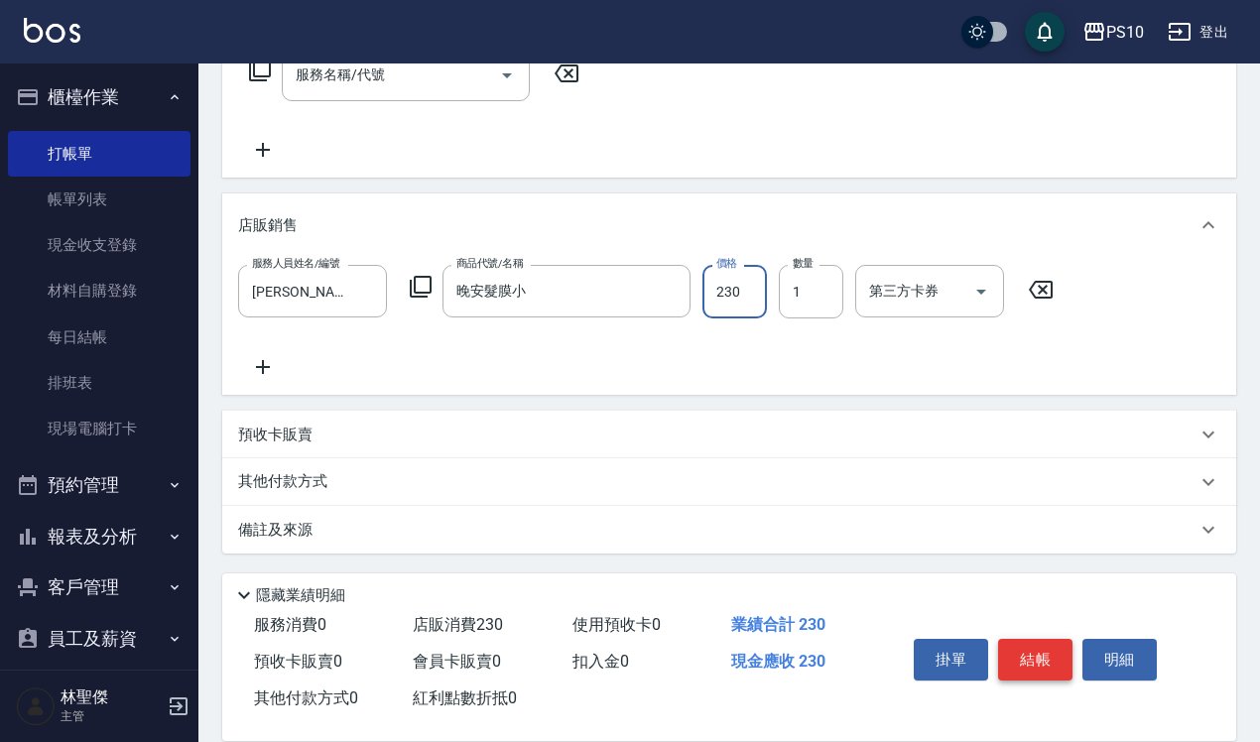
type input "230"
click at [1052, 660] on button "結帳" at bounding box center [1035, 660] width 74 height 42
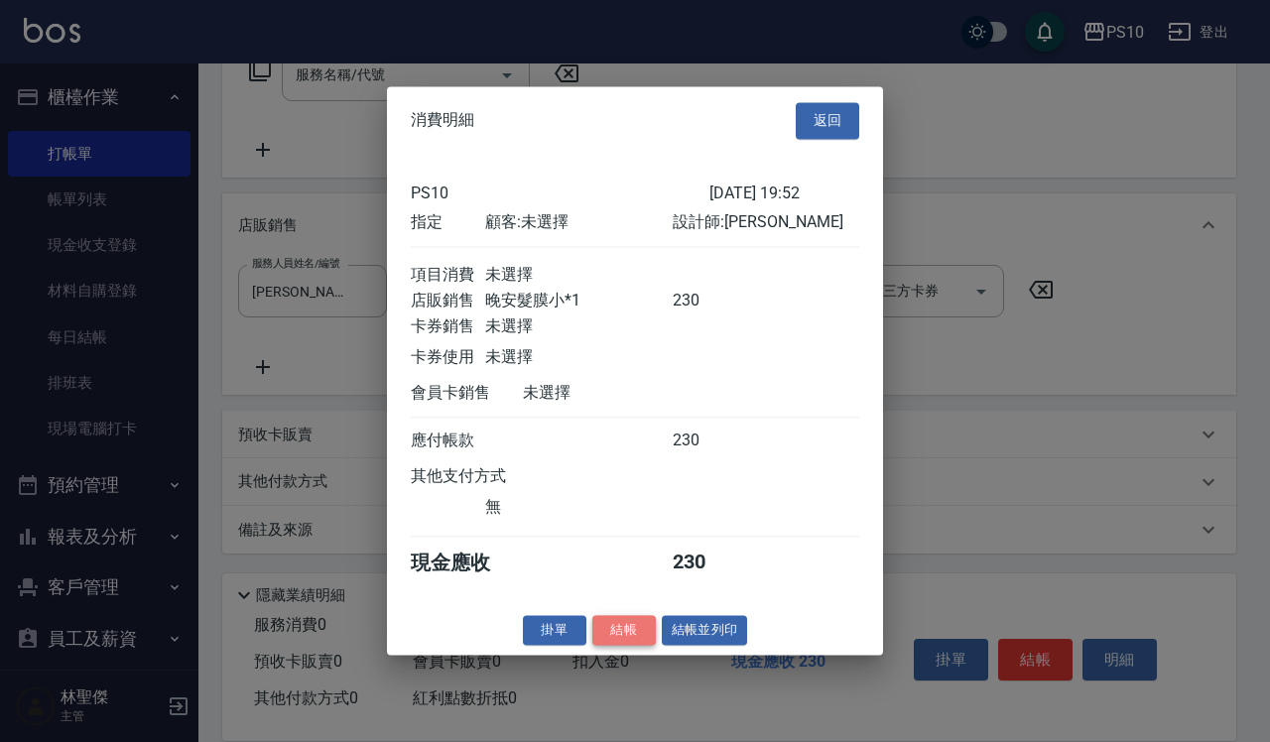
click at [621, 646] on button "結帳" at bounding box center [625, 630] width 64 height 31
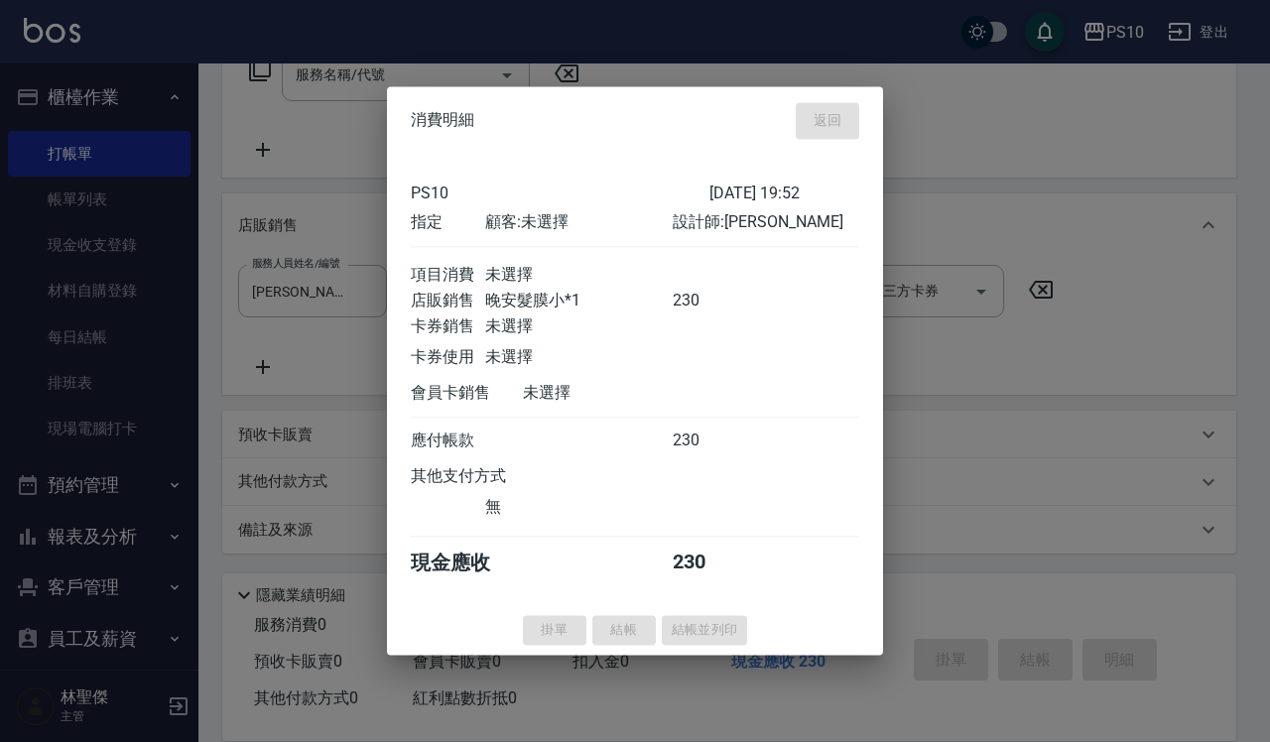
type input "[DATE] 19:53"
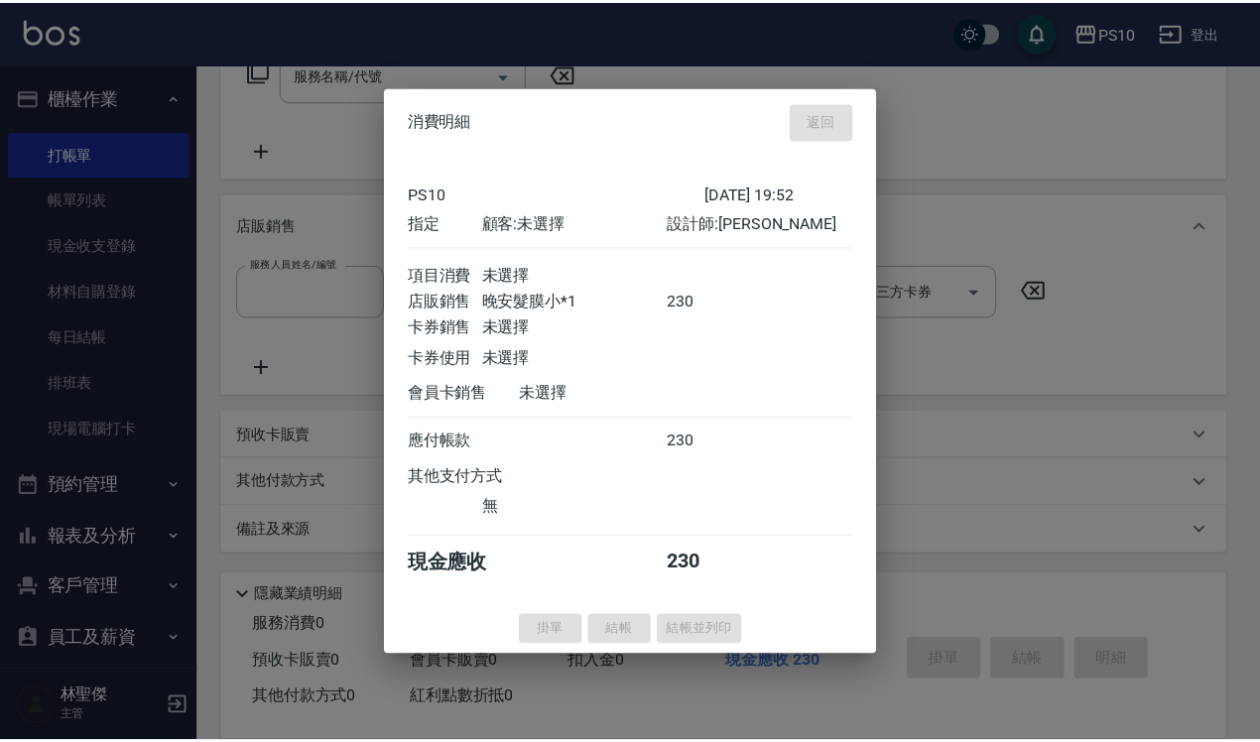
scroll to position [0, 0]
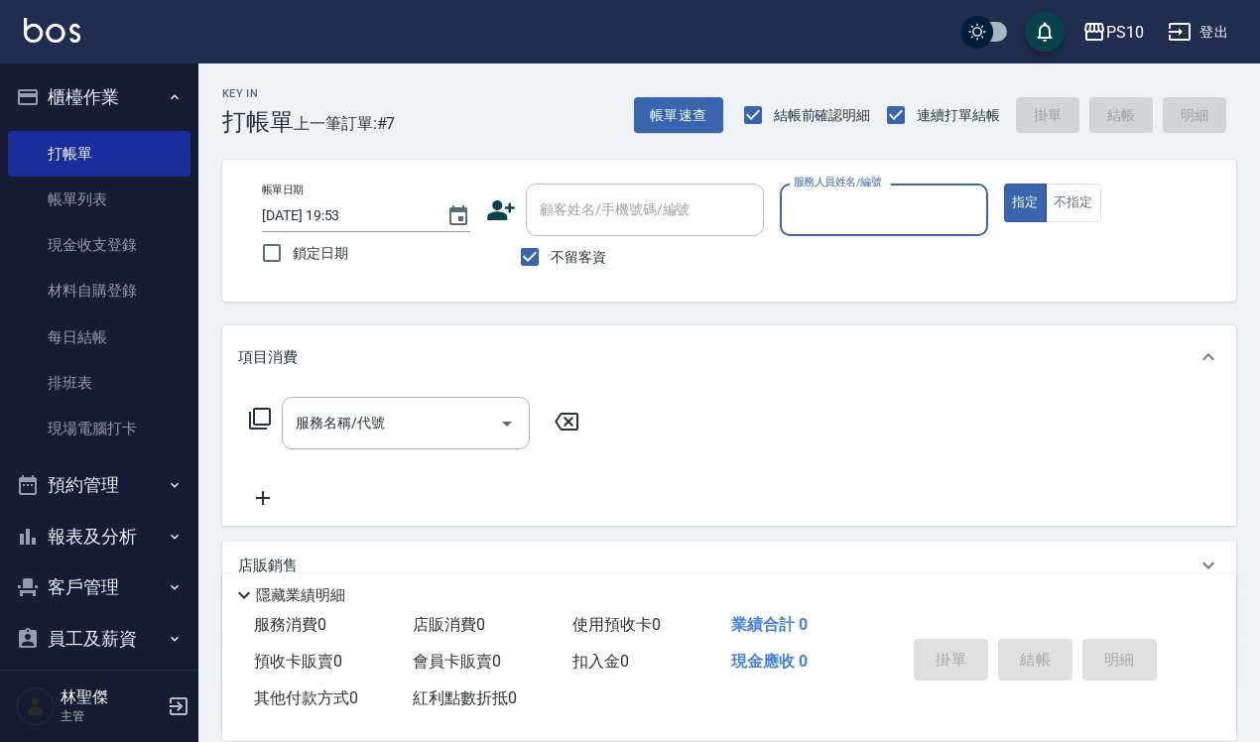
click at [822, 206] on input "服務人員姓名/編號" at bounding box center [884, 210] width 191 height 35
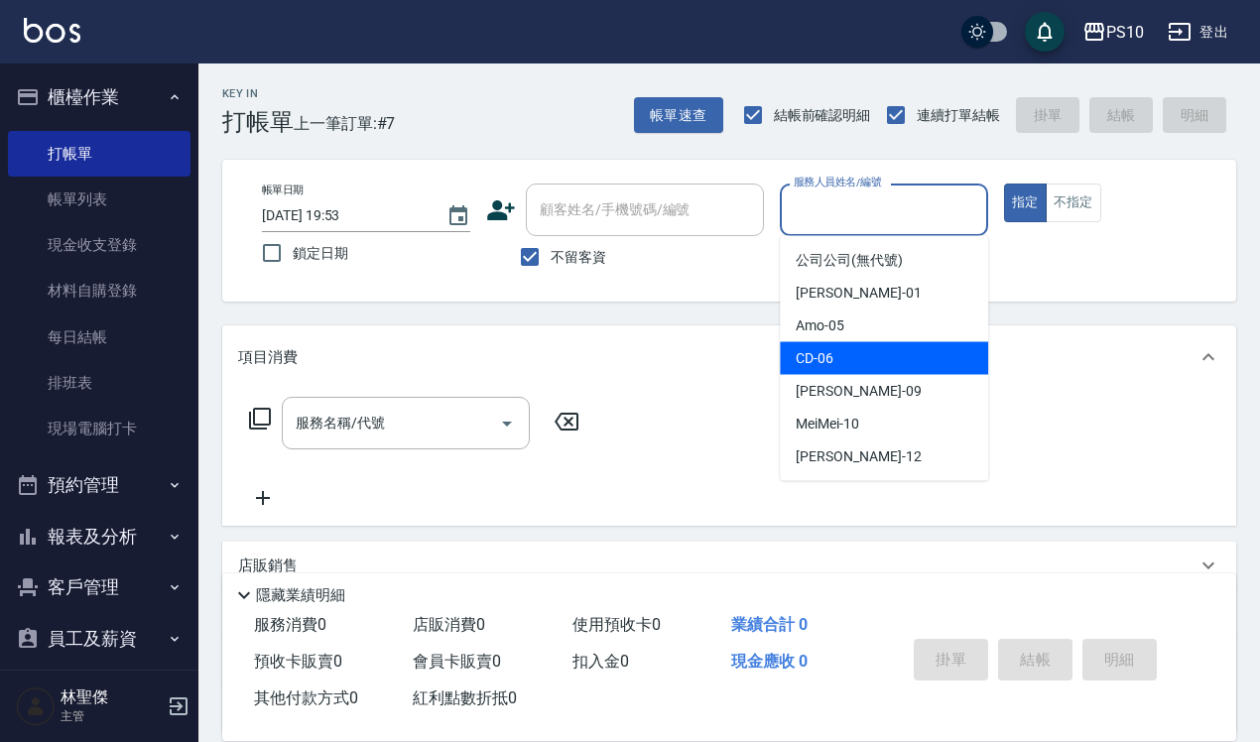
click at [819, 364] on span "CD -06" at bounding box center [815, 358] width 38 height 21
type input "CD-06"
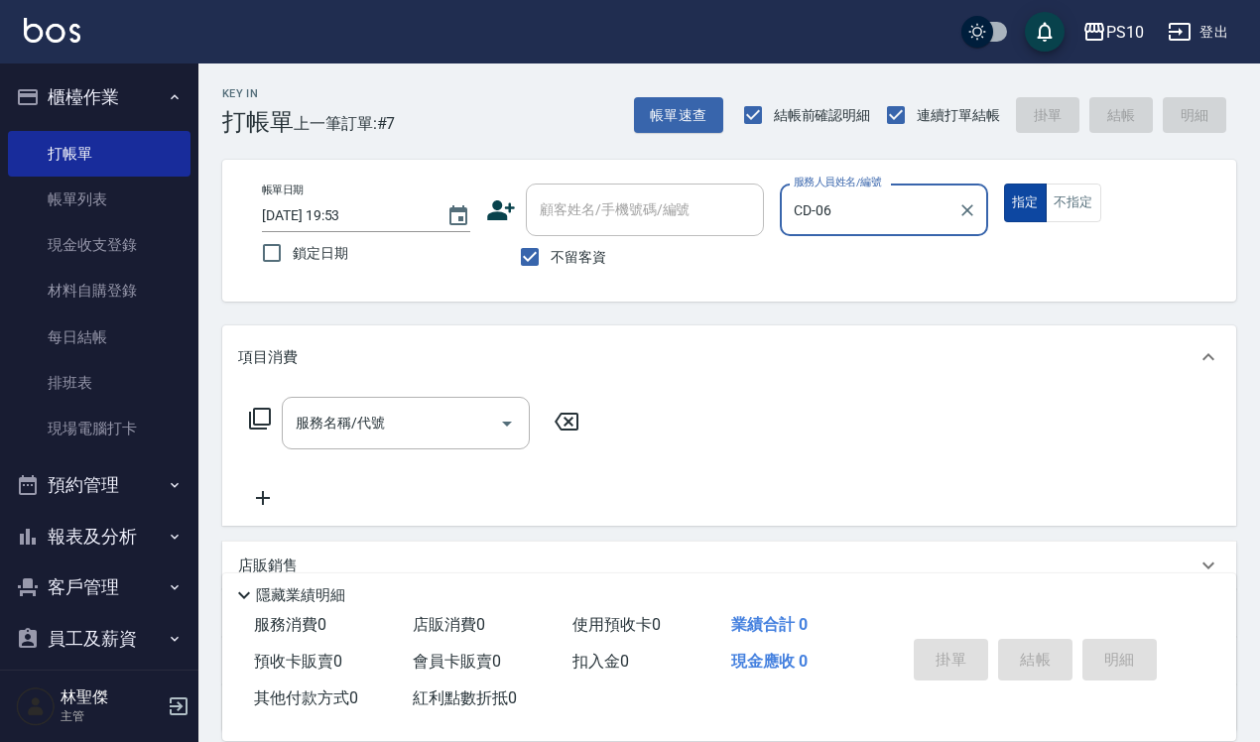
click at [1033, 197] on button "指定" at bounding box center [1025, 203] width 43 height 39
click at [320, 409] on div "服務名稱/代號 服務名稱/代號" at bounding box center [406, 423] width 248 height 53
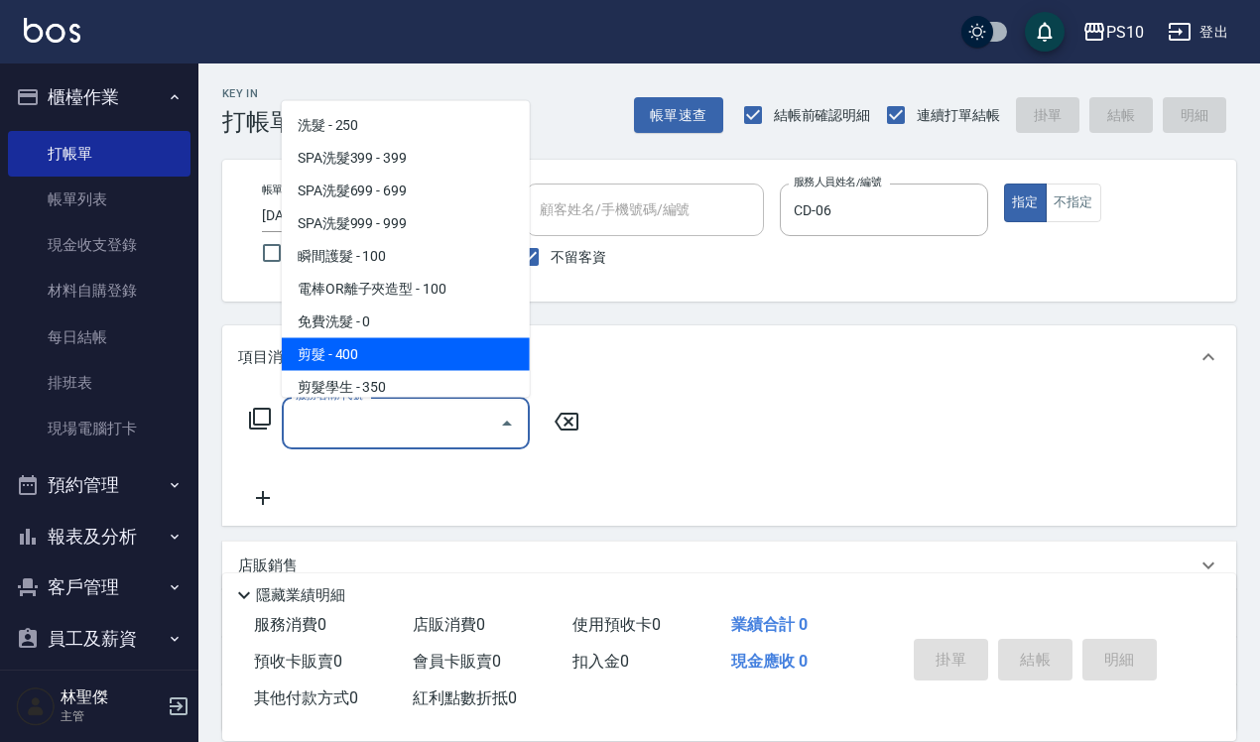
click at [352, 367] on span "剪髮 - 400" at bounding box center [406, 353] width 248 height 33
type input "剪髮(201)"
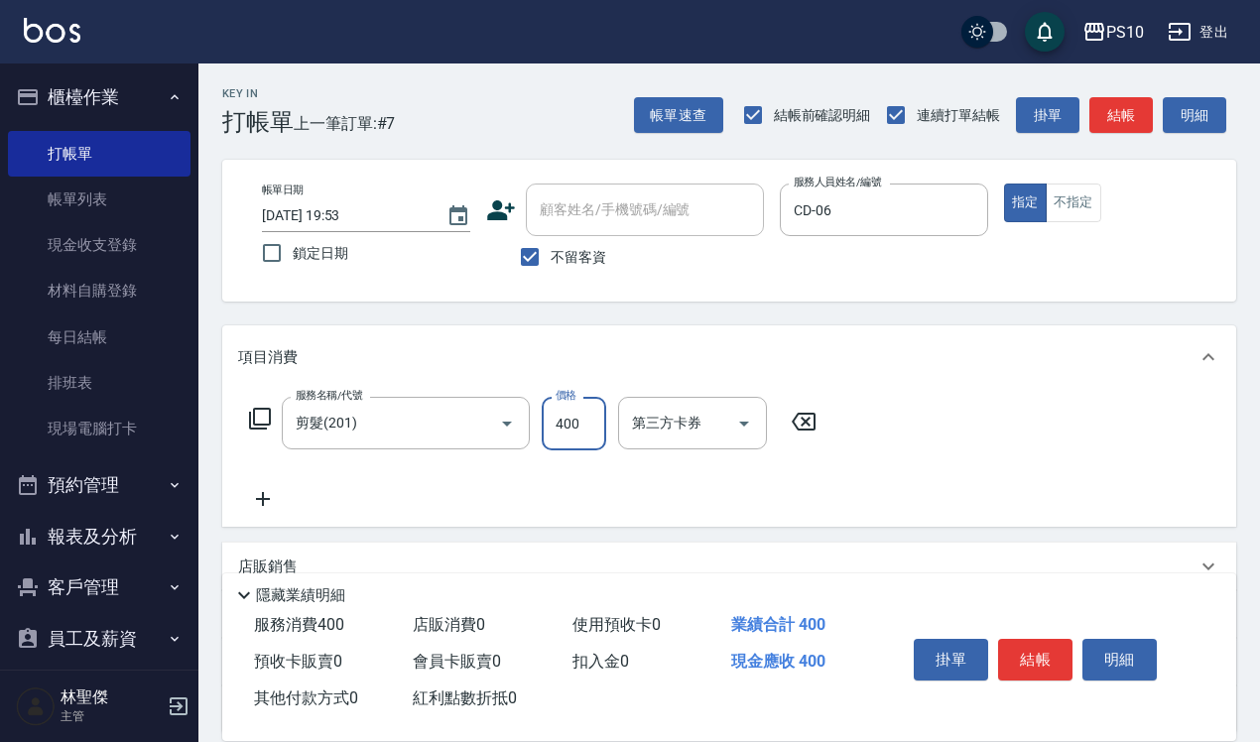
click at [563, 437] on input "400" at bounding box center [574, 424] width 65 height 54
type input "500"
click at [1047, 655] on button "結帳" at bounding box center [1035, 660] width 74 height 42
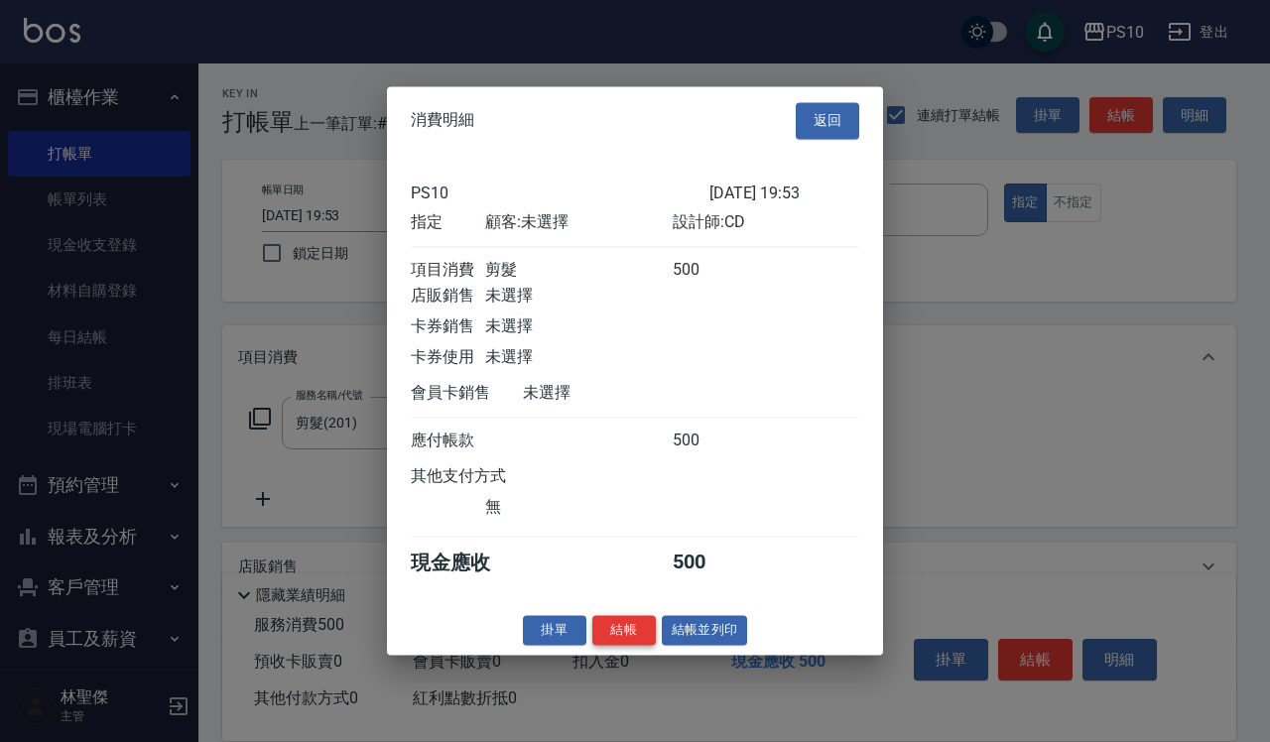
click at [617, 645] on button "結帳" at bounding box center [625, 630] width 64 height 31
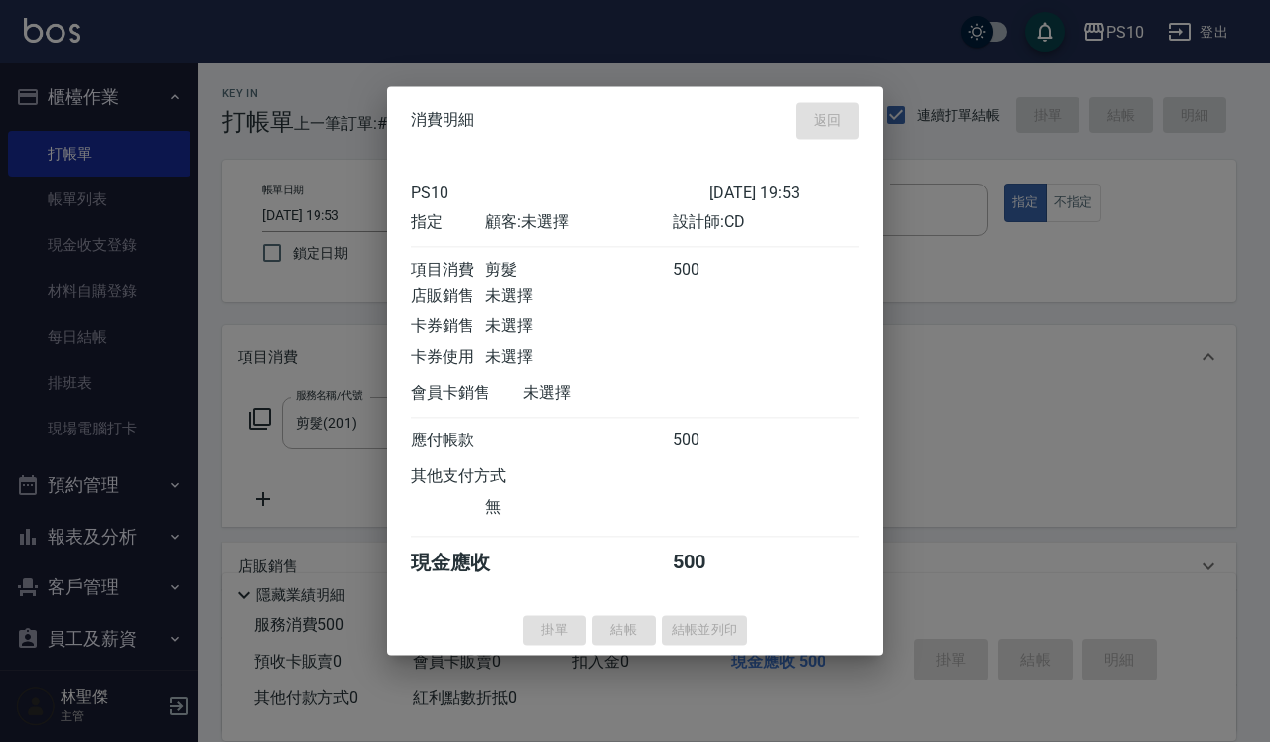
type input "[DATE] 19:54"
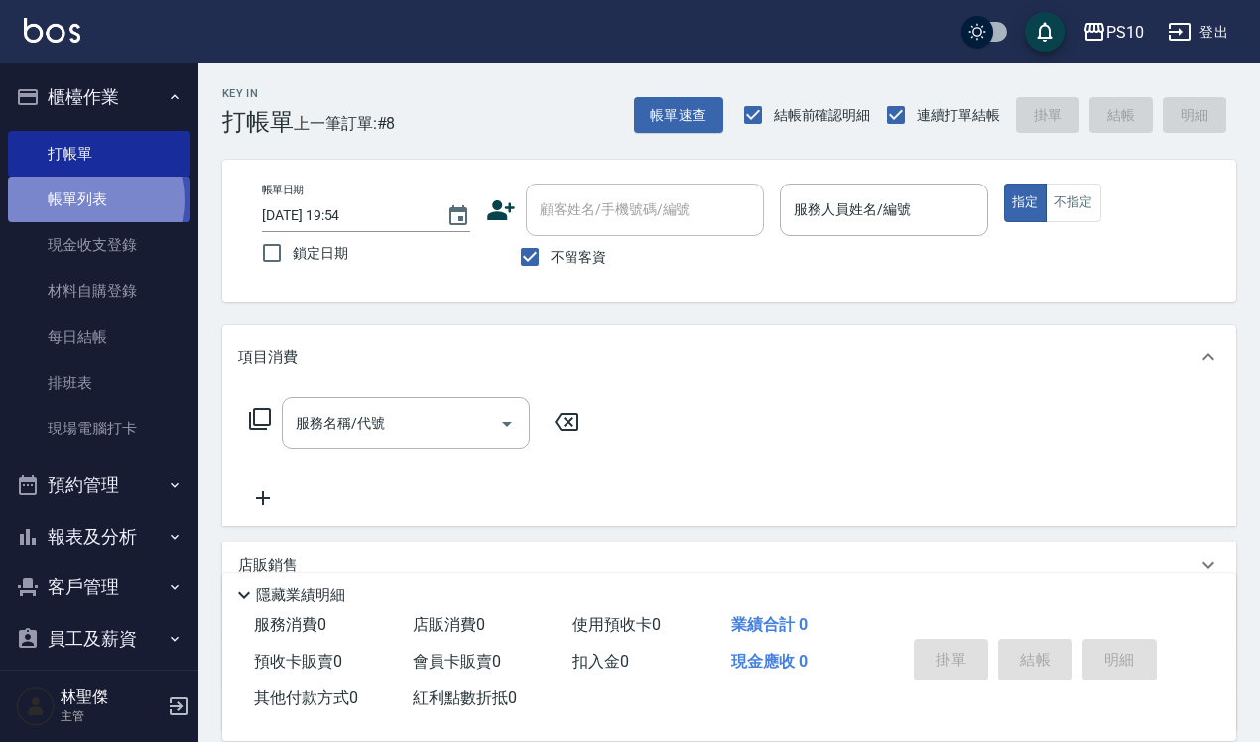
click at [89, 199] on link "帳單列表" at bounding box center [99, 200] width 183 height 46
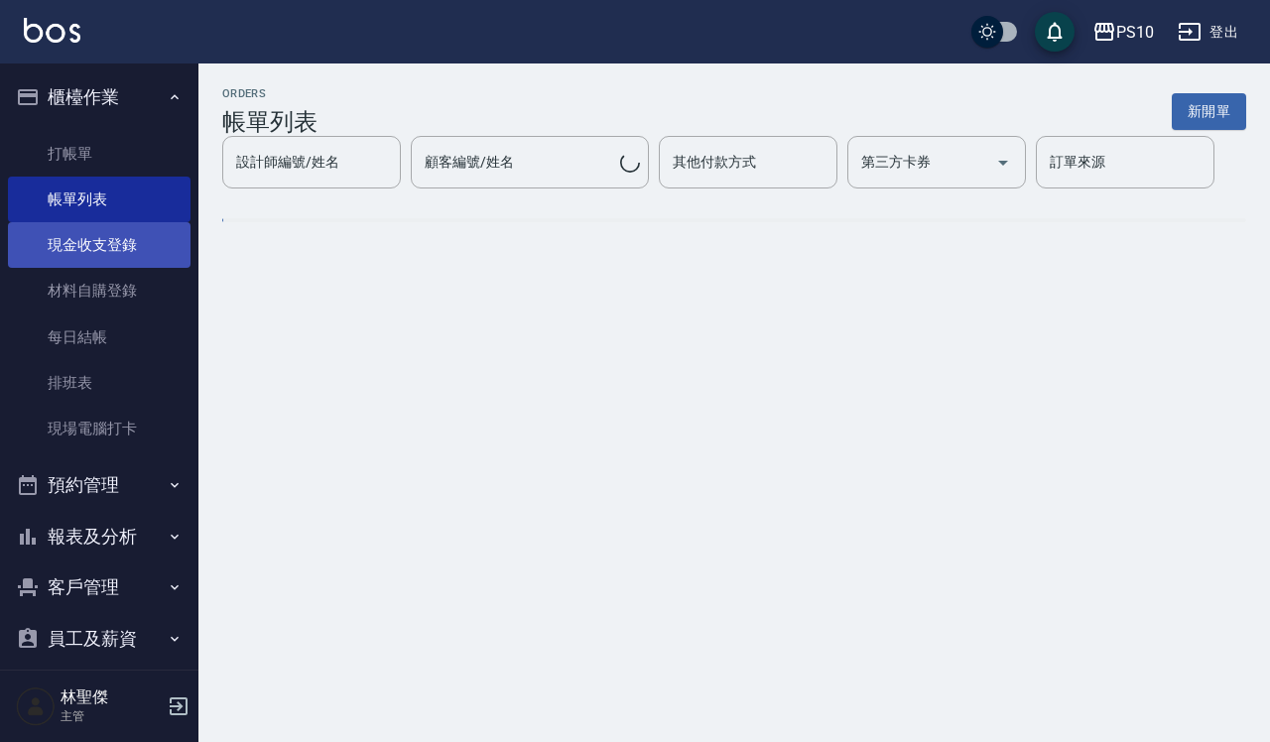
click at [89, 249] on link "現金收支登錄" at bounding box center [99, 245] width 183 height 46
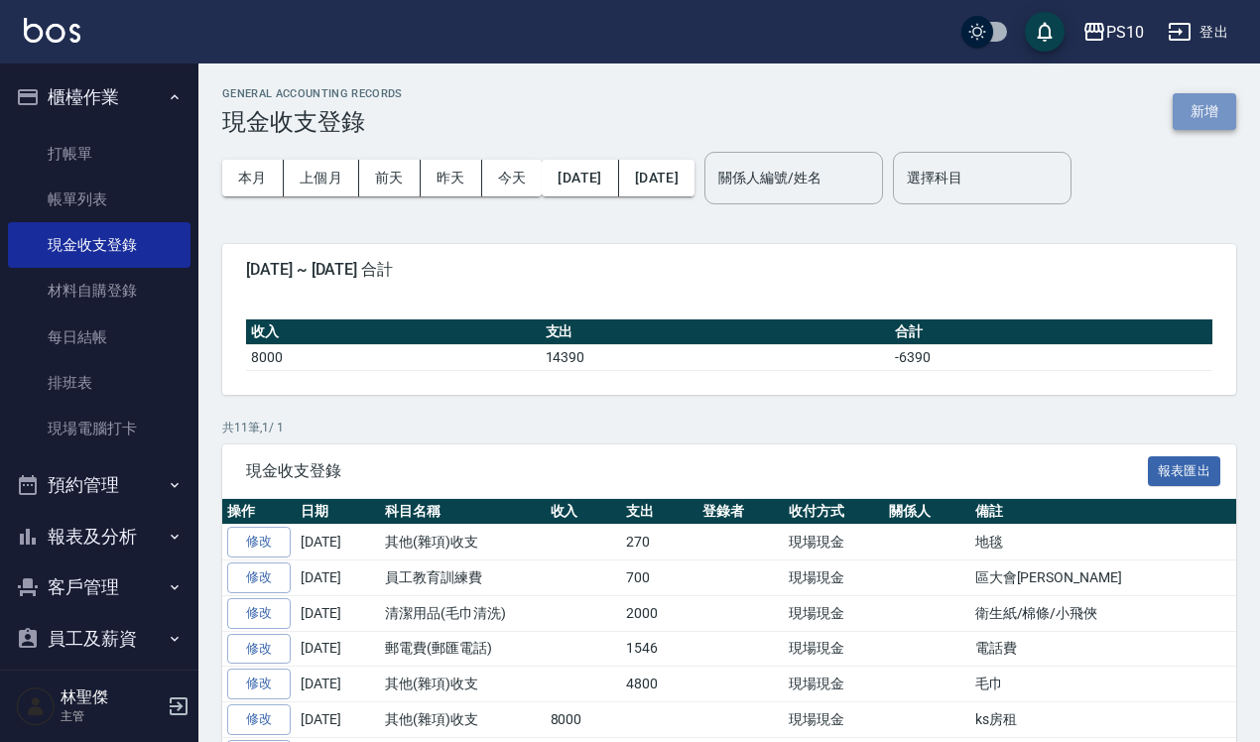
click at [1206, 104] on button "新增" at bounding box center [1205, 111] width 64 height 37
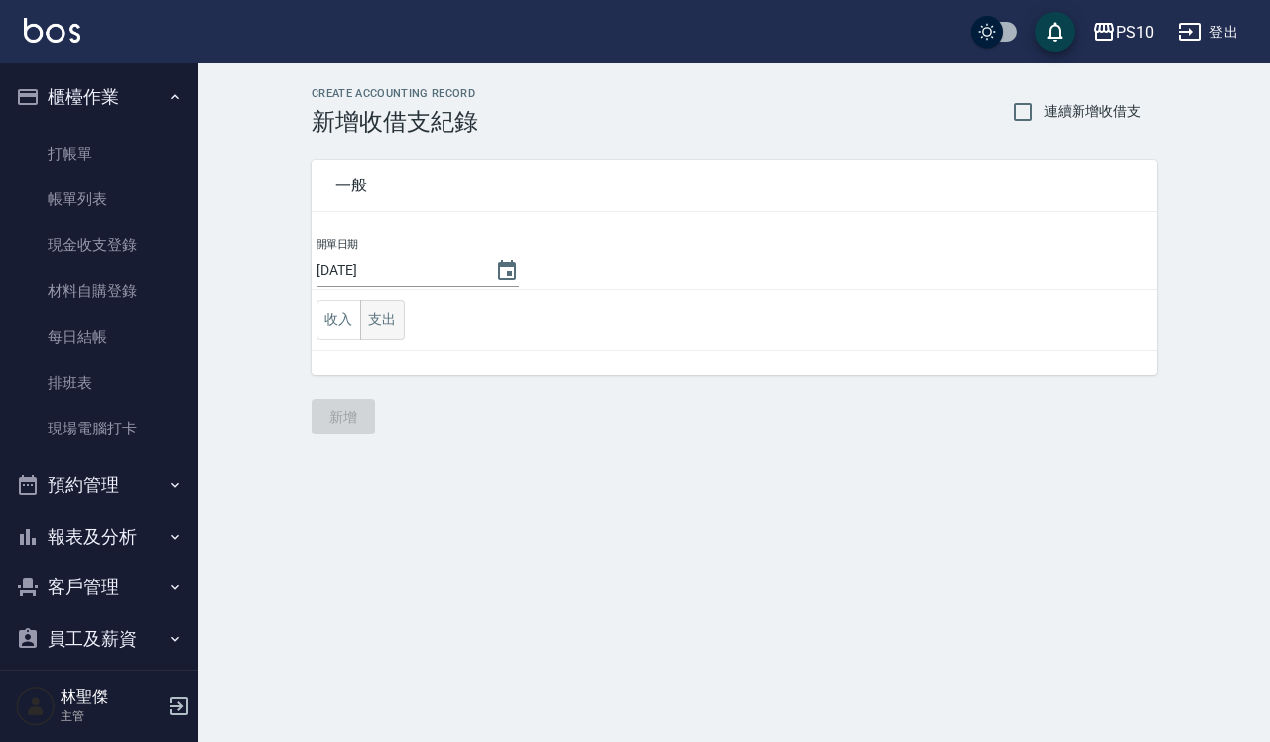
click at [385, 321] on button "支出" at bounding box center [382, 320] width 45 height 41
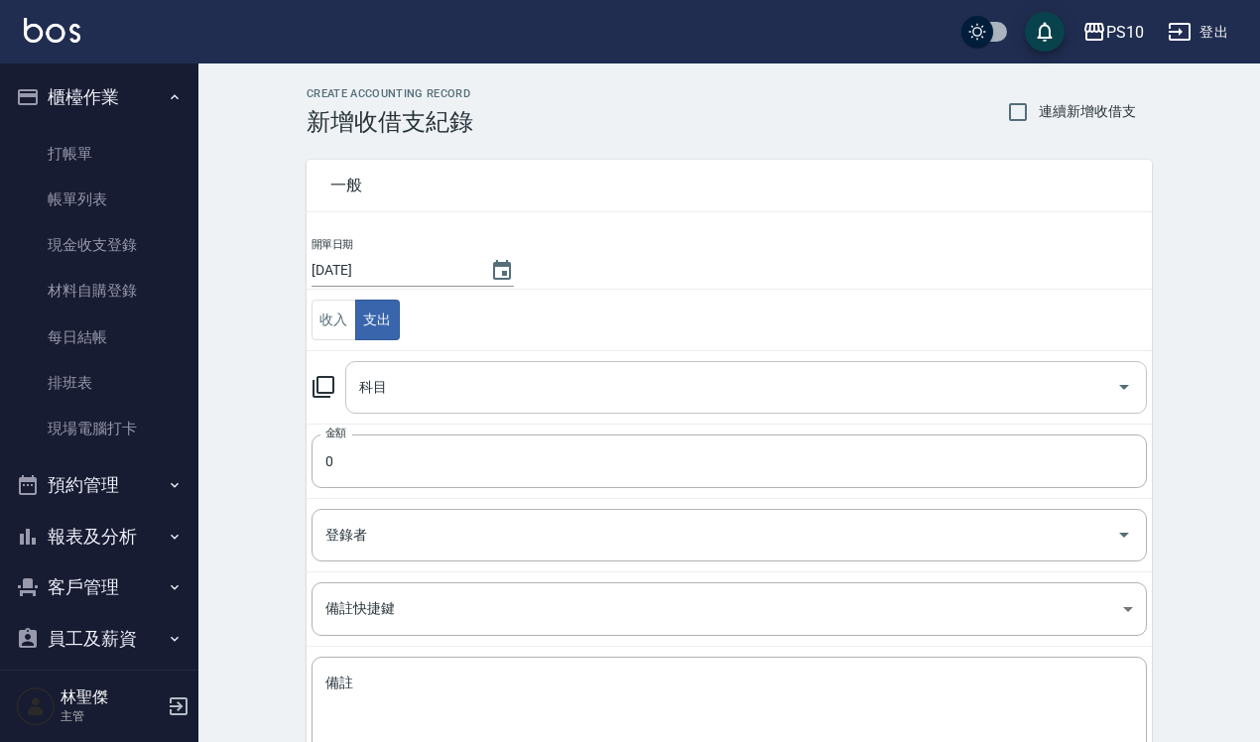
scroll to position [135, 0]
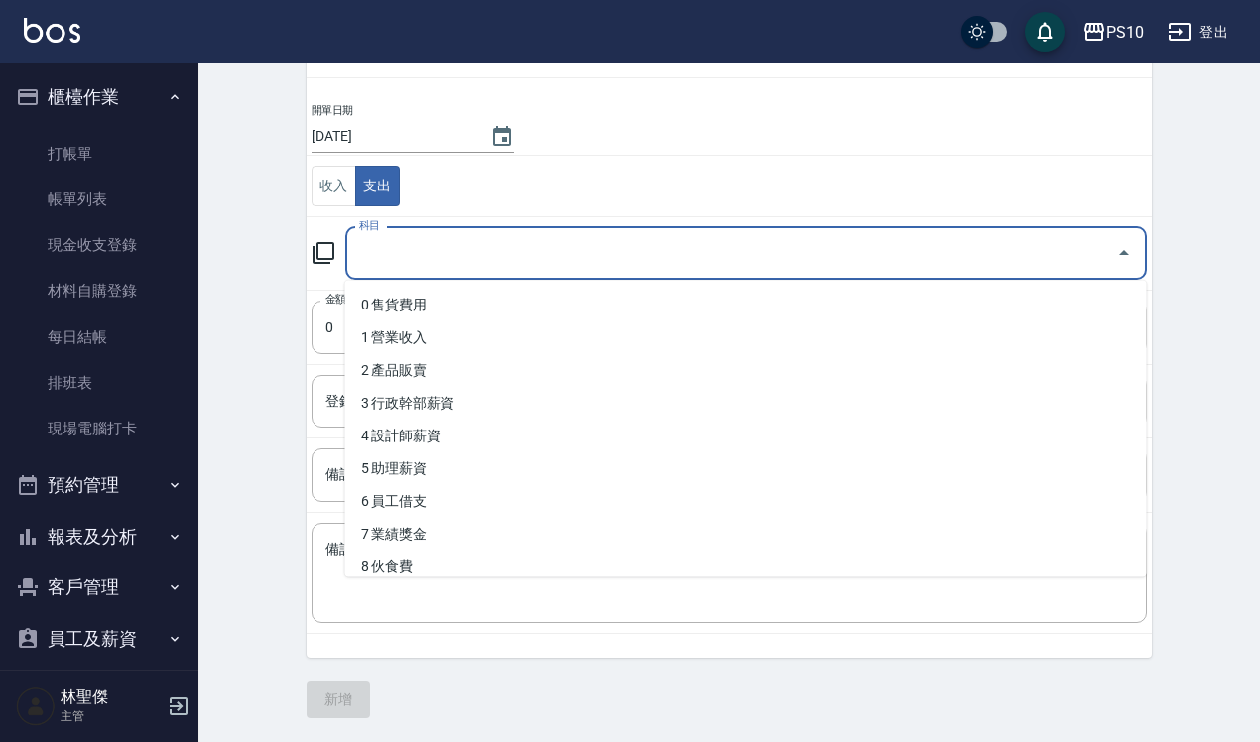
click at [413, 245] on input "科目" at bounding box center [731, 253] width 754 height 35
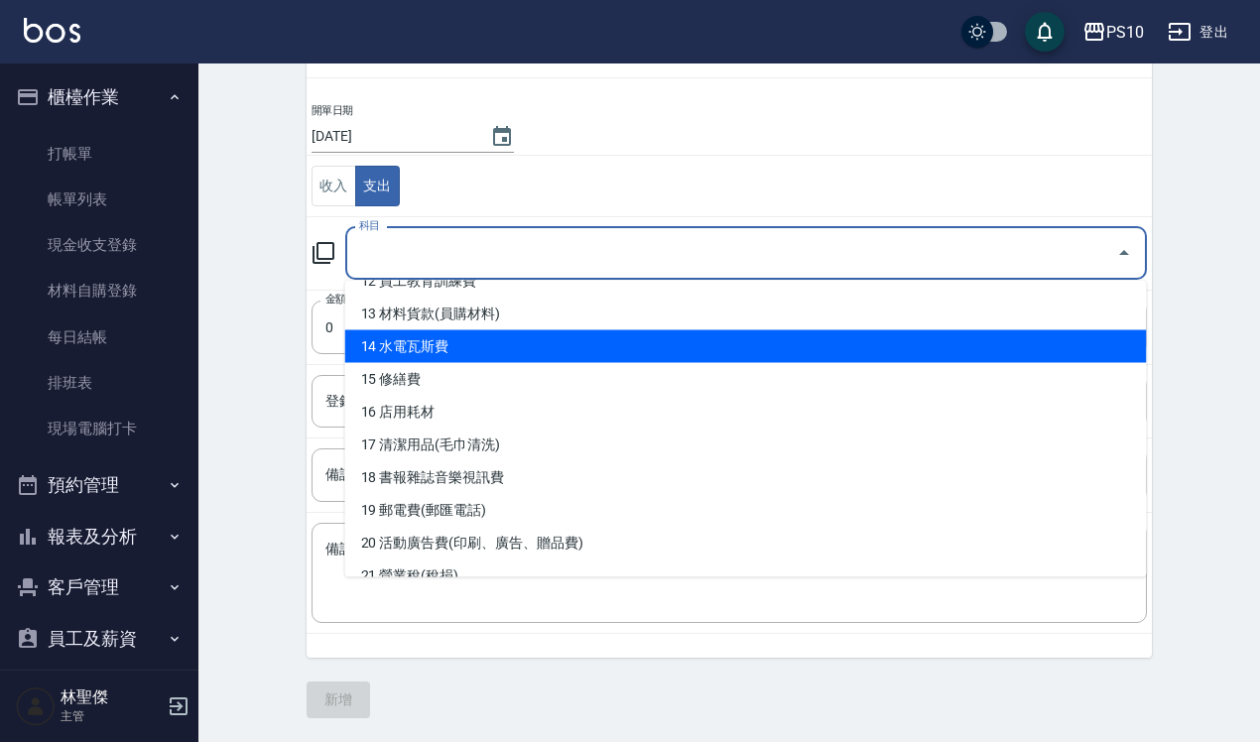
scroll to position [496, 0]
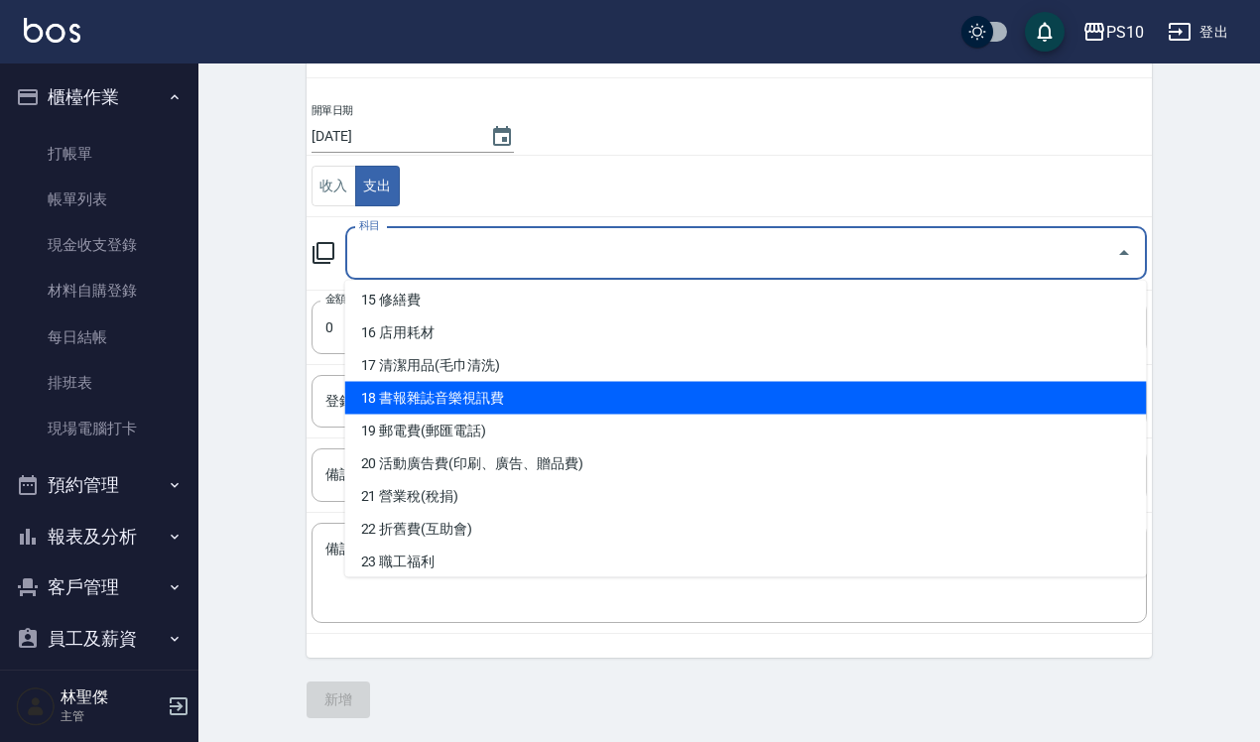
click at [444, 389] on li "18 書報雜誌音樂視訊費" at bounding box center [746, 398] width 802 height 33
type input "18 書報雜誌音樂視訊費"
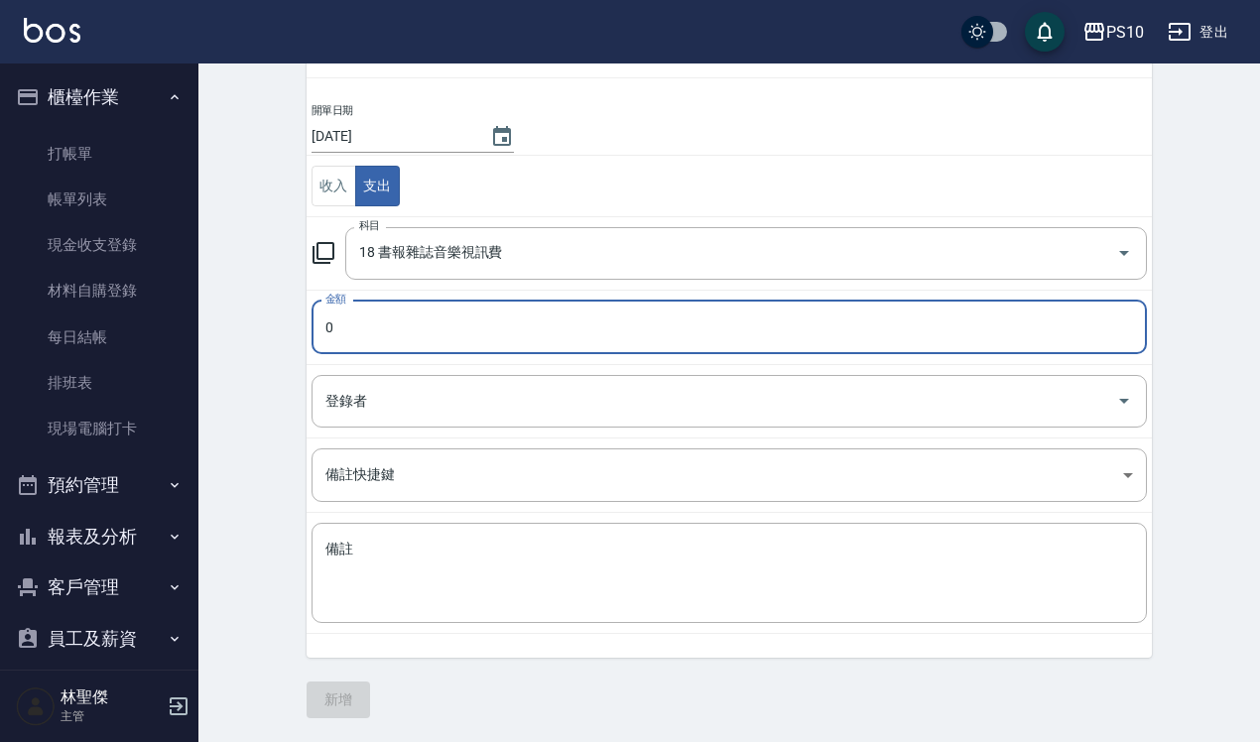
click at [353, 321] on input "0" at bounding box center [730, 328] width 836 height 54
click at [315, 332] on input "0" at bounding box center [730, 328] width 836 height 54
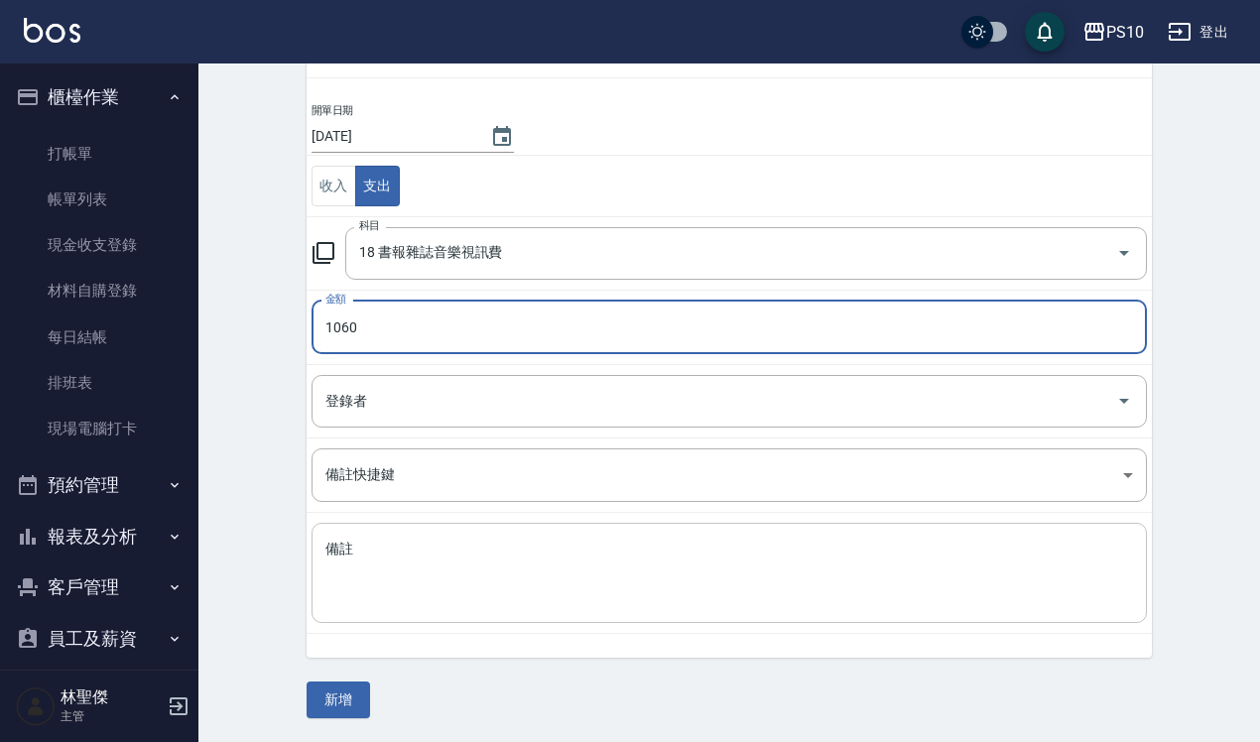
type input "1060"
click at [367, 566] on textarea "備註" at bounding box center [730, 573] width 808 height 67
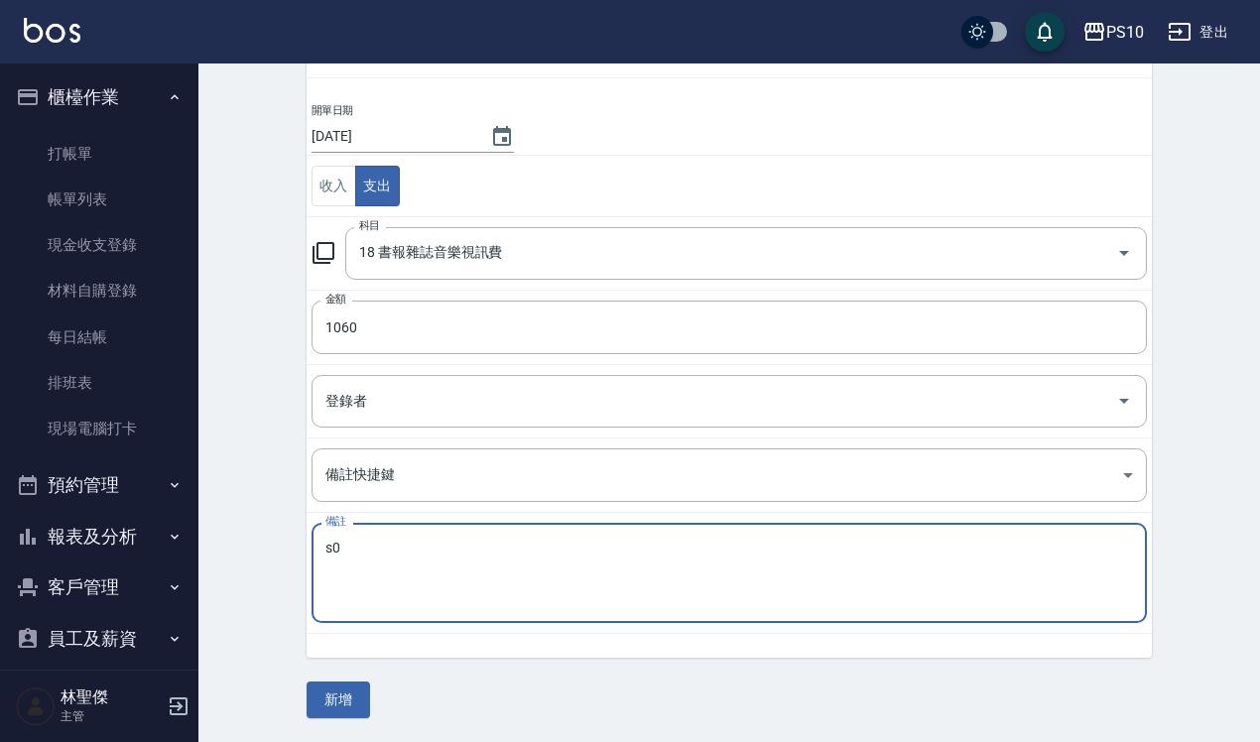
type textarea "s"
type textarea "男生/女生髮型書各1[PERSON_NAME]"
click at [345, 705] on button "新增" at bounding box center [339, 700] width 64 height 37
